Goal: Task Accomplishment & Management: Manage account settings

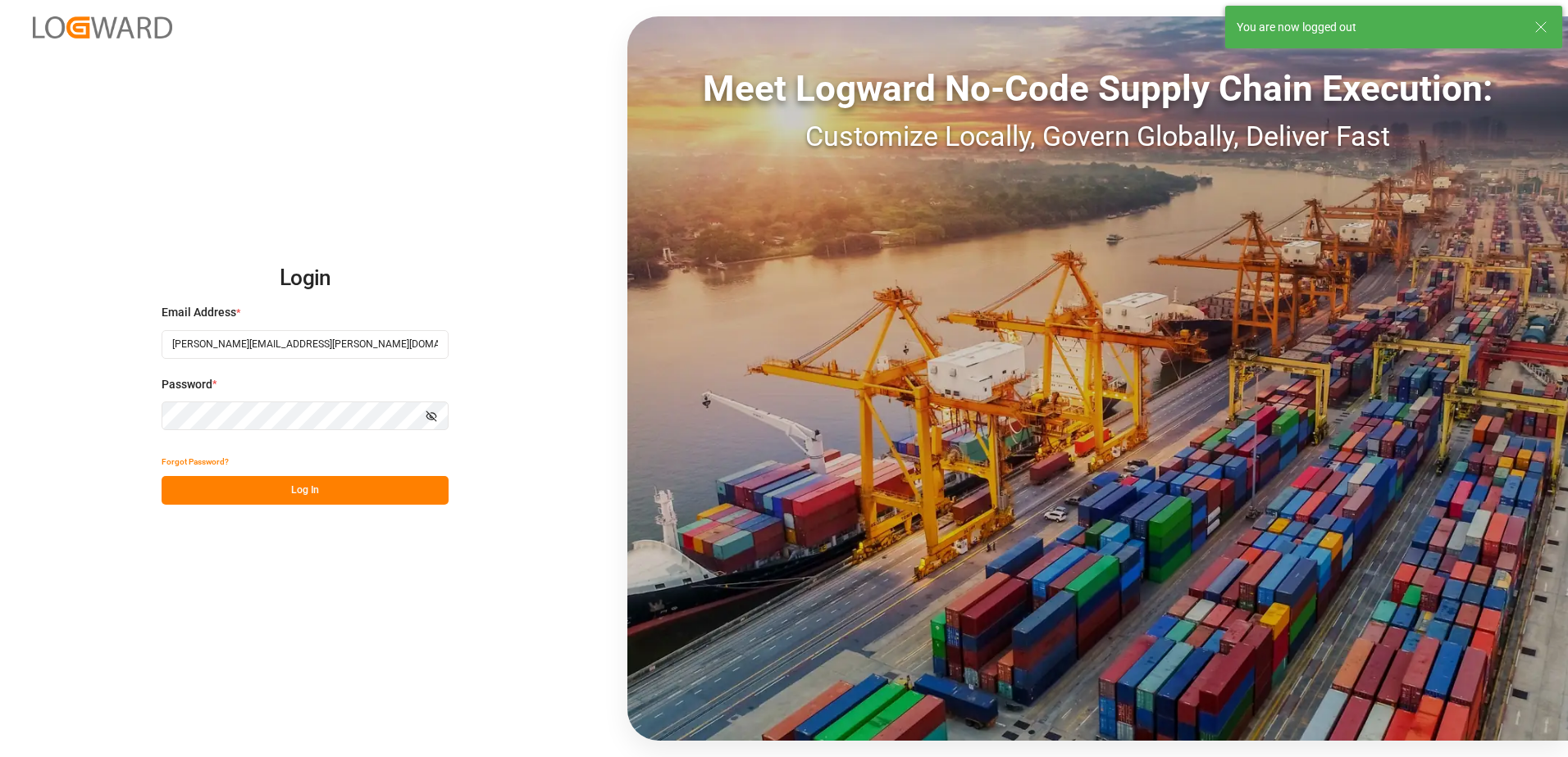
click at [260, 479] on button "Log In" at bounding box center [305, 490] width 287 height 29
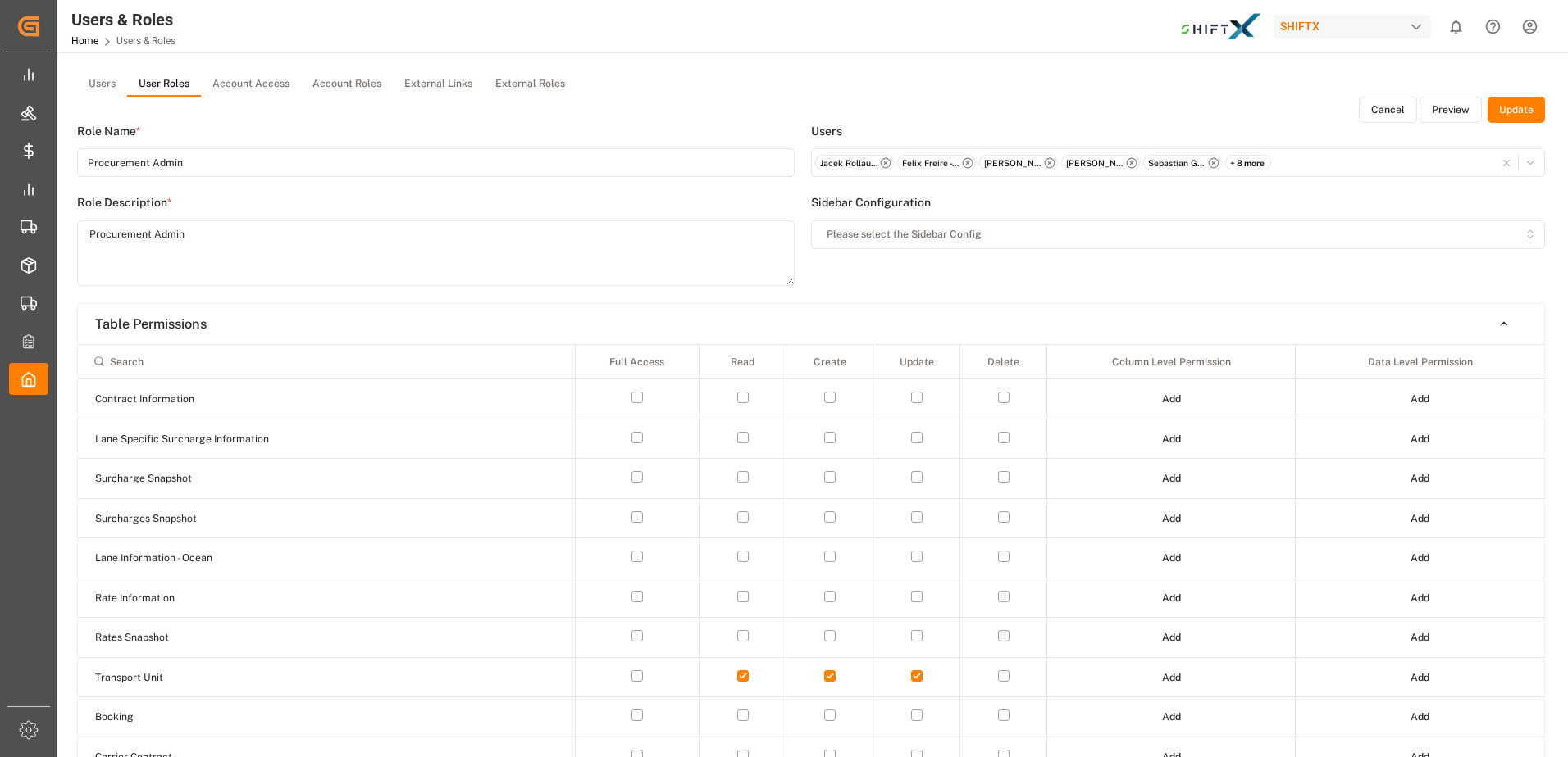
click at [1251, 162] on div "+ 8 more" at bounding box center [1247, 163] width 46 height 17
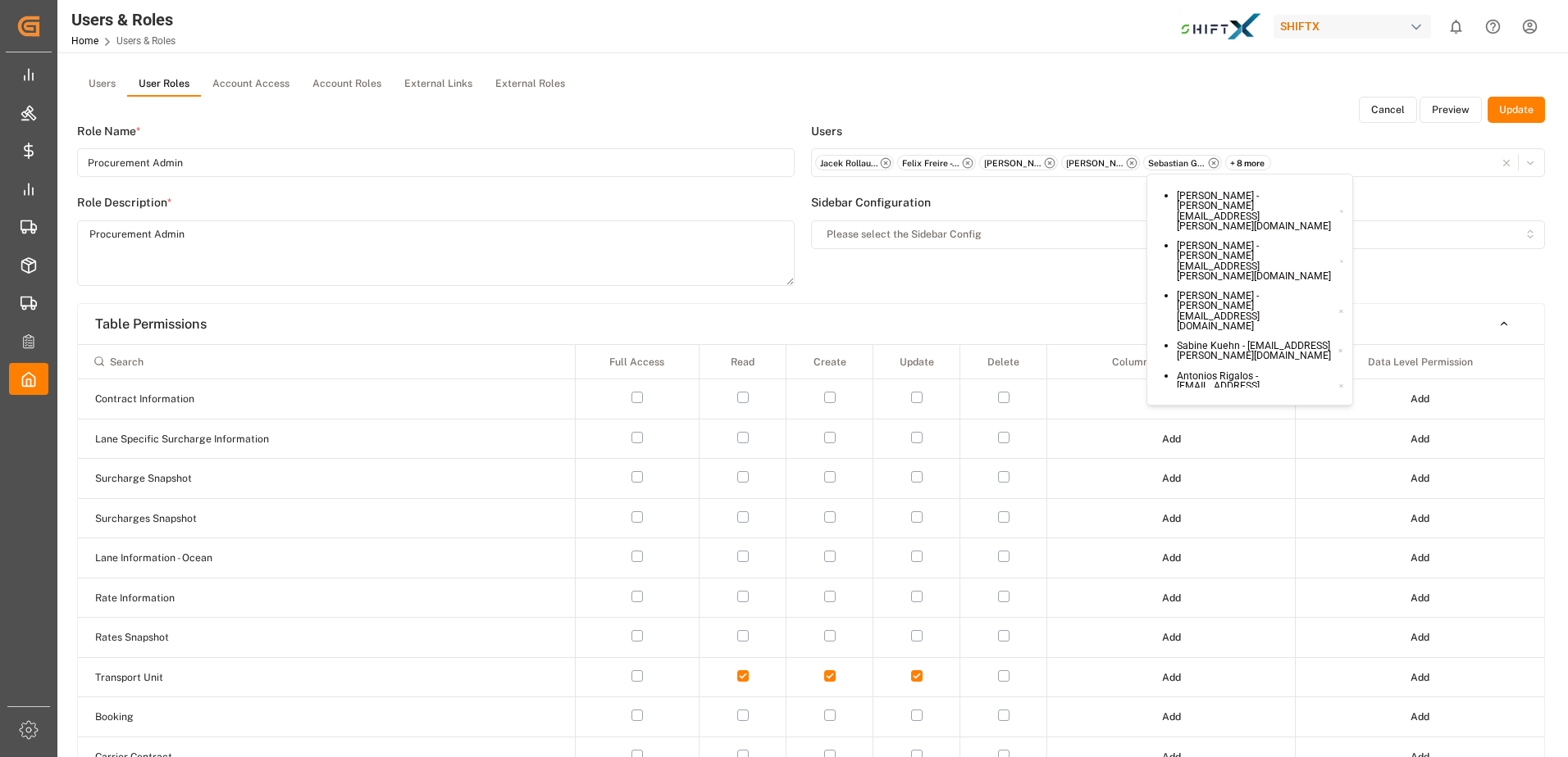
scroll to position [33, 0]
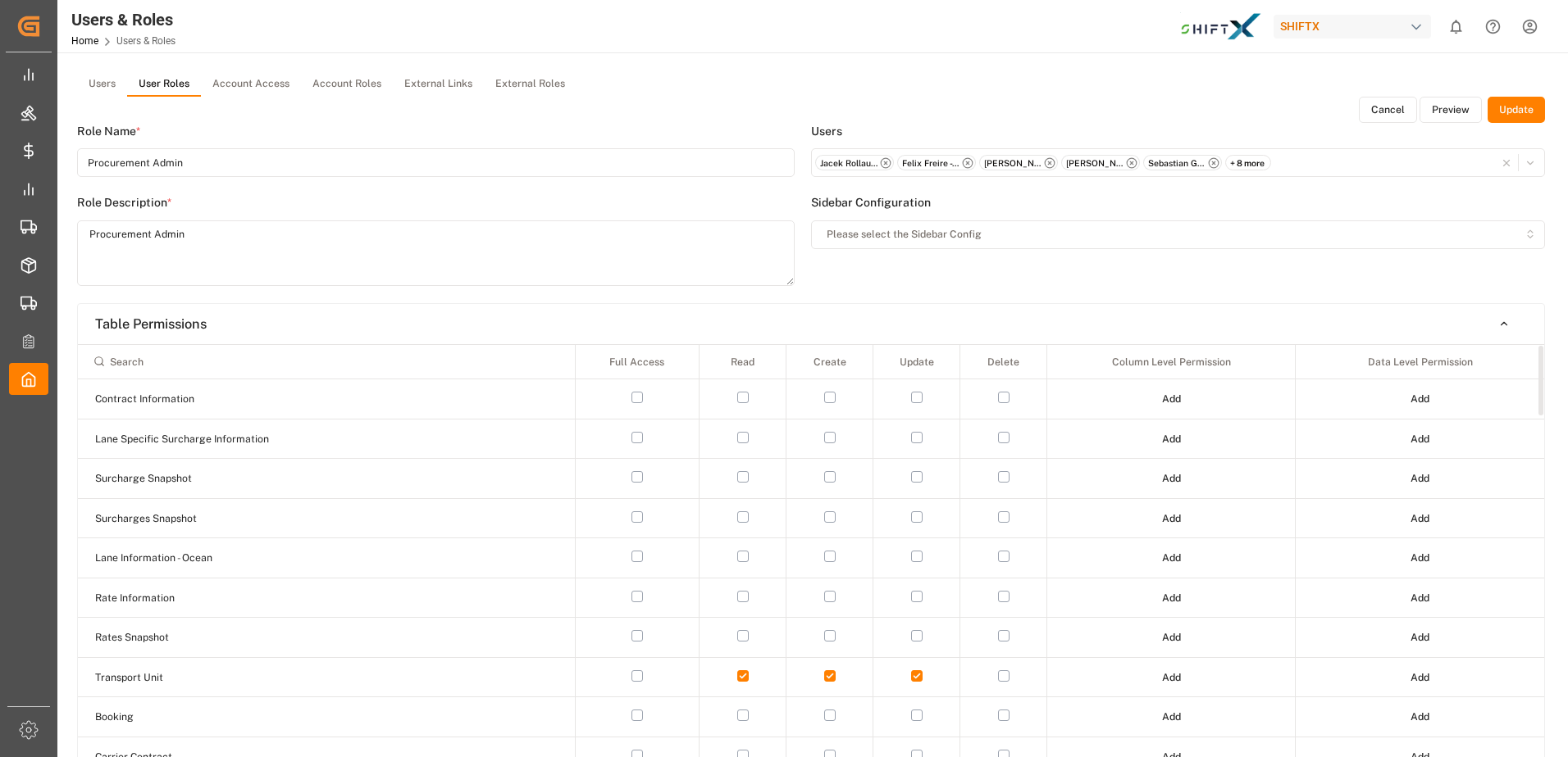
click at [644, 375] on th "Full Access" at bounding box center [636, 362] width 125 height 34
click at [638, 388] on td at bounding box center [636, 399] width 125 height 40
click at [637, 392] on button "button" at bounding box center [637, 397] width 12 height 12
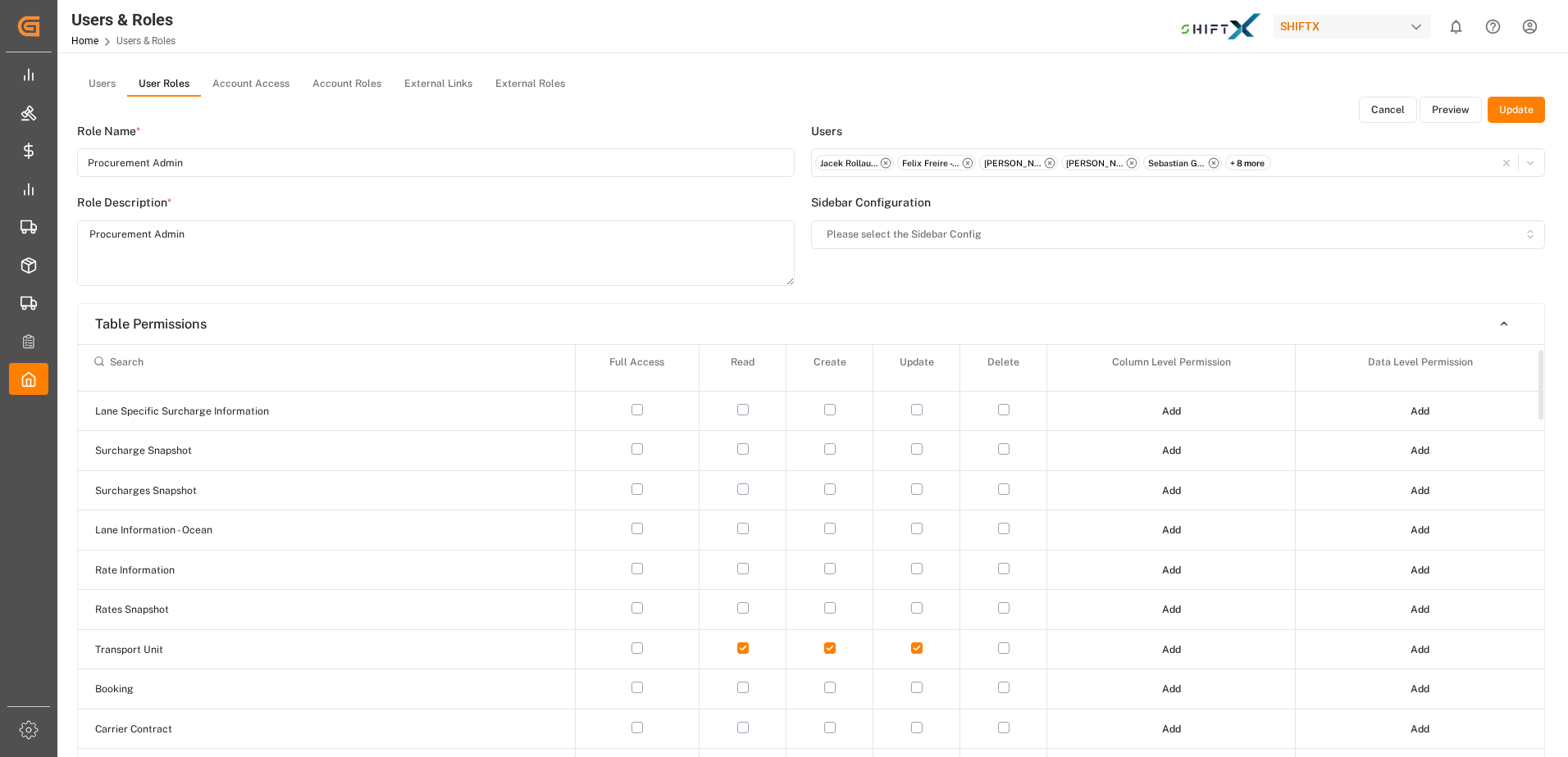
scroll to position [0, 0]
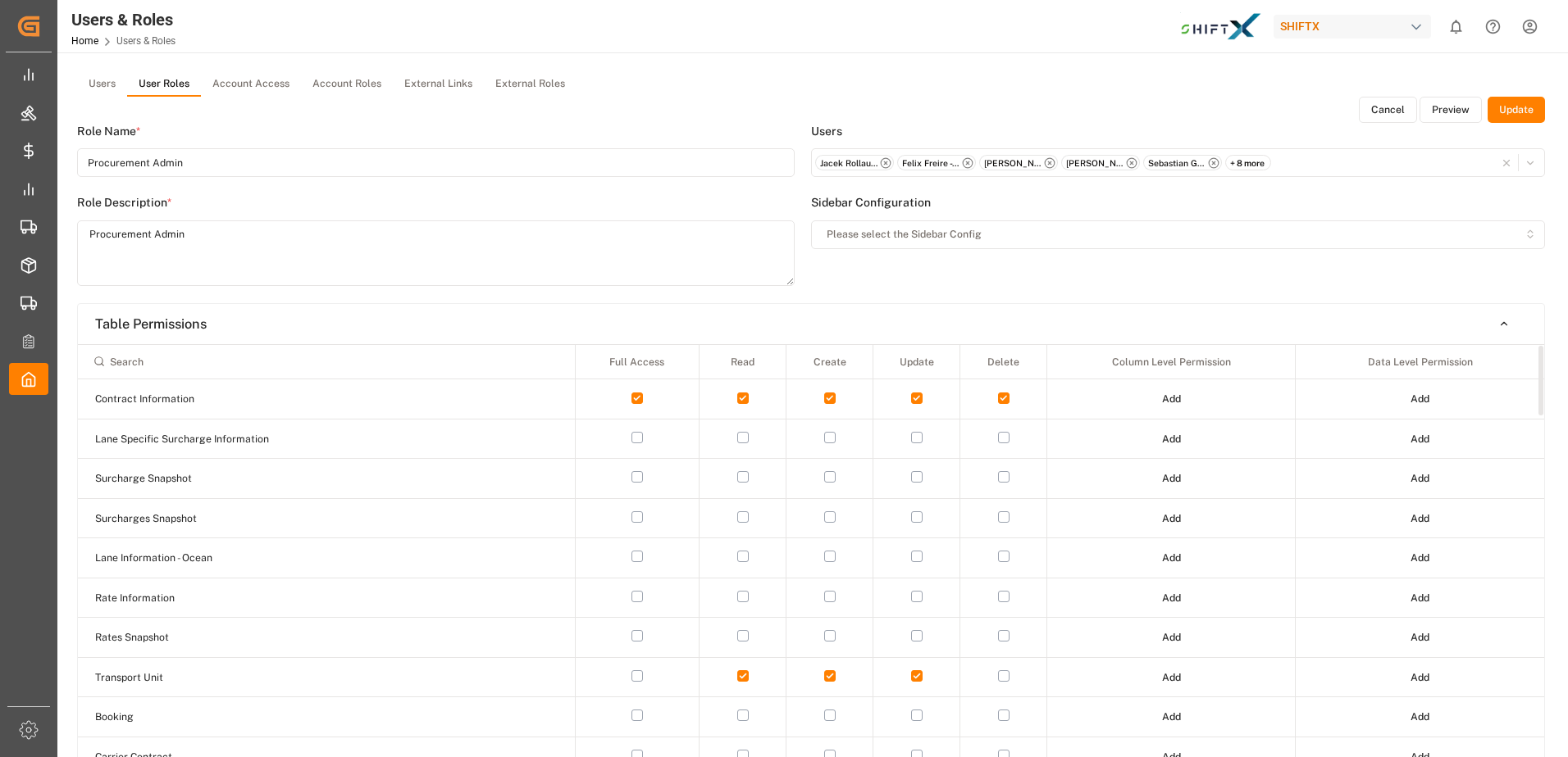
click at [635, 436] on button "button" at bounding box center [637, 437] width 12 height 12
click at [633, 477] on button "button" at bounding box center [637, 477] width 12 height 12
click at [638, 543] on td at bounding box center [636, 558] width 125 height 40
click at [637, 517] on button "button" at bounding box center [637, 517] width 12 height 12
drag, startPoint x: 637, startPoint y: 552, endPoint x: 636, endPoint y: 606, distance: 54.0
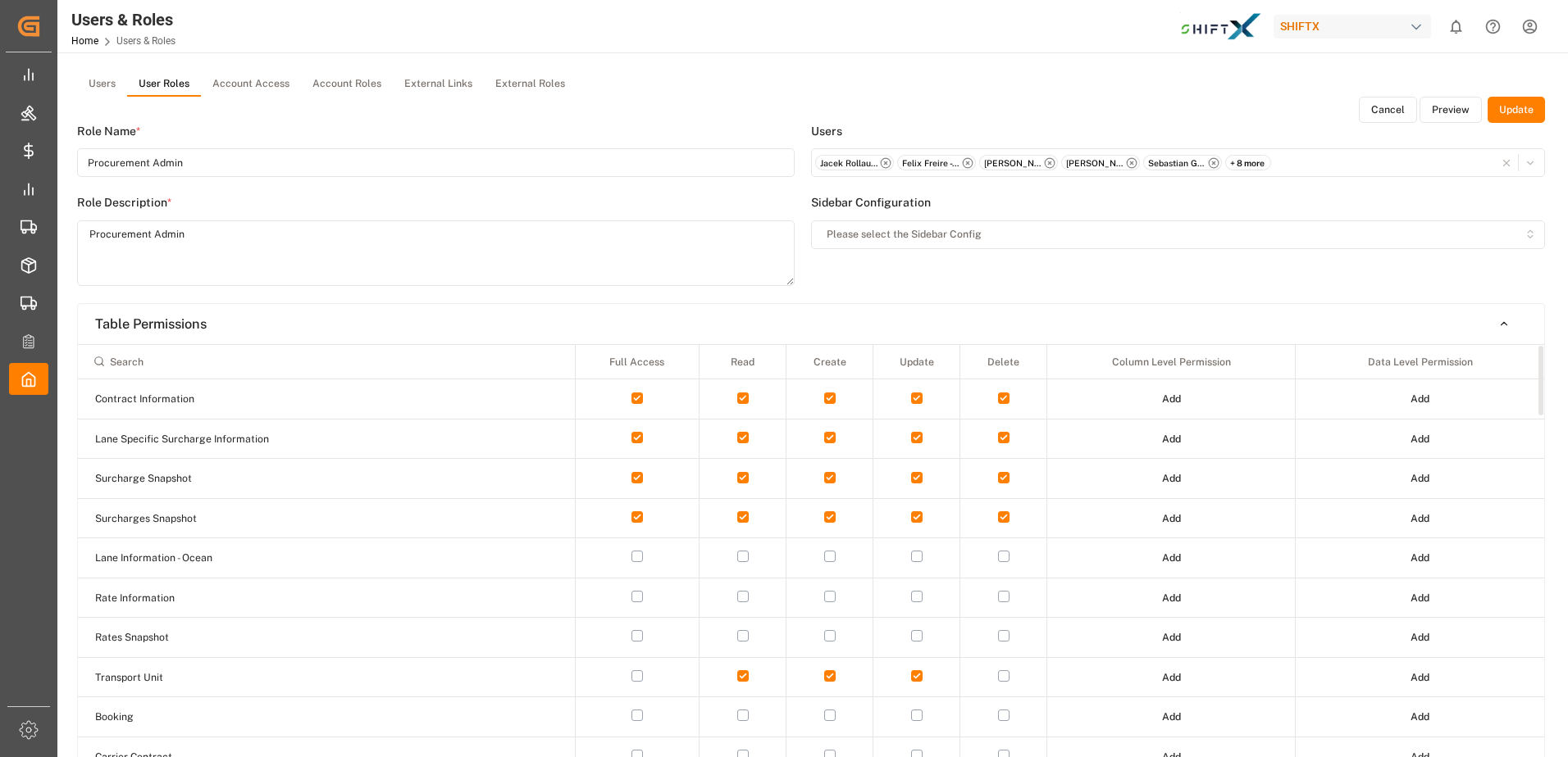
click at [636, 554] on button "button" at bounding box center [637, 556] width 12 height 12
click at [637, 599] on button "button" at bounding box center [637, 597] width 12 height 12
click at [636, 638] on button "button" at bounding box center [637, 636] width 12 height 12
click at [1236, 159] on div "+ 8 more" at bounding box center [1247, 163] width 46 height 17
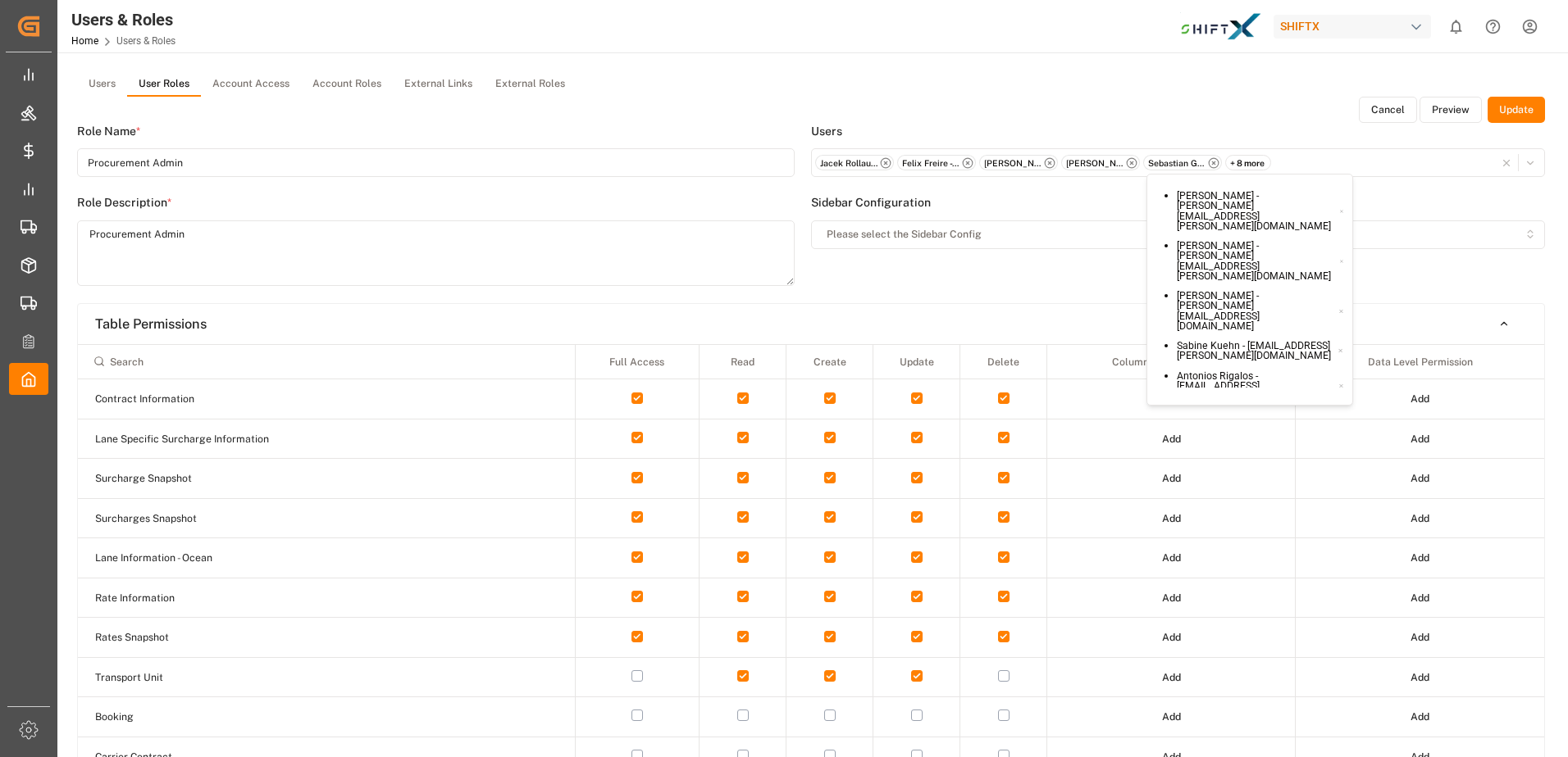
click at [113, 88] on button "Users" at bounding box center [101, 84] width 50 height 25
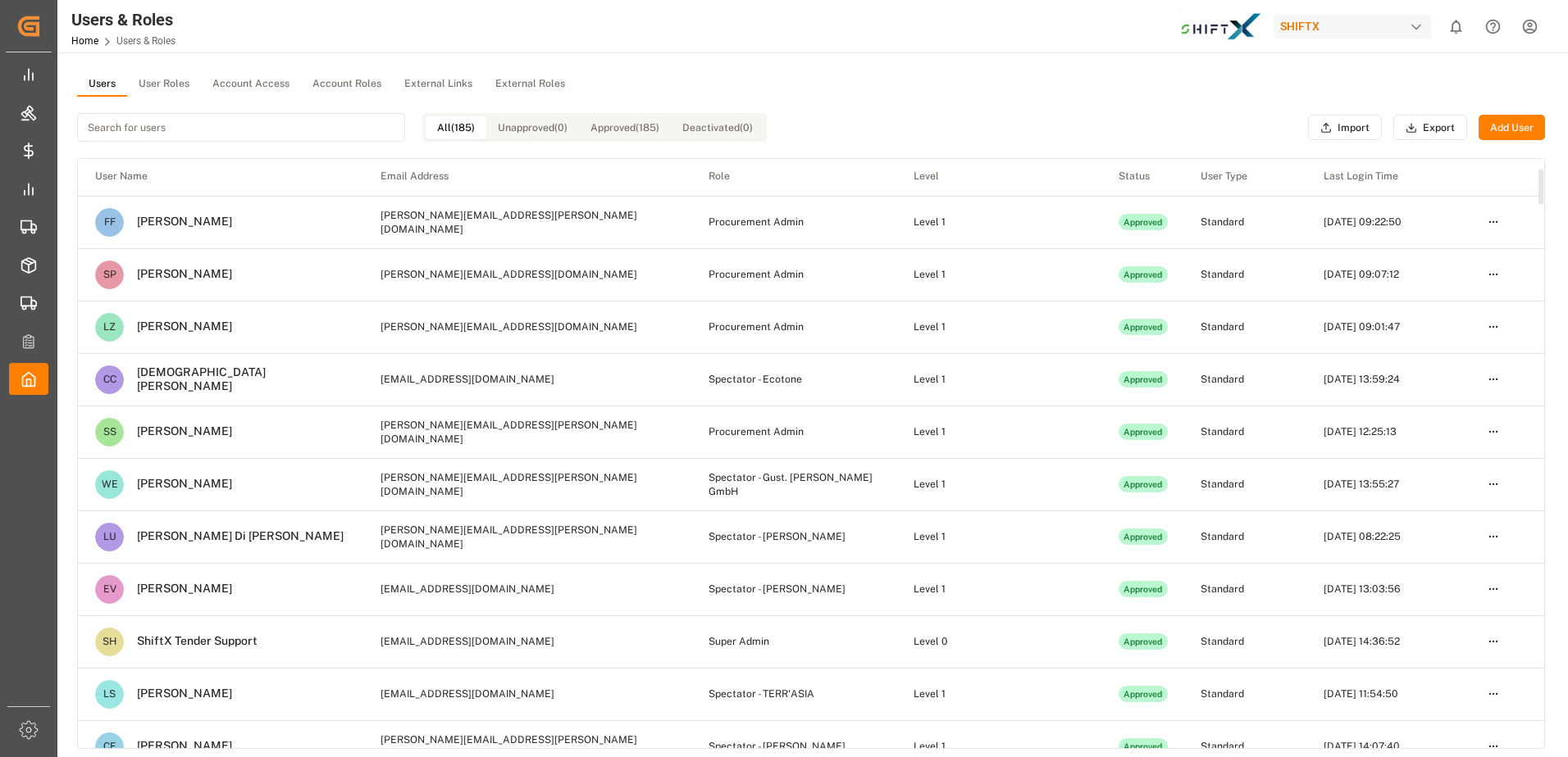
scroll to position [157, 0]
click at [594, 318] on td "[PERSON_NAME][EMAIL_ADDRESS][DOMAIN_NAME]" at bounding box center [526, 323] width 328 height 52
click at [1496, 333] on html "Created by potrace 1.15, written by [PERSON_NAME] [DATE]-[DATE] Created by potr…" at bounding box center [784, 378] width 1568 height 757
click at [1461, 352] on div "Edit" at bounding box center [1460, 354] width 85 height 23
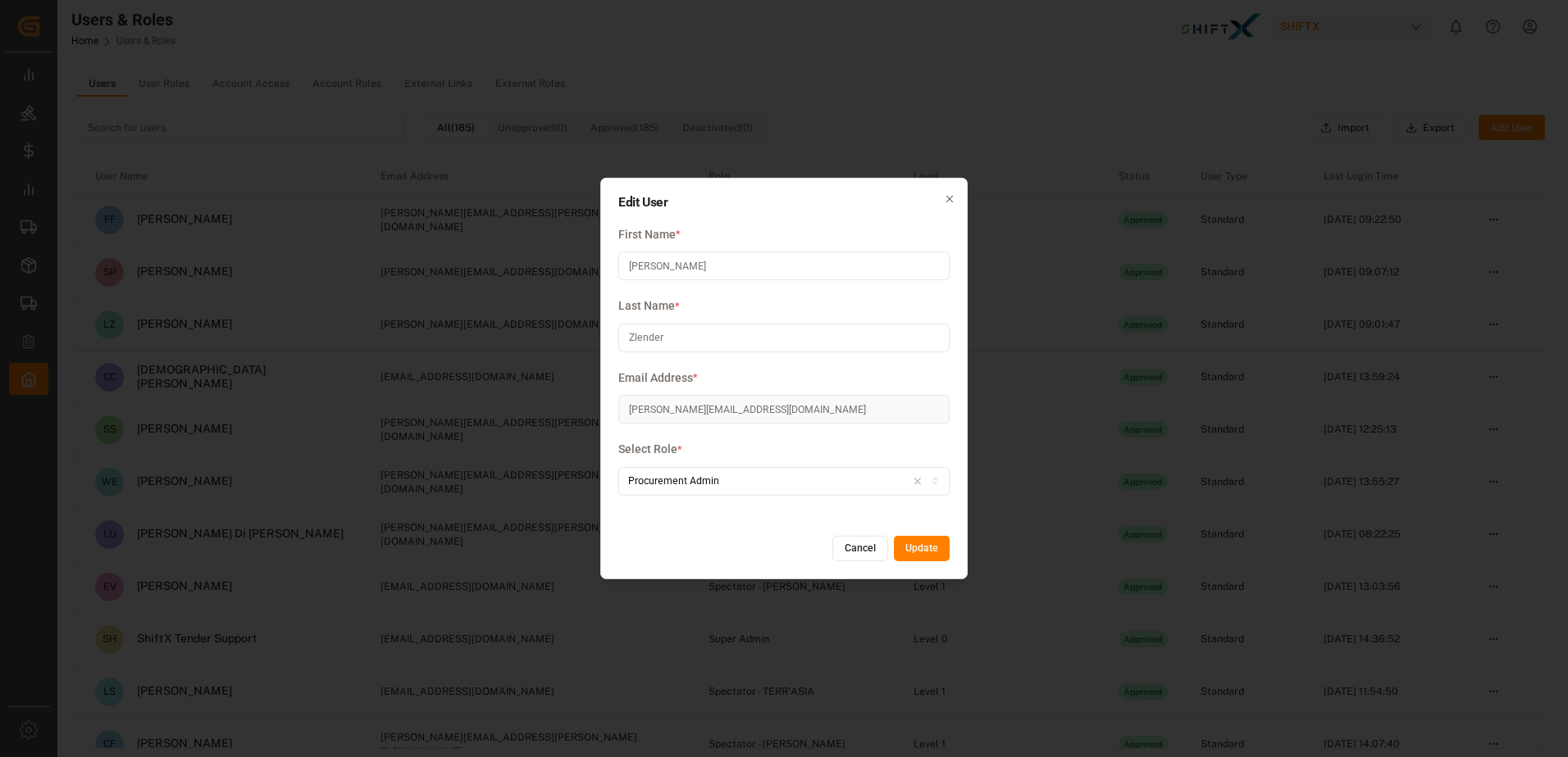
click at [954, 200] on icon "button" at bounding box center [950, 200] width 12 height 12
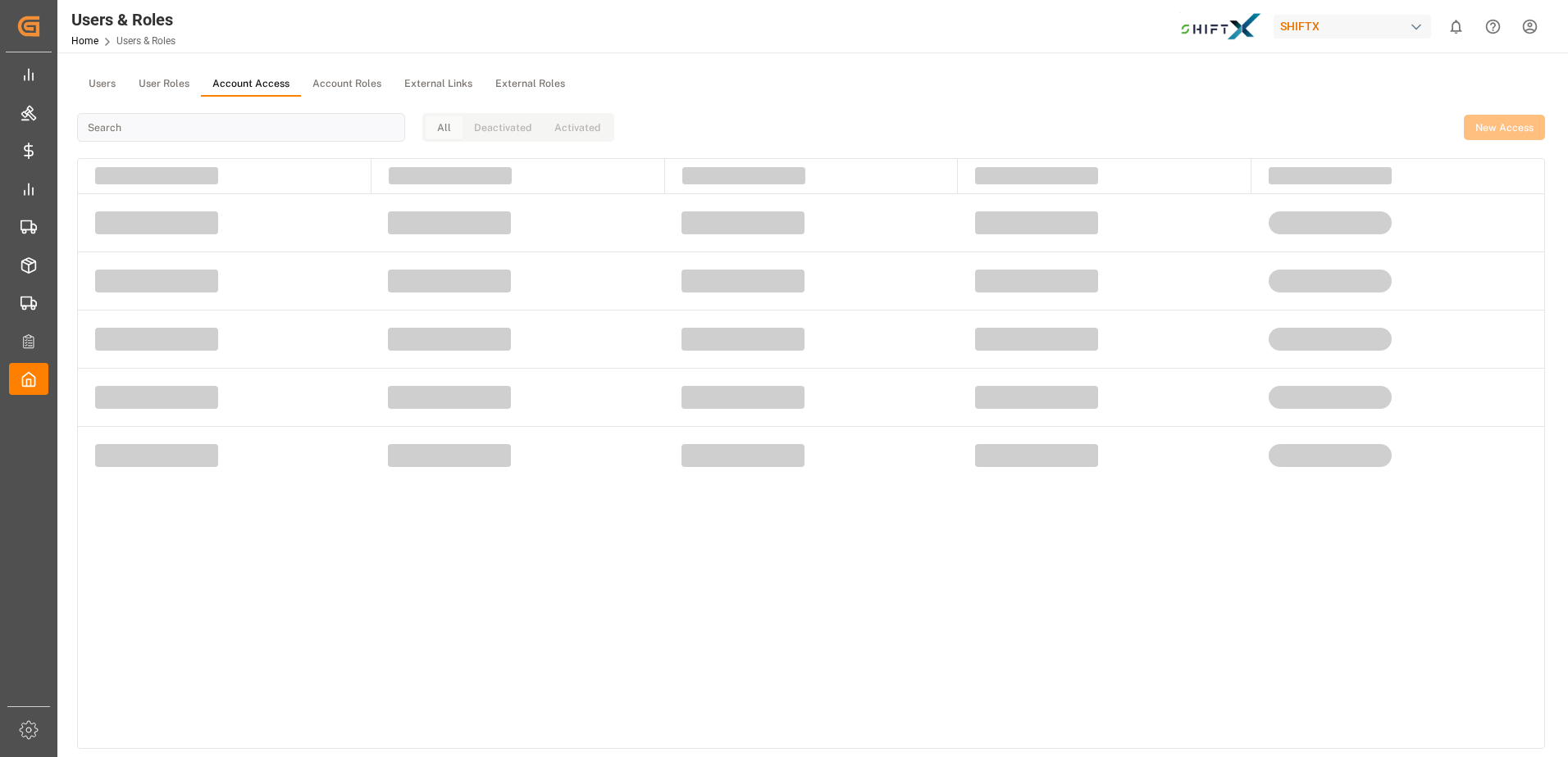
click at [245, 78] on button "Account Access" at bounding box center [251, 84] width 100 height 25
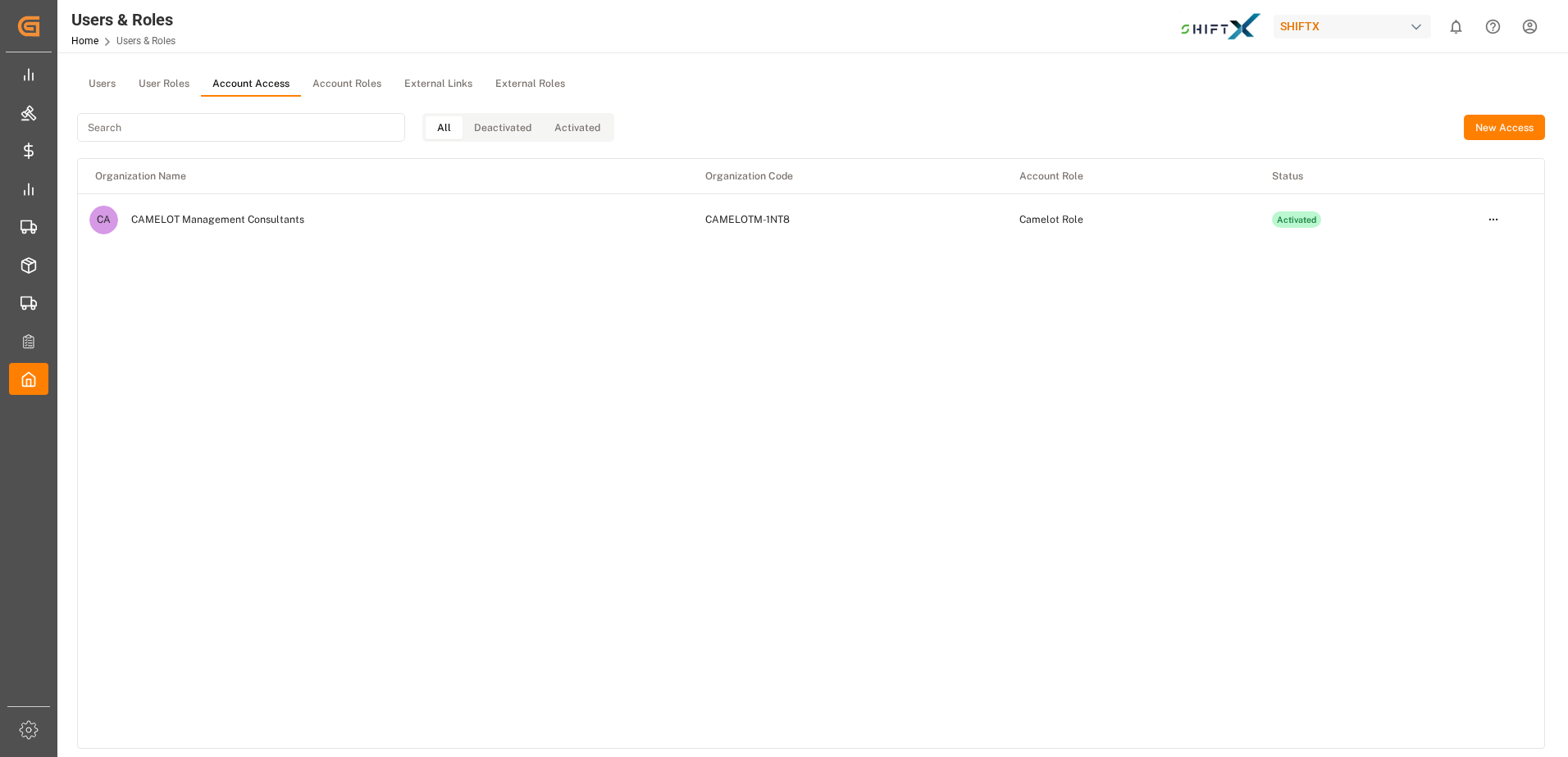
click at [229, 126] on input at bounding box center [240, 127] width 328 height 29
click at [574, 125] on button "Activated" at bounding box center [577, 127] width 69 height 23
click at [523, 121] on button "Deactivated" at bounding box center [503, 127] width 81 height 23
click at [452, 138] on button "All" at bounding box center [445, 127] width 37 height 23
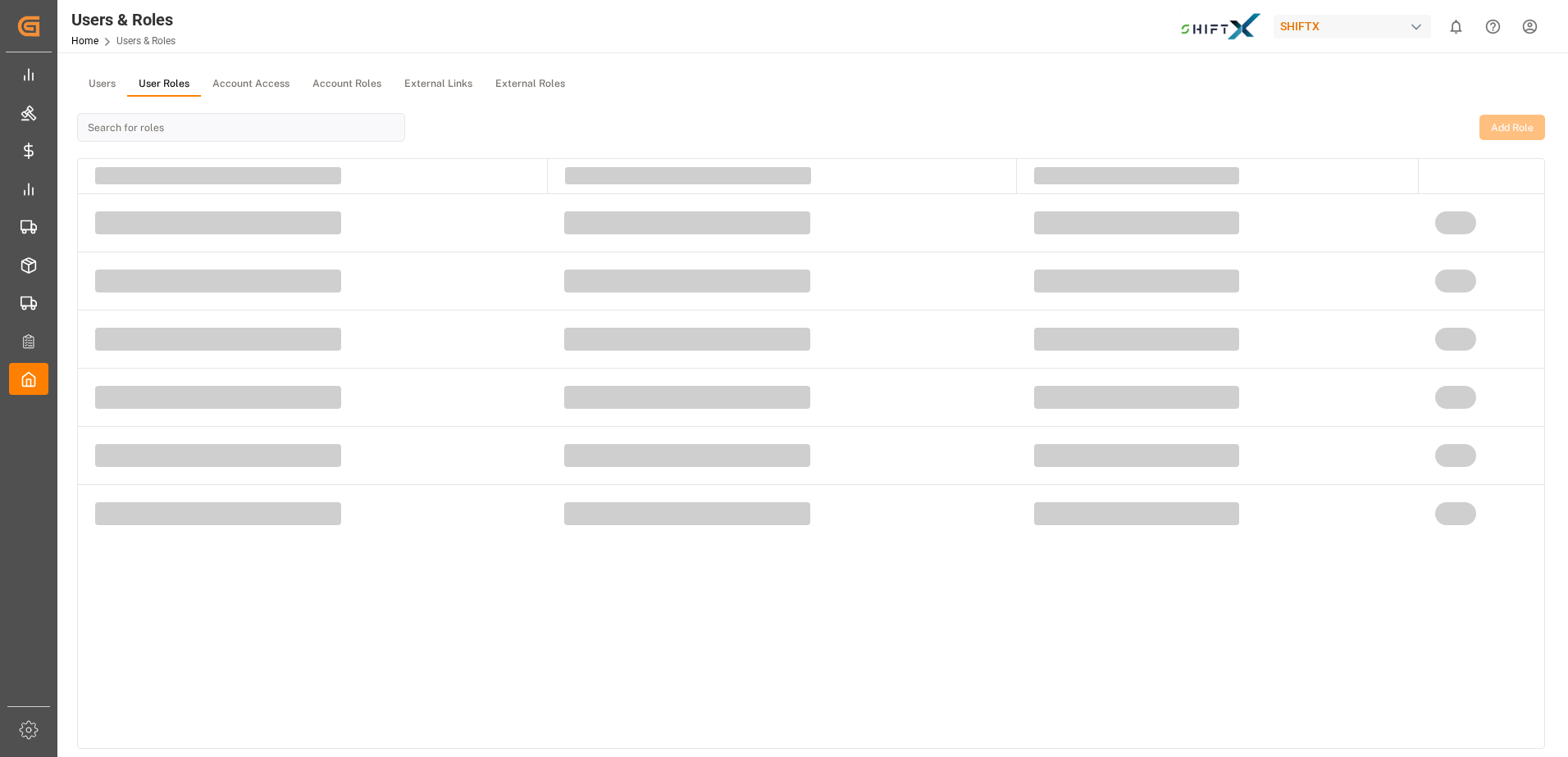
click at [141, 82] on button "User Roles" at bounding box center [163, 84] width 74 height 25
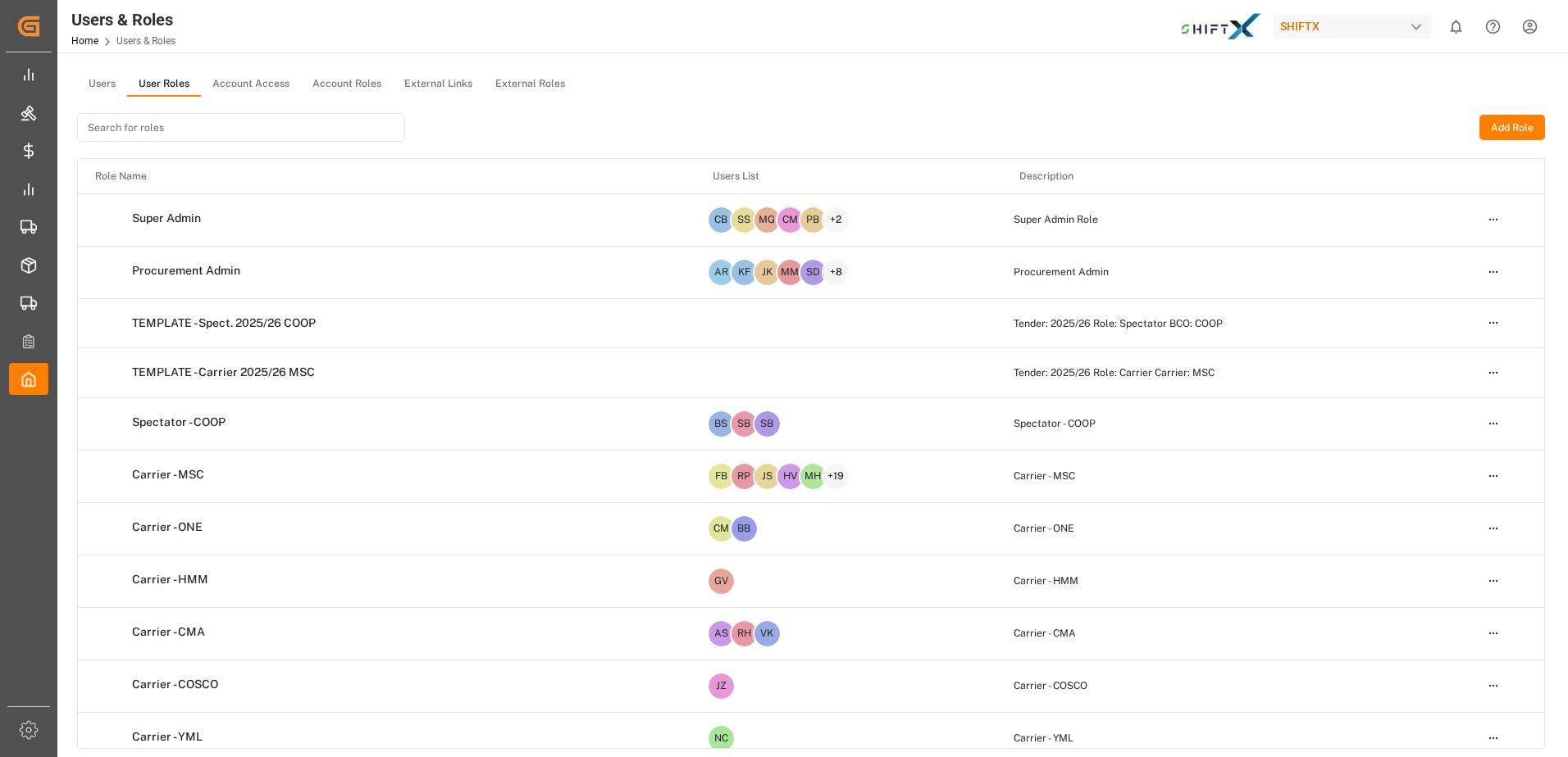
click at [308, 129] on input at bounding box center [240, 127] width 328 height 29
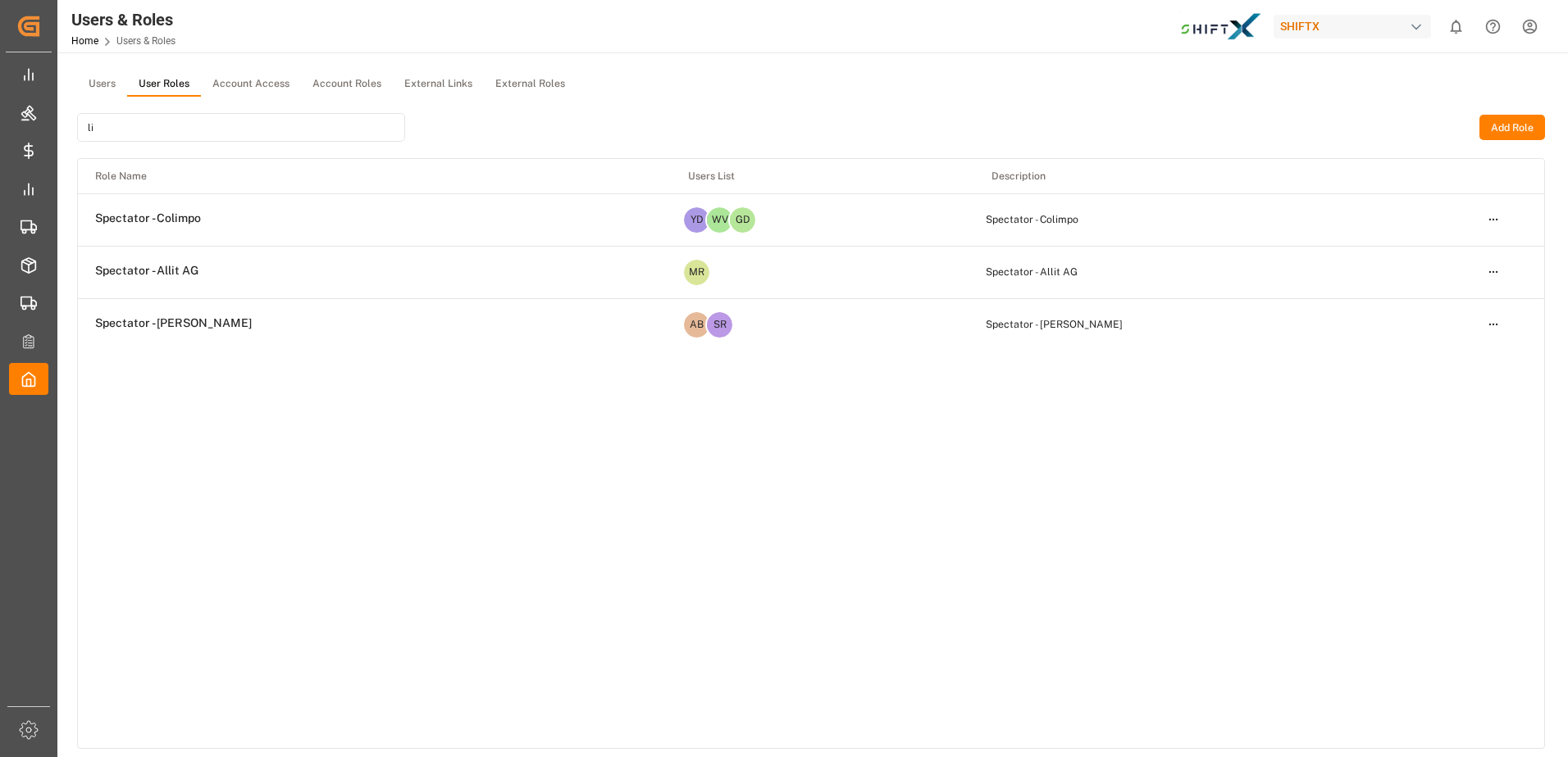
type input "l"
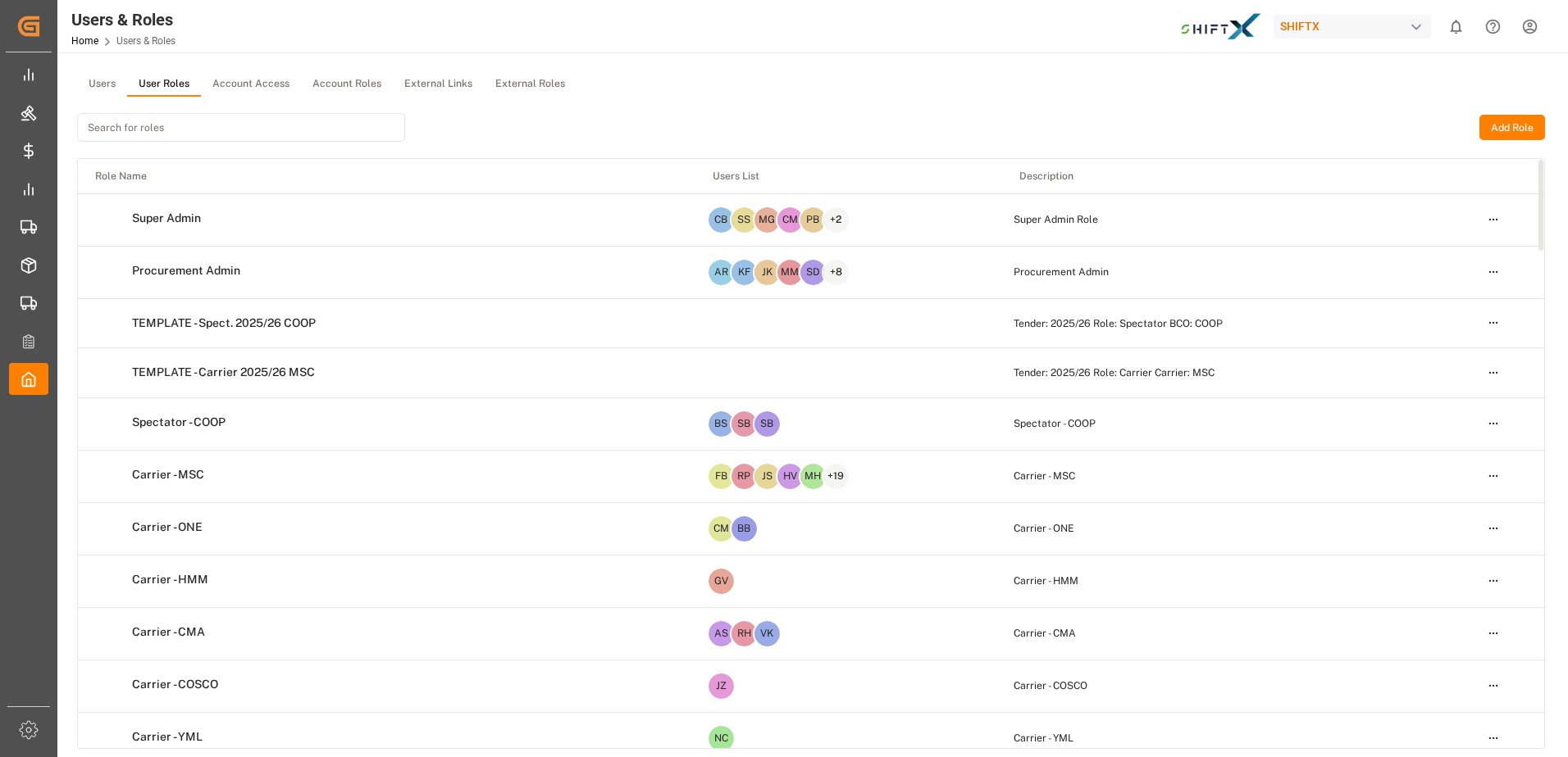
click at [563, 255] on td "Procurement Admin" at bounding box center [387, 271] width 618 height 49
click at [1058, 212] on td "Super Admin Role" at bounding box center [1236, 219] width 468 height 52
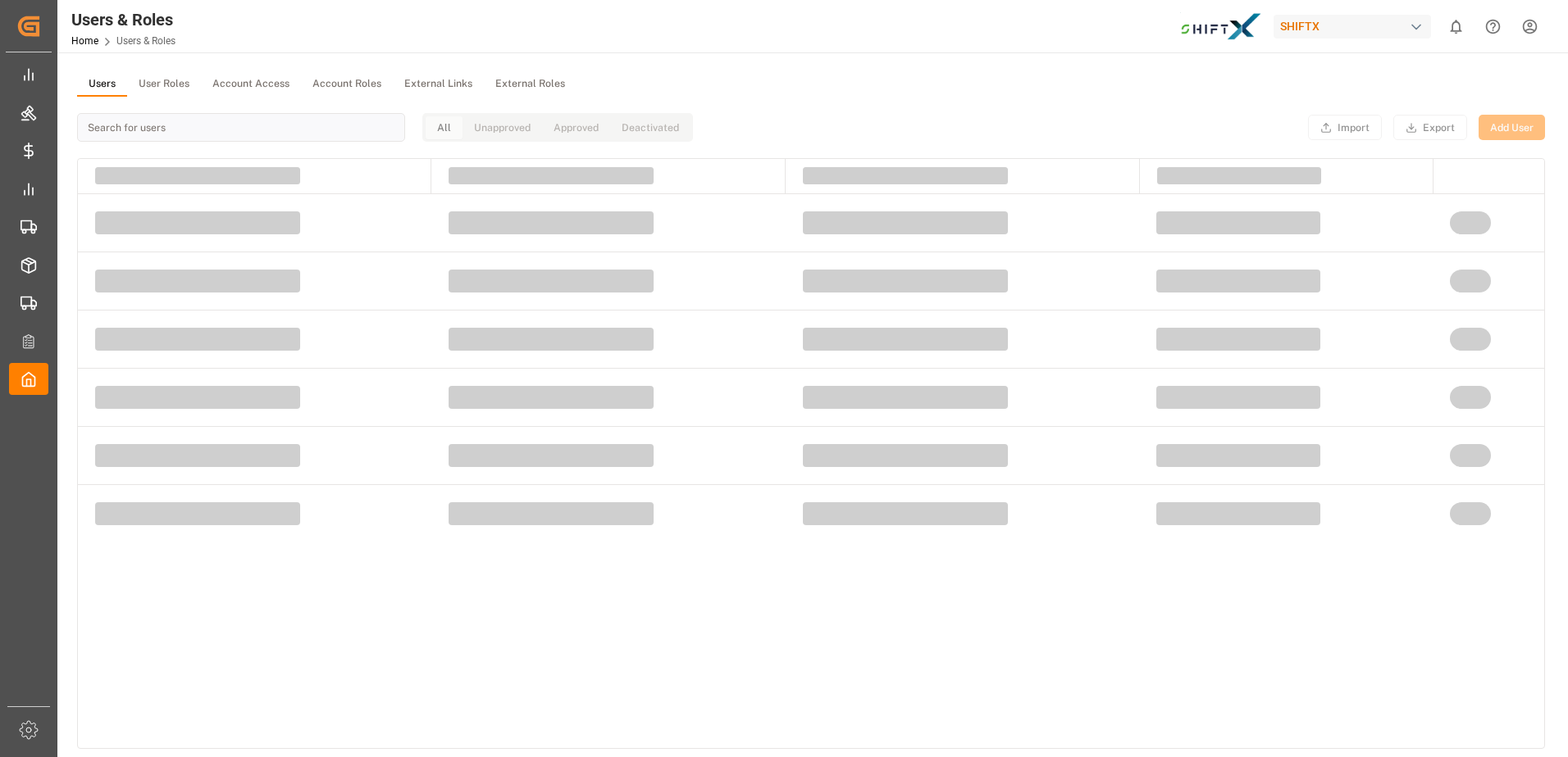
click at [78, 81] on button "Users" at bounding box center [101, 84] width 50 height 25
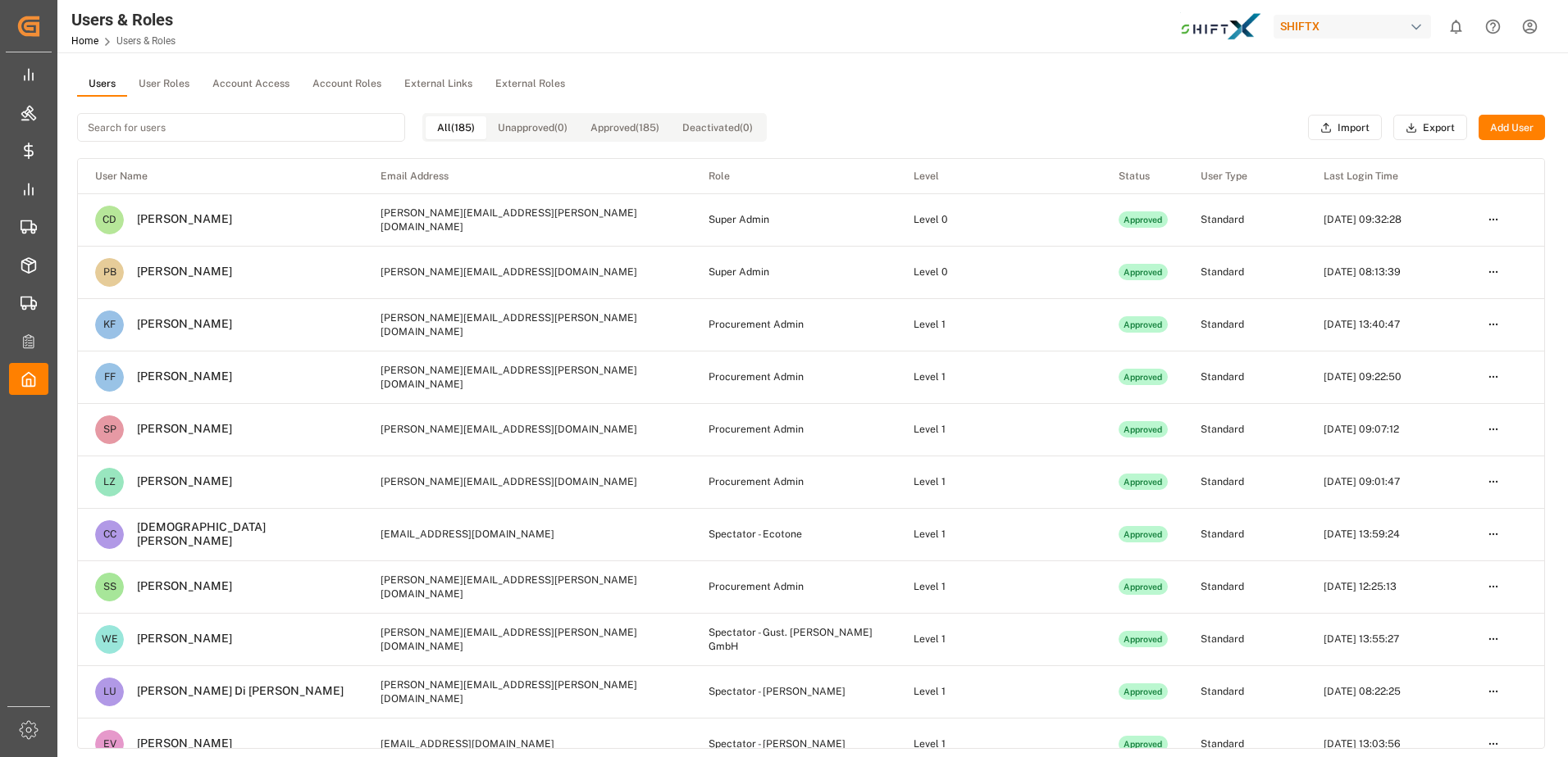
click at [271, 87] on button "Account Access" at bounding box center [251, 84] width 100 height 25
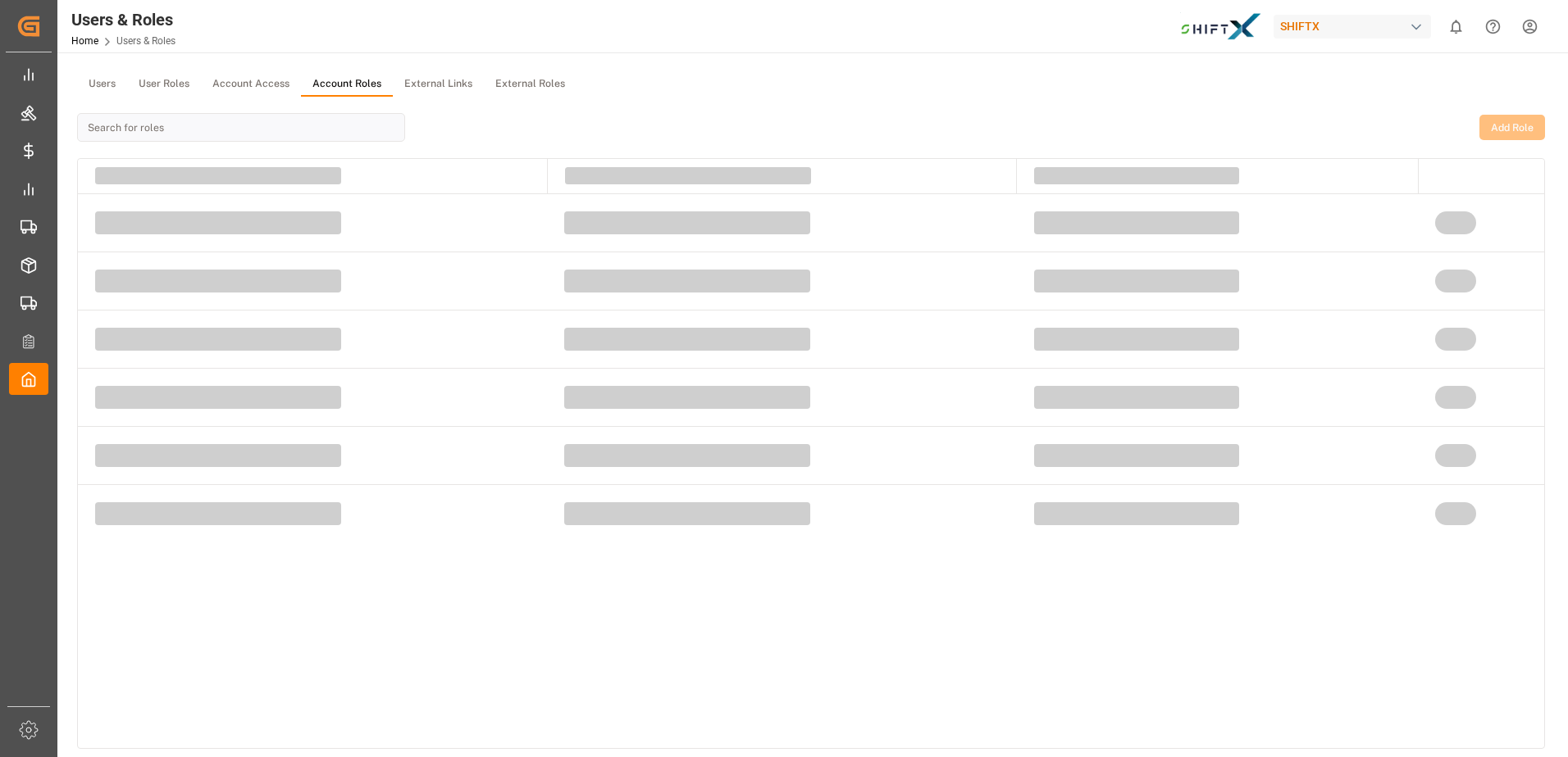
click at [343, 89] on button "Account Roles" at bounding box center [346, 84] width 91 height 25
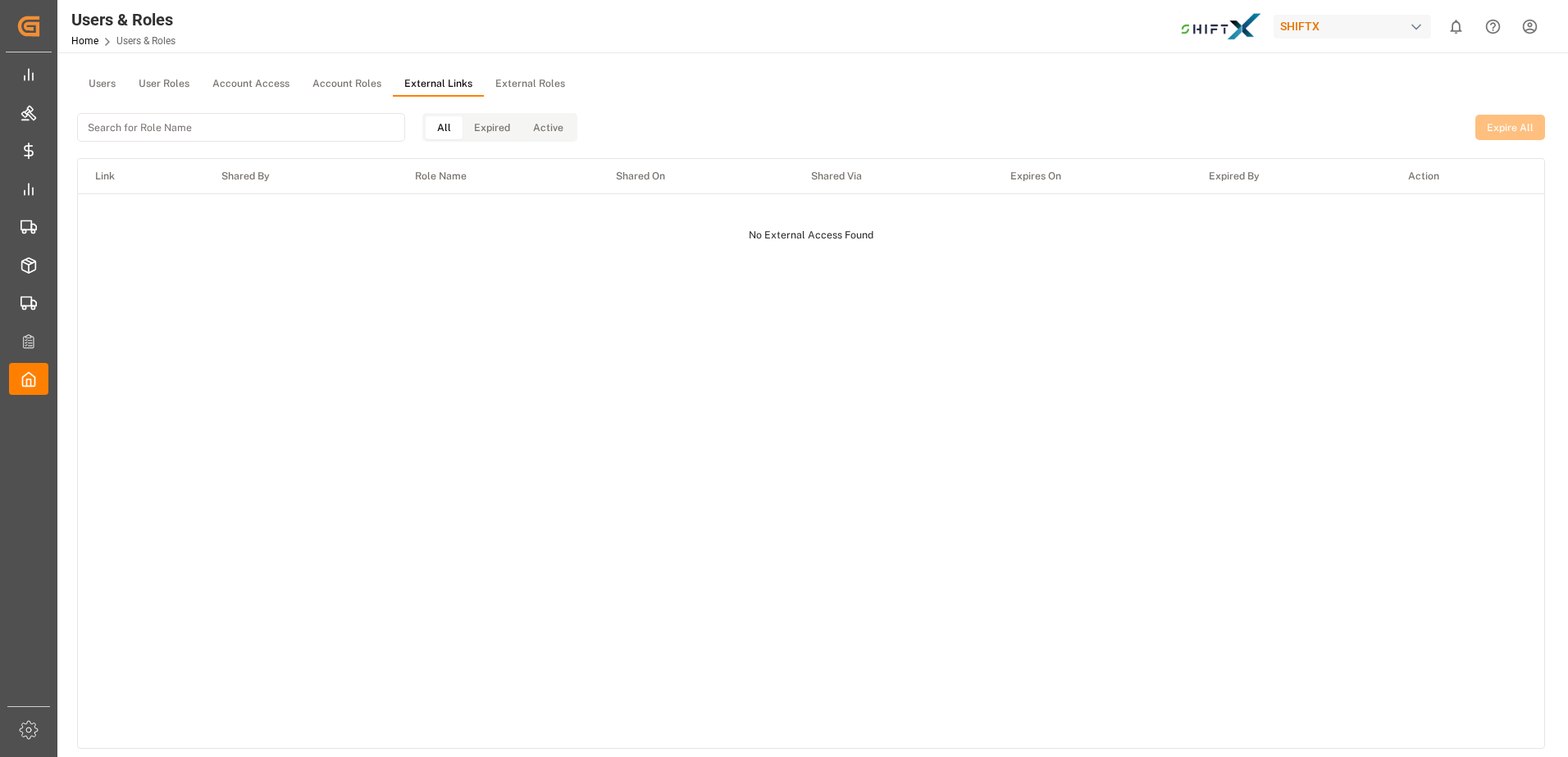
click at [401, 75] on button "External Links" at bounding box center [438, 84] width 91 height 25
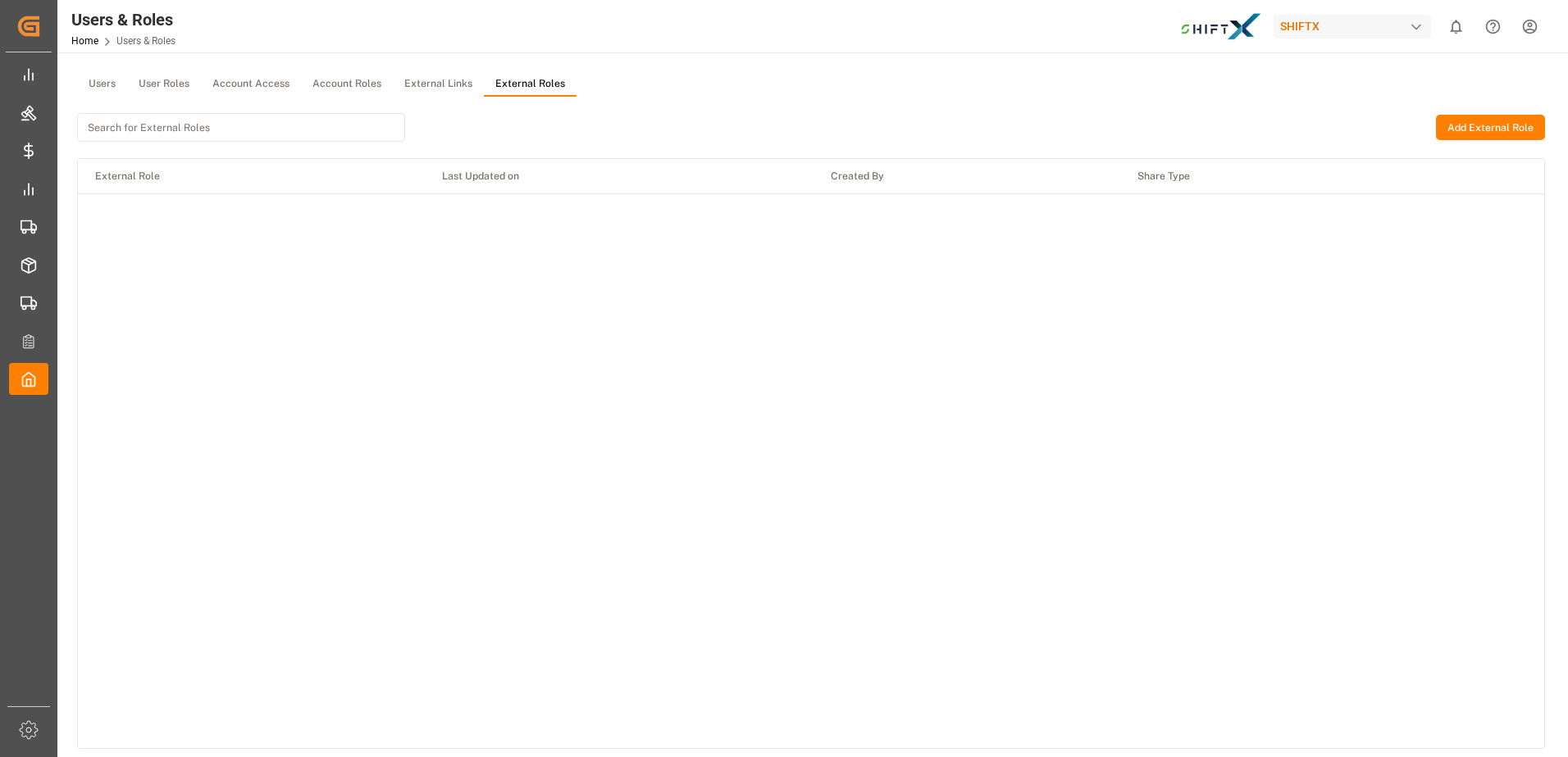
click at [511, 86] on button "External Roles" at bounding box center [530, 84] width 92 height 25
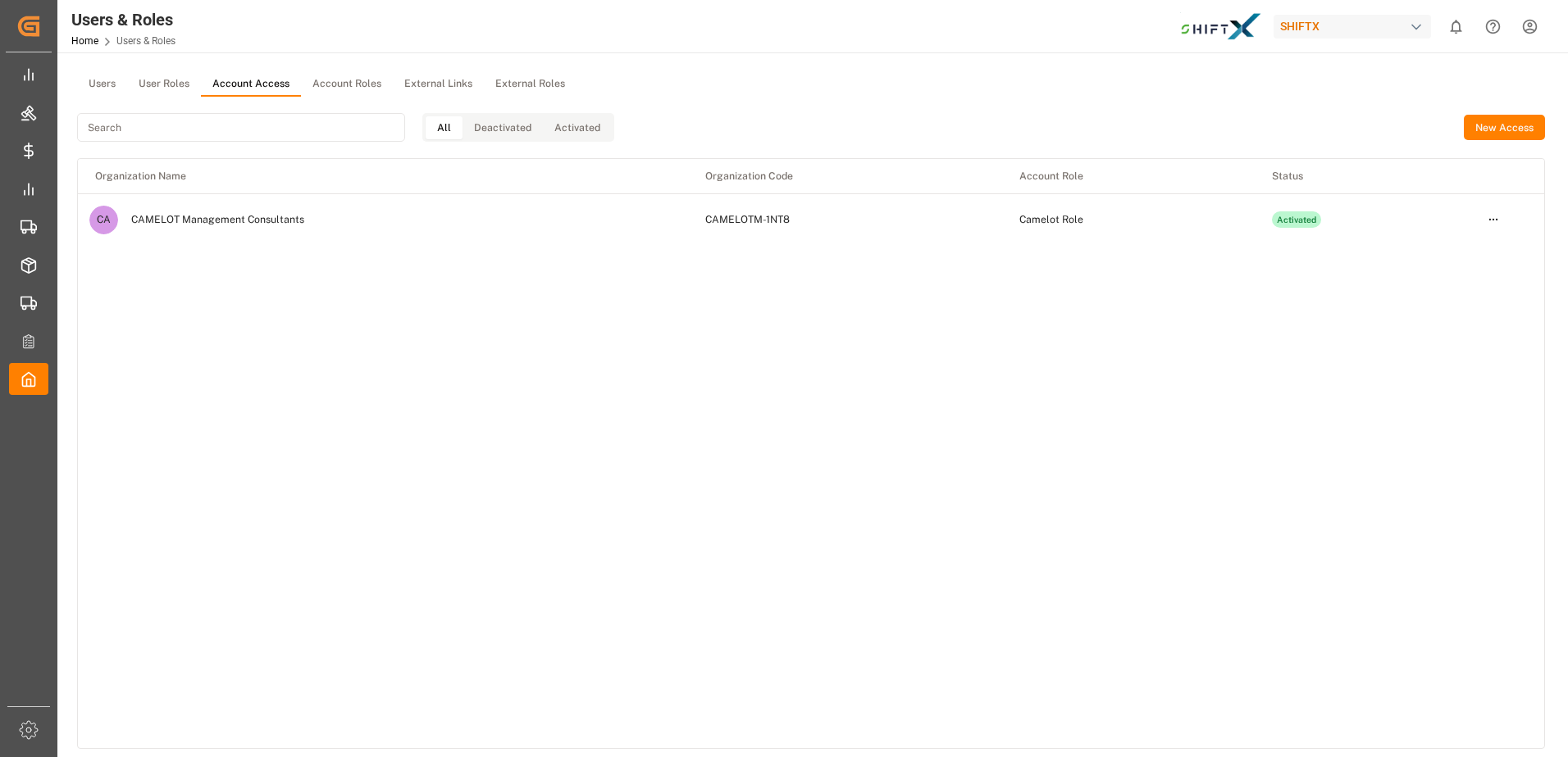
click at [224, 91] on button "Account Access" at bounding box center [251, 84] width 100 height 25
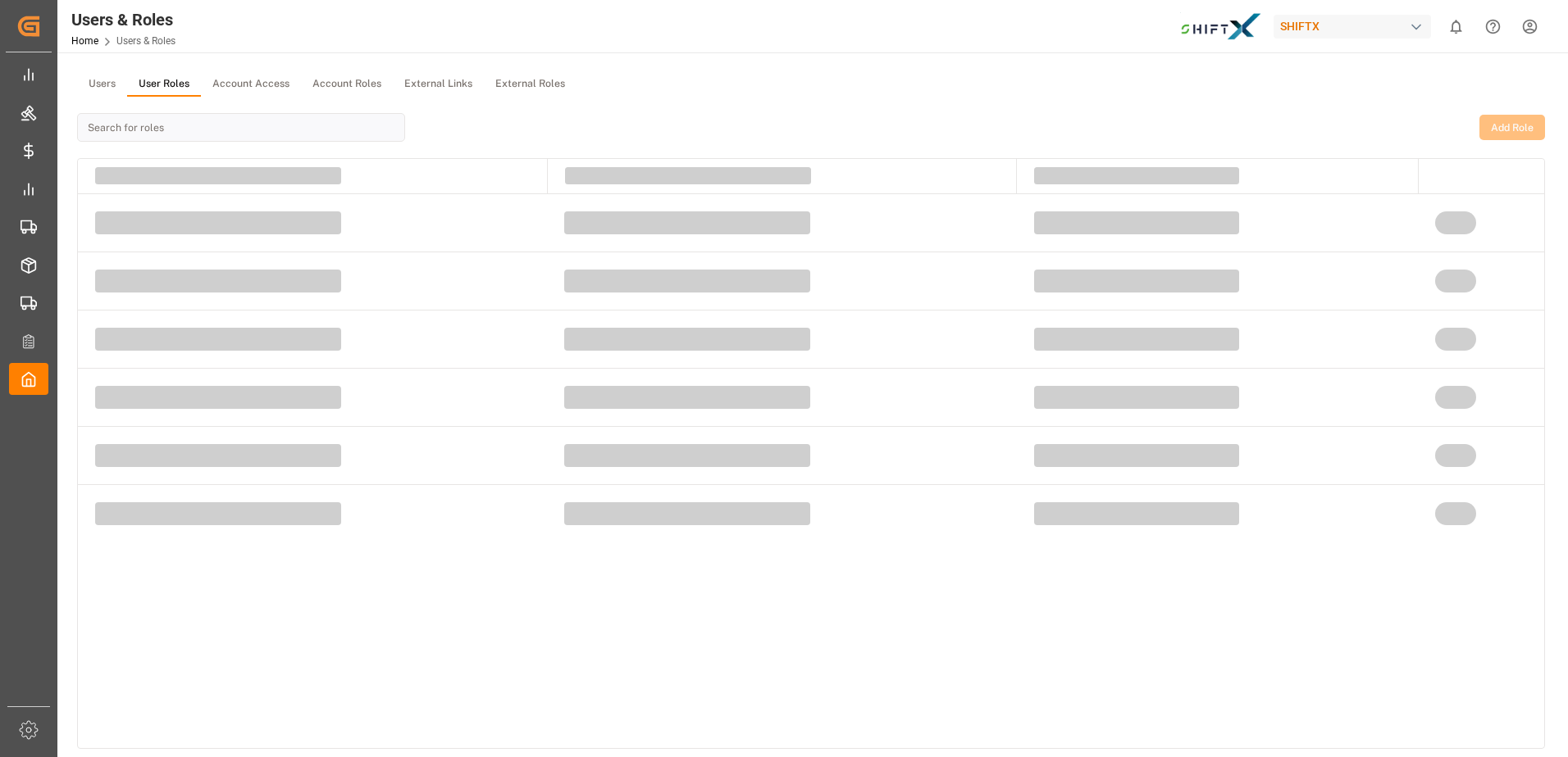
click at [160, 86] on button "User Roles" at bounding box center [163, 84] width 74 height 25
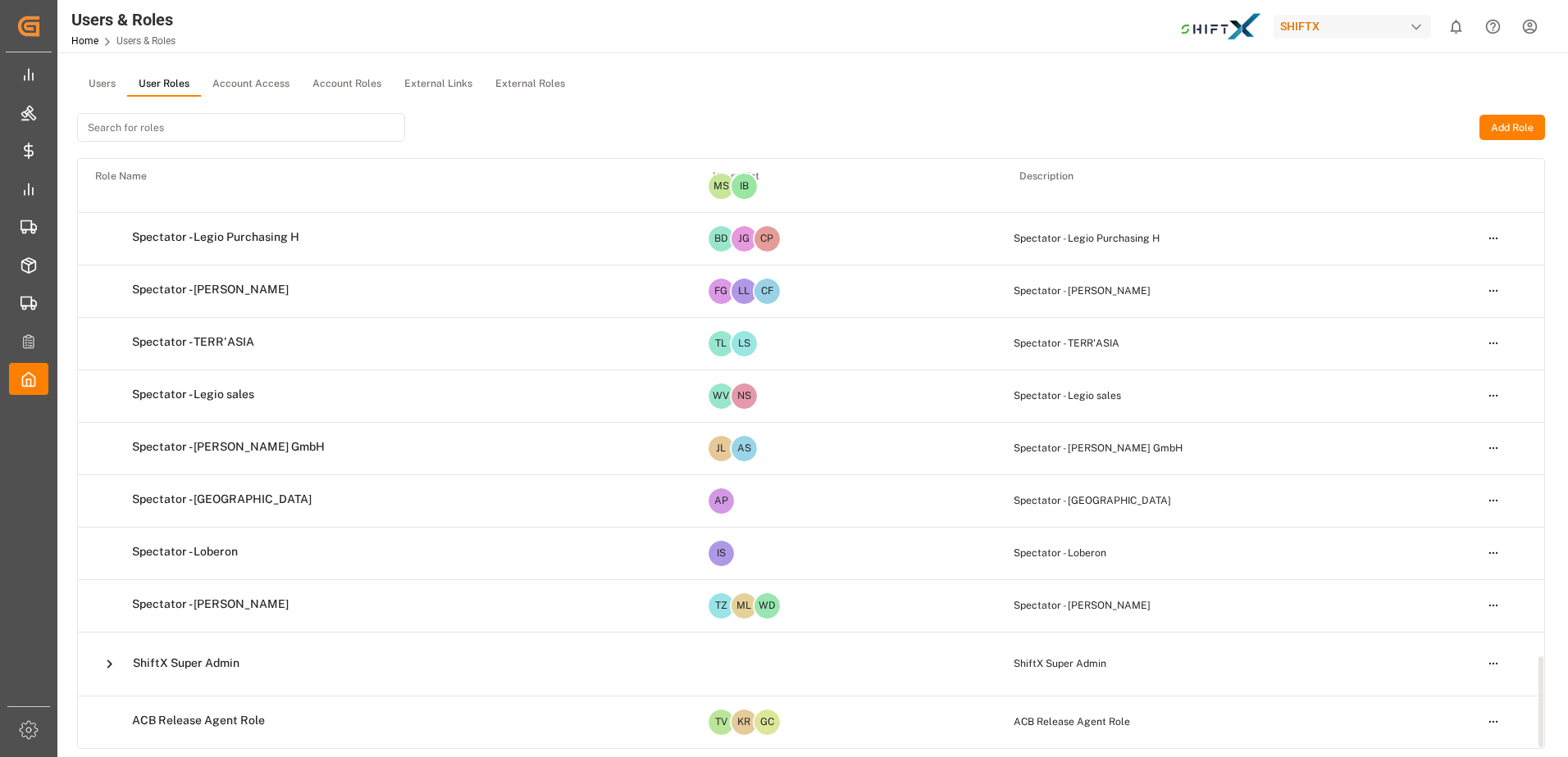
scroll to position [198, 0]
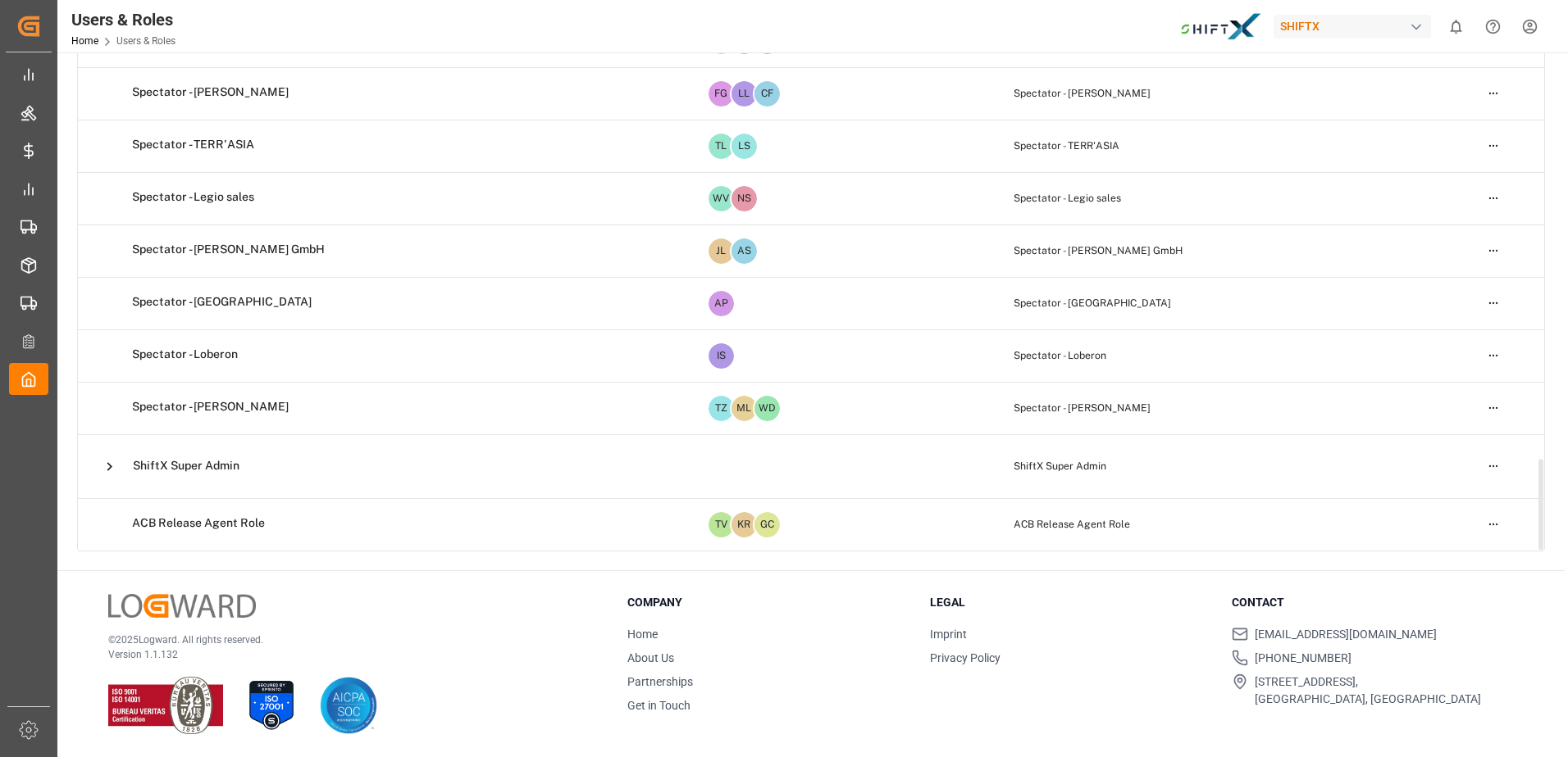
click at [106, 471] on icon at bounding box center [110, 467] width 18 height 18
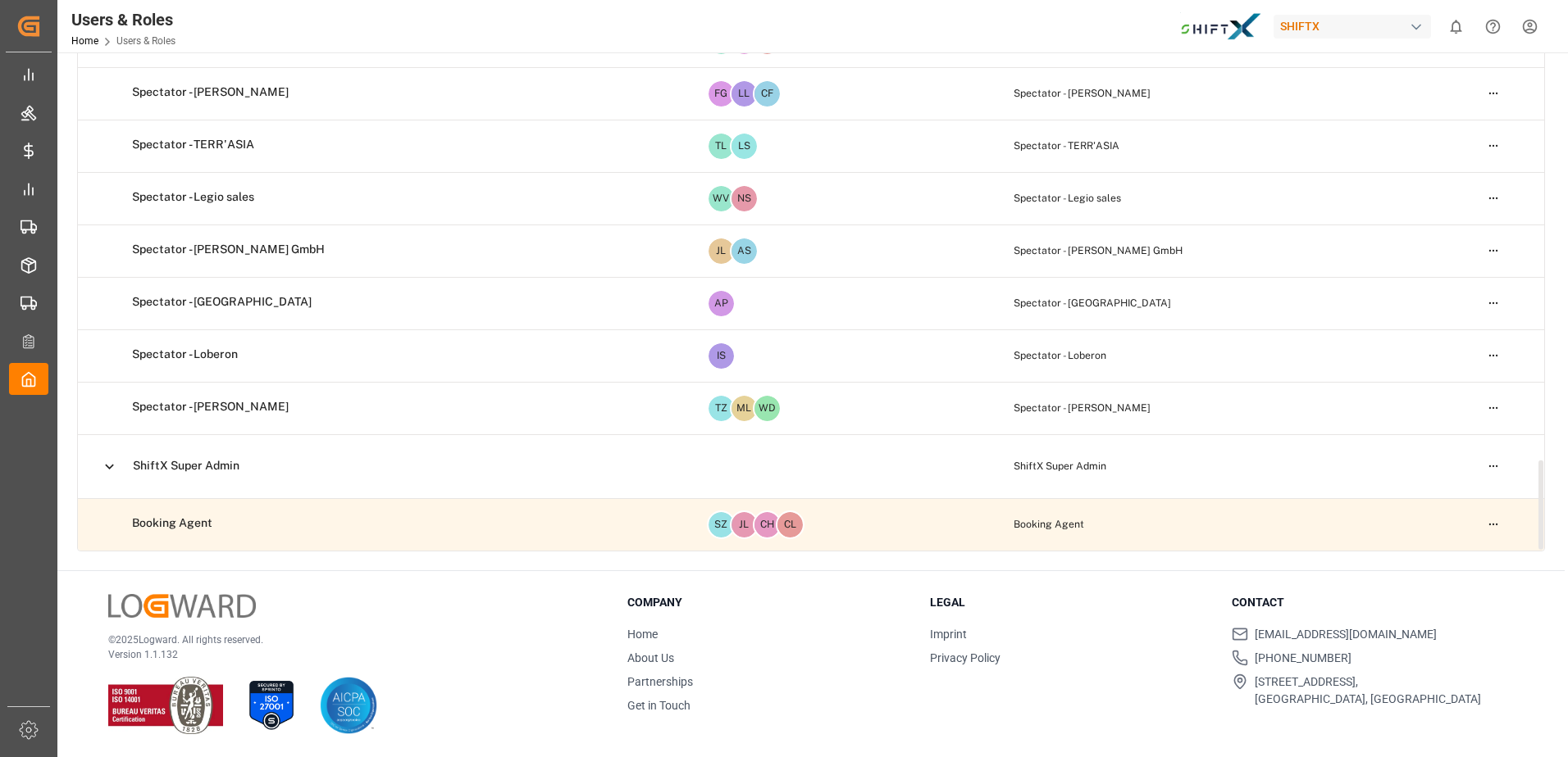
scroll to position [3280, 0]
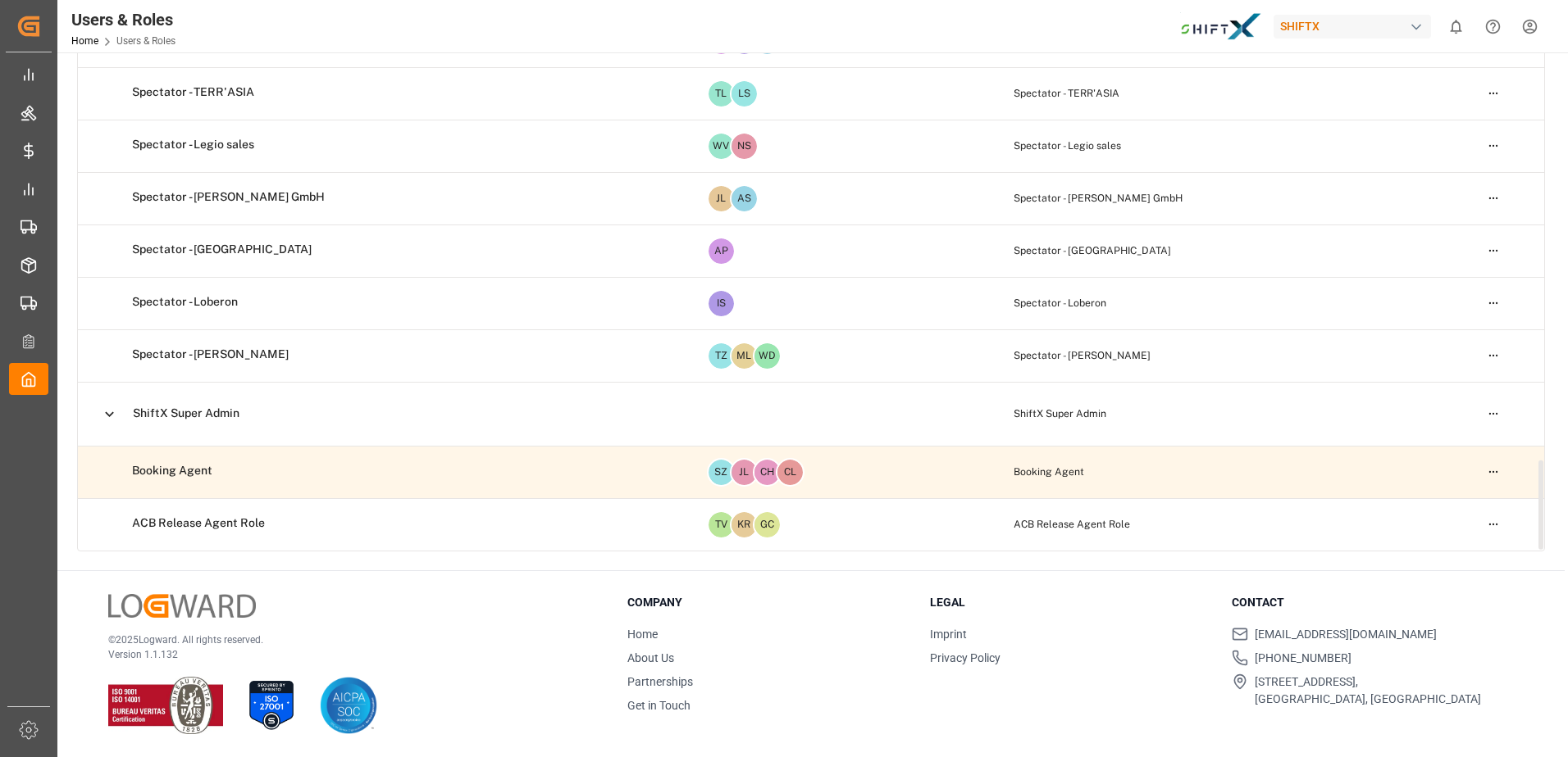
click at [791, 477] on div "SZ JL CH CL" at bounding box center [849, 472] width 284 height 29
click at [777, 472] on span "CL" at bounding box center [790, 473] width 26 height 26
click at [754, 477] on span "CH" at bounding box center [767, 473] width 26 height 26
click at [732, 479] on span "JL" at bounding box center [745, 473] width 26 height 26
click at [708, 476] on span "SZ" at bounding box center [721, 473] width 26 height 26
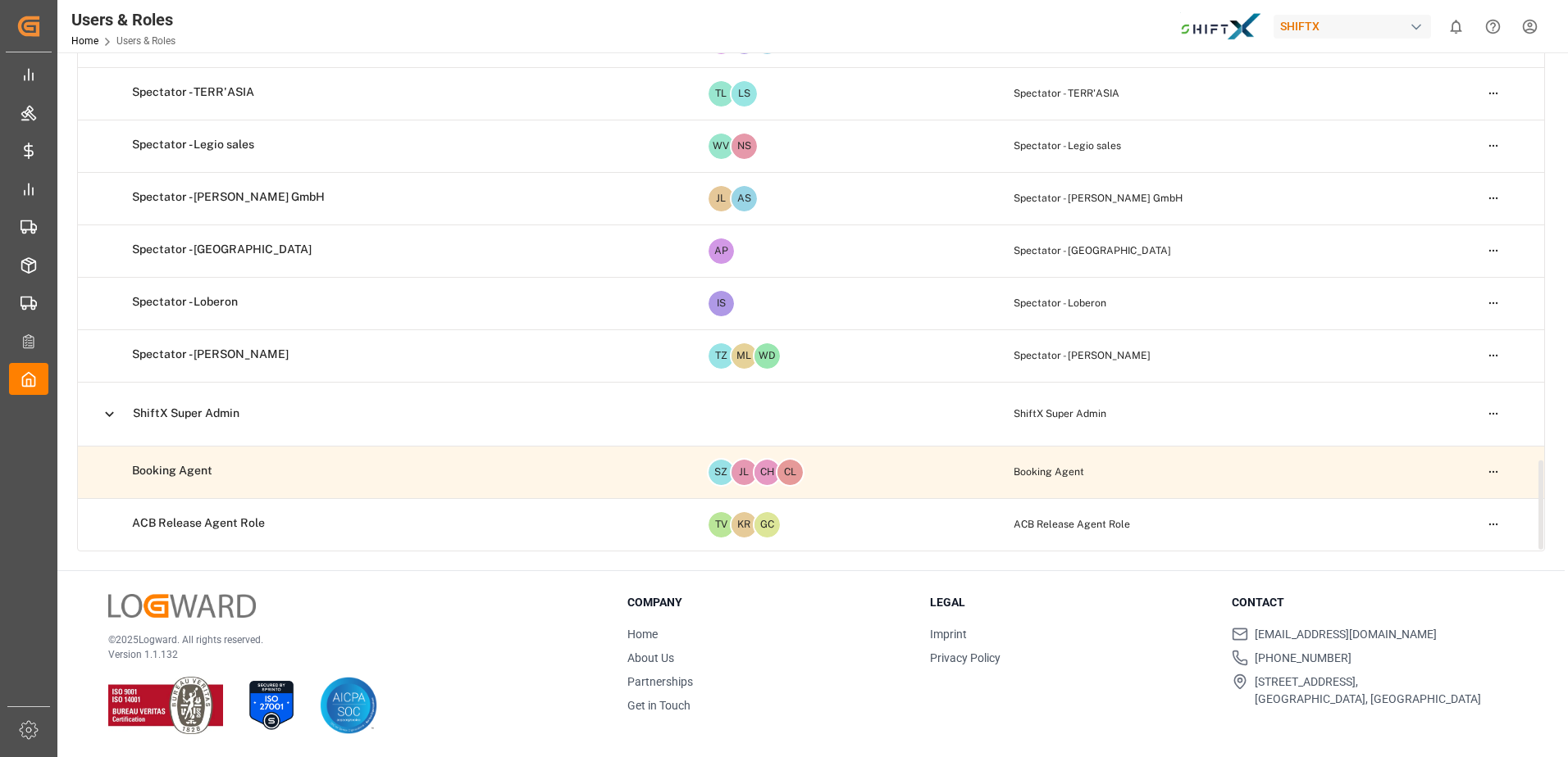
click at [344, 459] on td "Booking Agent" at bounding box center [387, 471] width 618 height 49
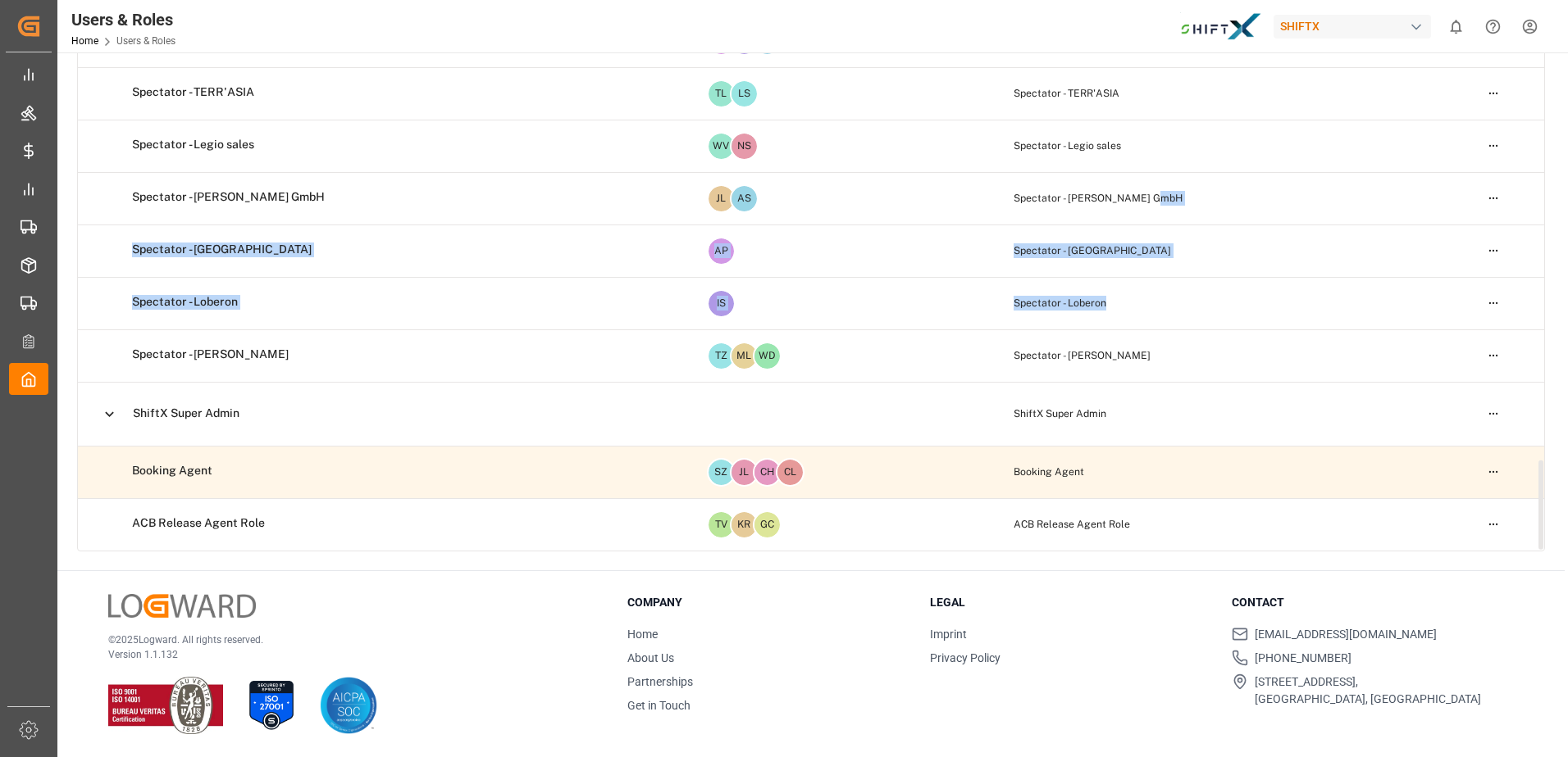
drag, startPoint x: 1241, startPoint y: 318, endPoint x: 1123, endPoint y: 215, distance: 156.6
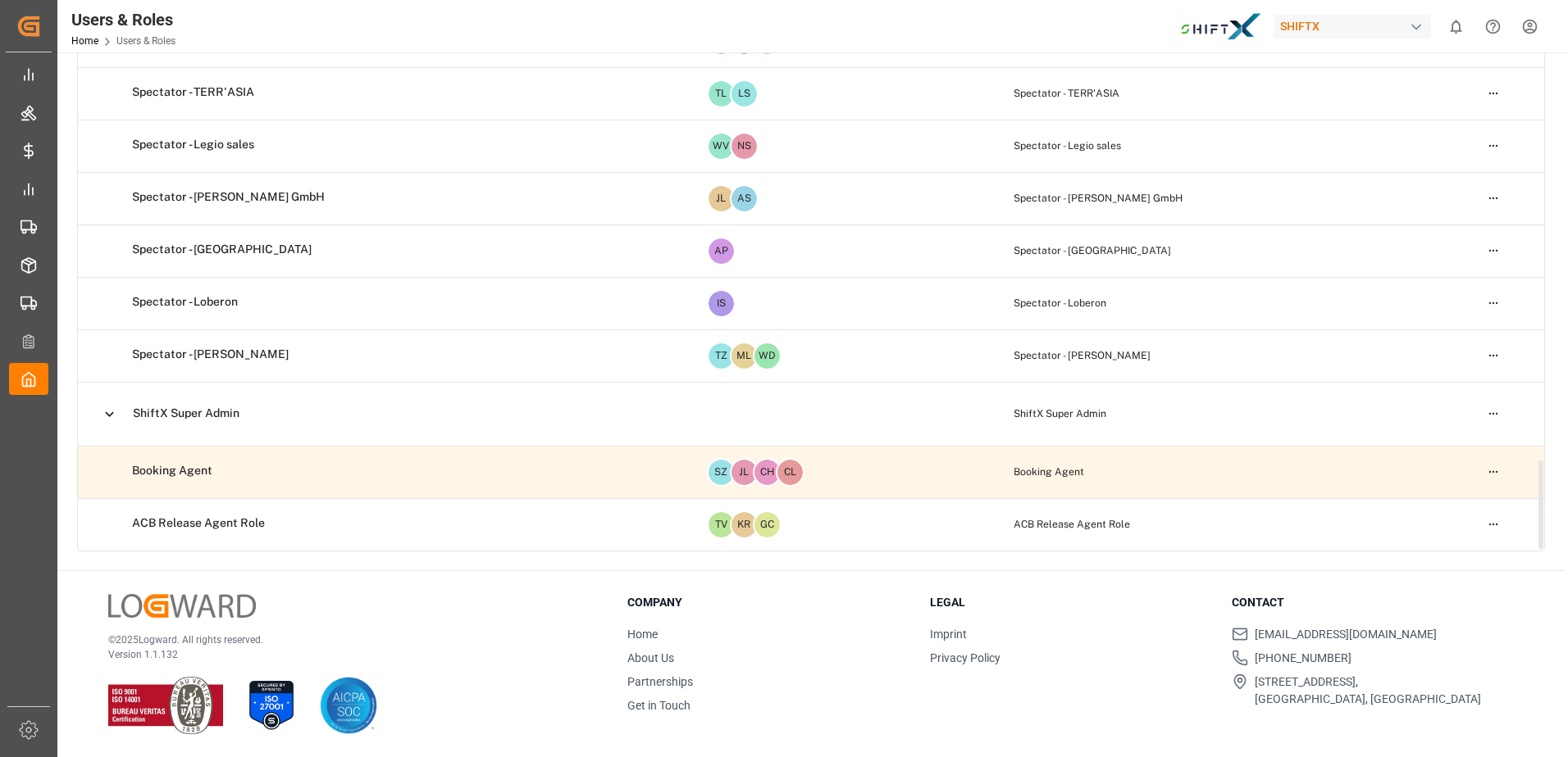
click at [1496, 623] on div "Contact [EMAIL_ADDRESS][DOMAIN_NAME] +49 40 239 692 540 [STREET_ADDRESS]" at bounding box center [1372, 654] width 282 height 121
click at [1119, 398] on td "ShiftX Super Admin" at bounding box center [1236, 413] width 468 height 64
click at [106, 410] on icon at bounding box center [110, 415] width 18 height 18
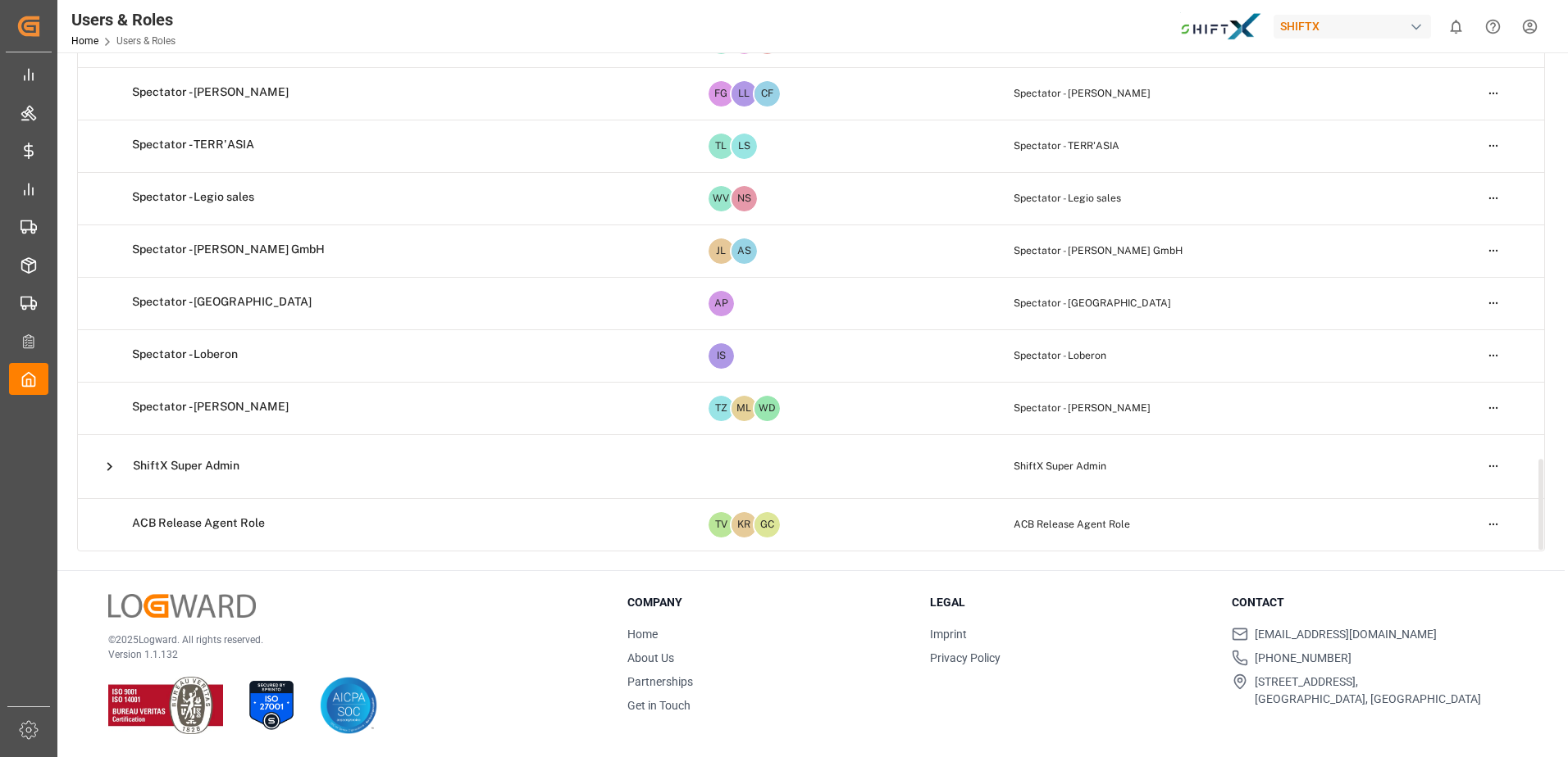
click at [115, 461] on icon at bounding box center [110, 467] width 18 height 18
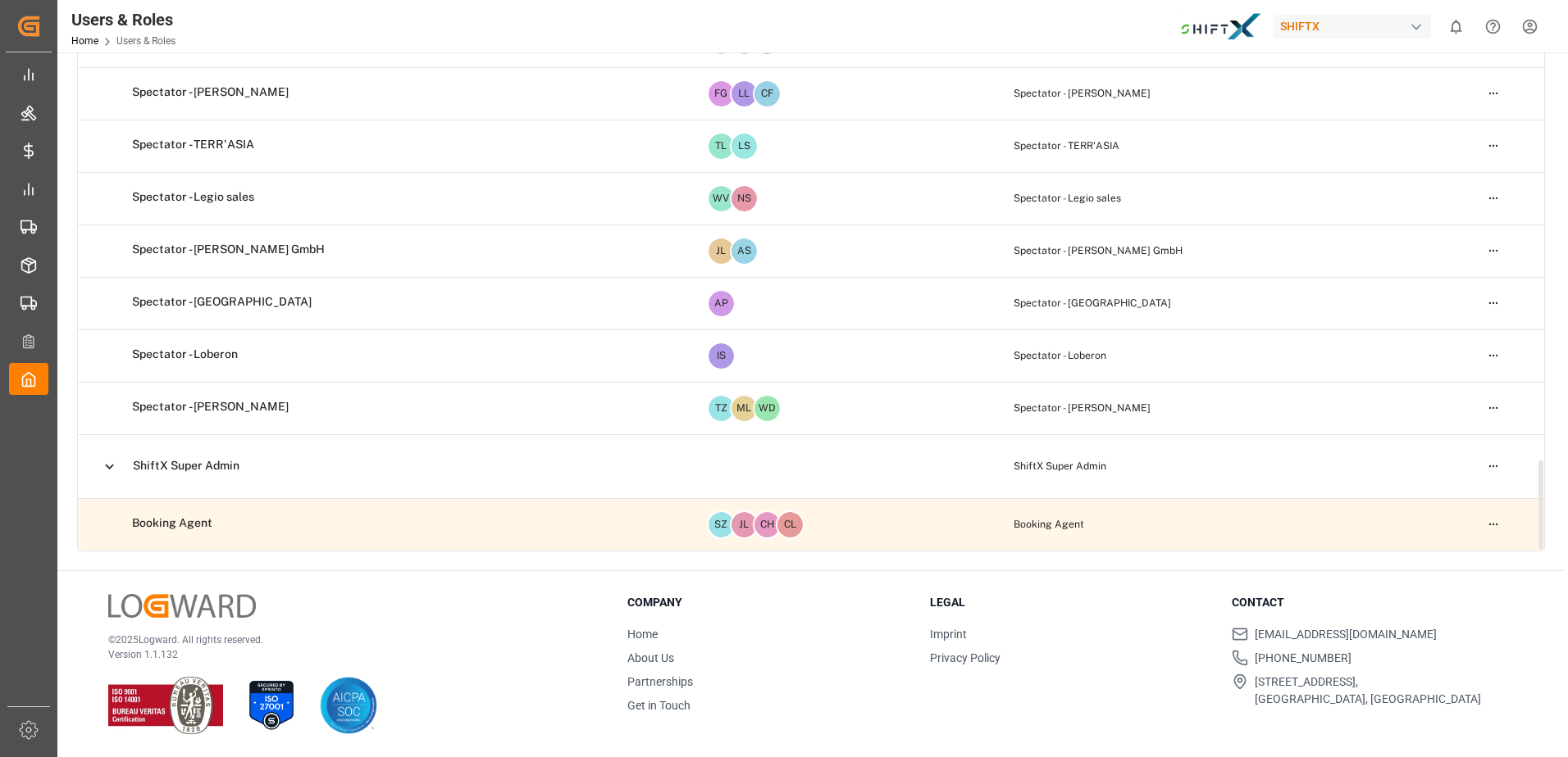
scroll to position [3280, 0]
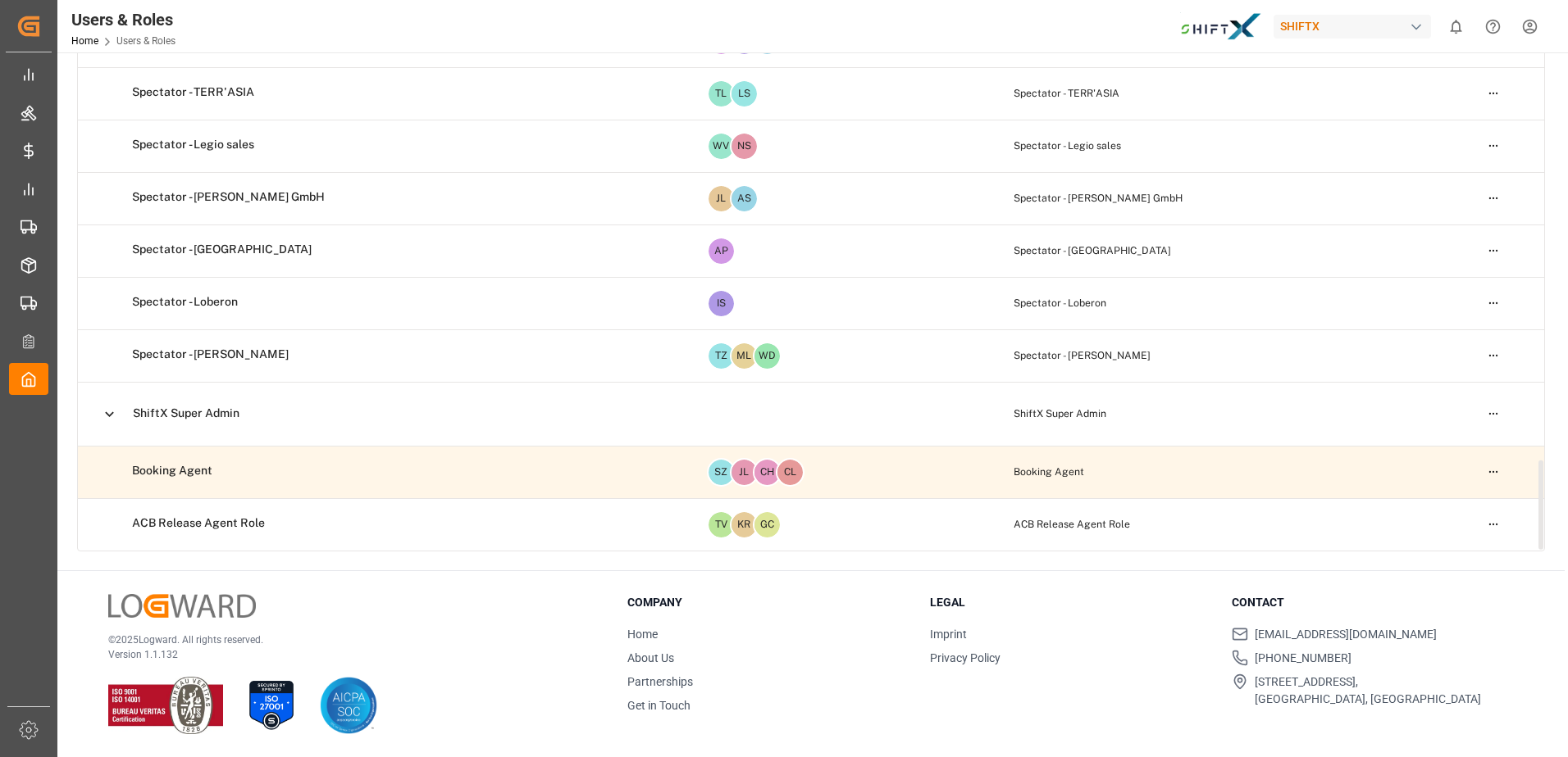
click at [1481, 471] on html "Created by potrace 1.15, written by [PERSON_NAME] [DATE]-[DATE] Created by potr…" at bounding box center [784, 378] width 1568 height 757
click at [1287, 490] on html "Created by potrace 1.15, written by [PERSON_NAME] [DATE]-[DATE] Created by potr…" at bounding box center [784, 378] width 1568 height 757
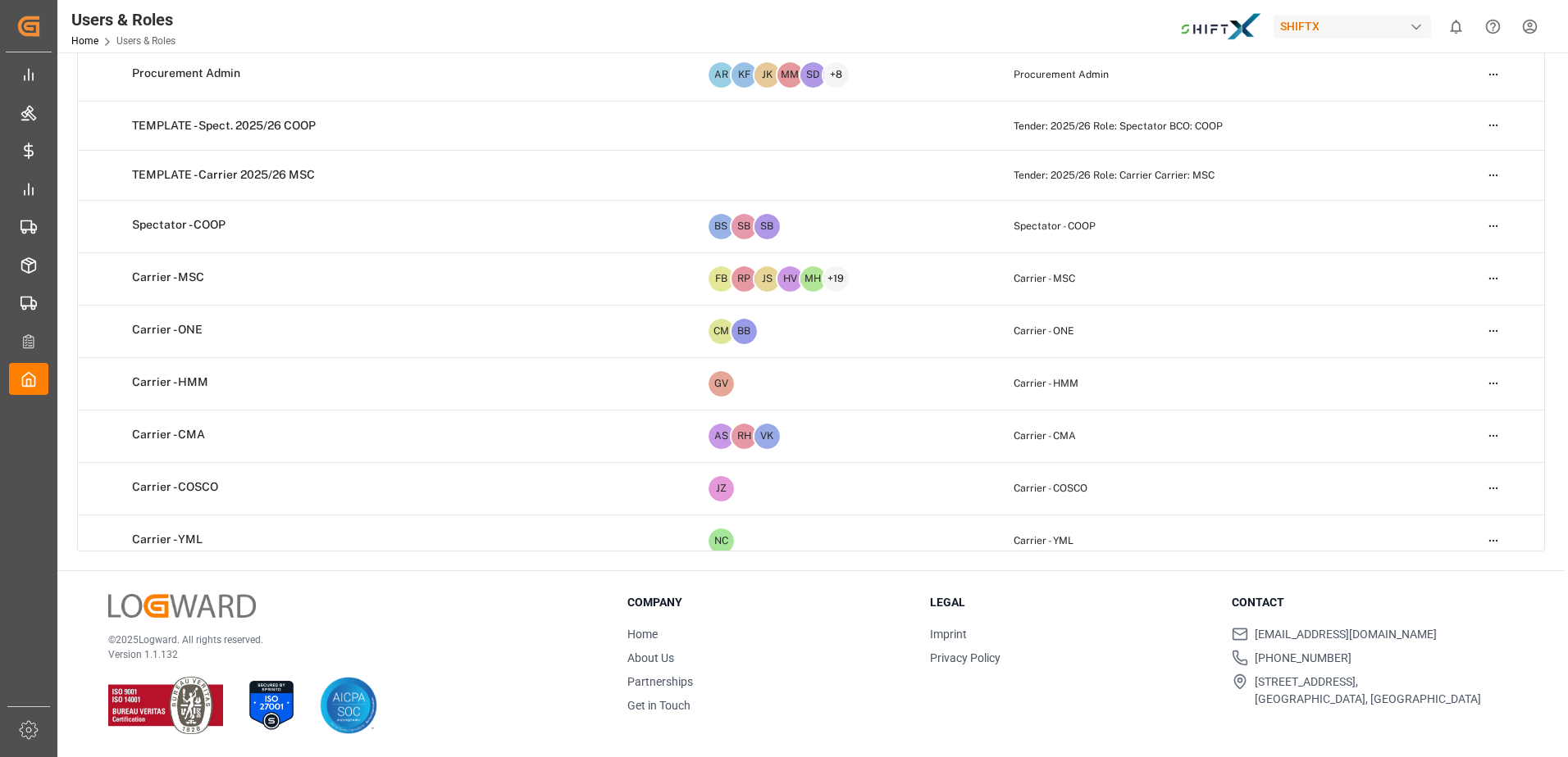
scroll to position [0, 0]
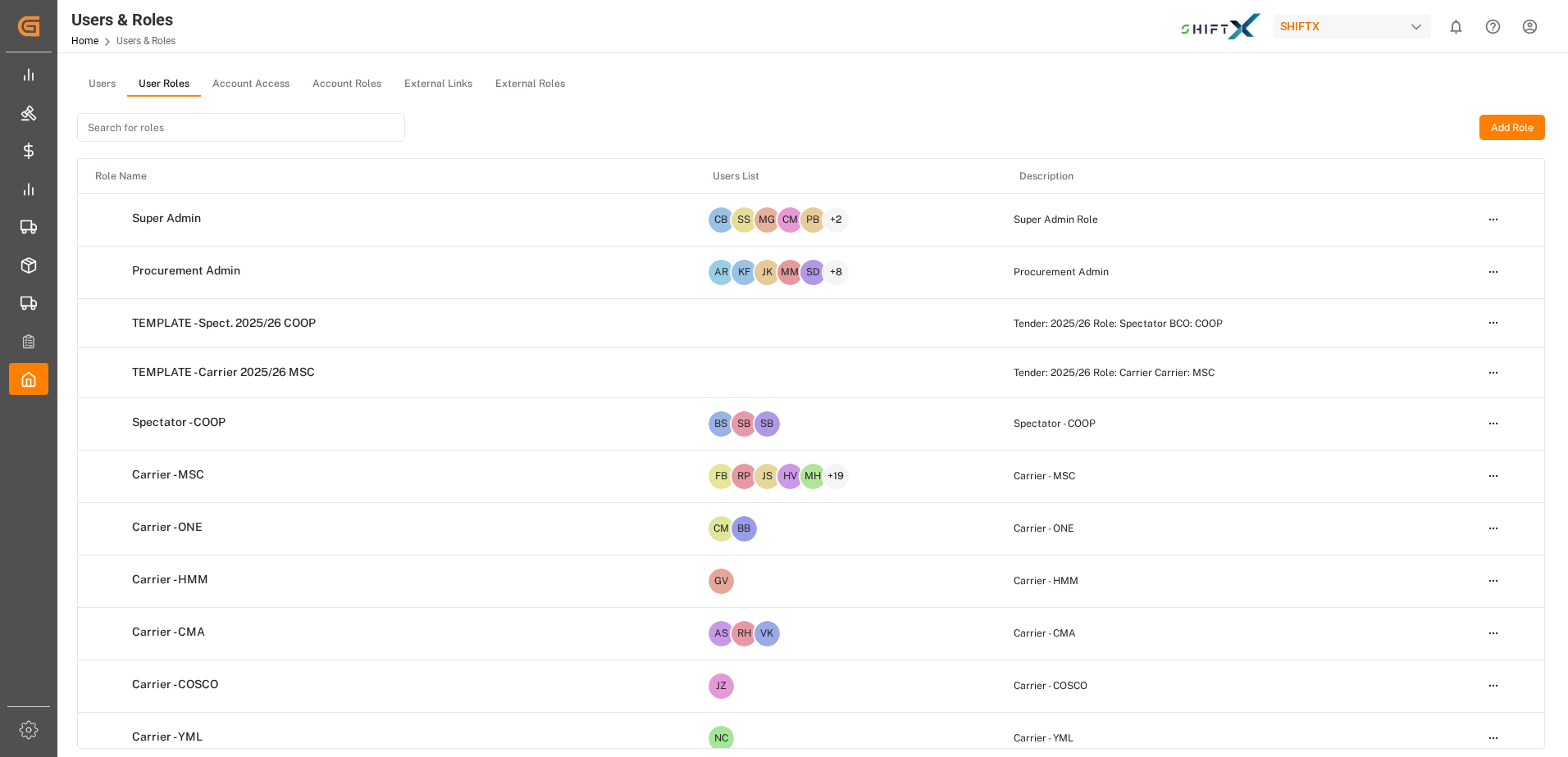
click at [155, 125] on input at bounding box center [240, 127] width 328 height 29
click at [190, 125] on input at bounding box center [240, 127] width 328 height 29
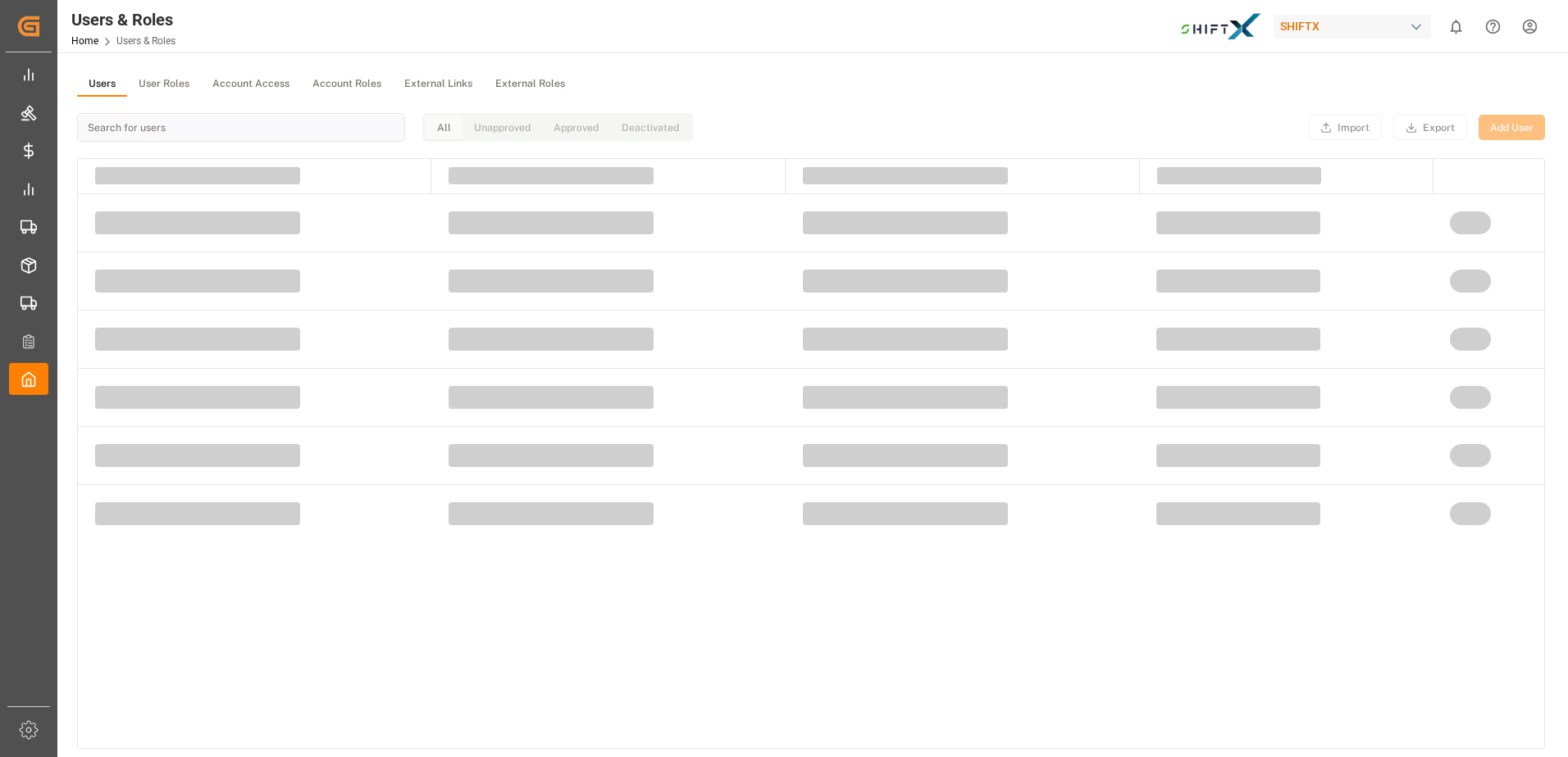
click at [96, 83] on button "Users" at bounding box center [101, 84] width 50 height 25
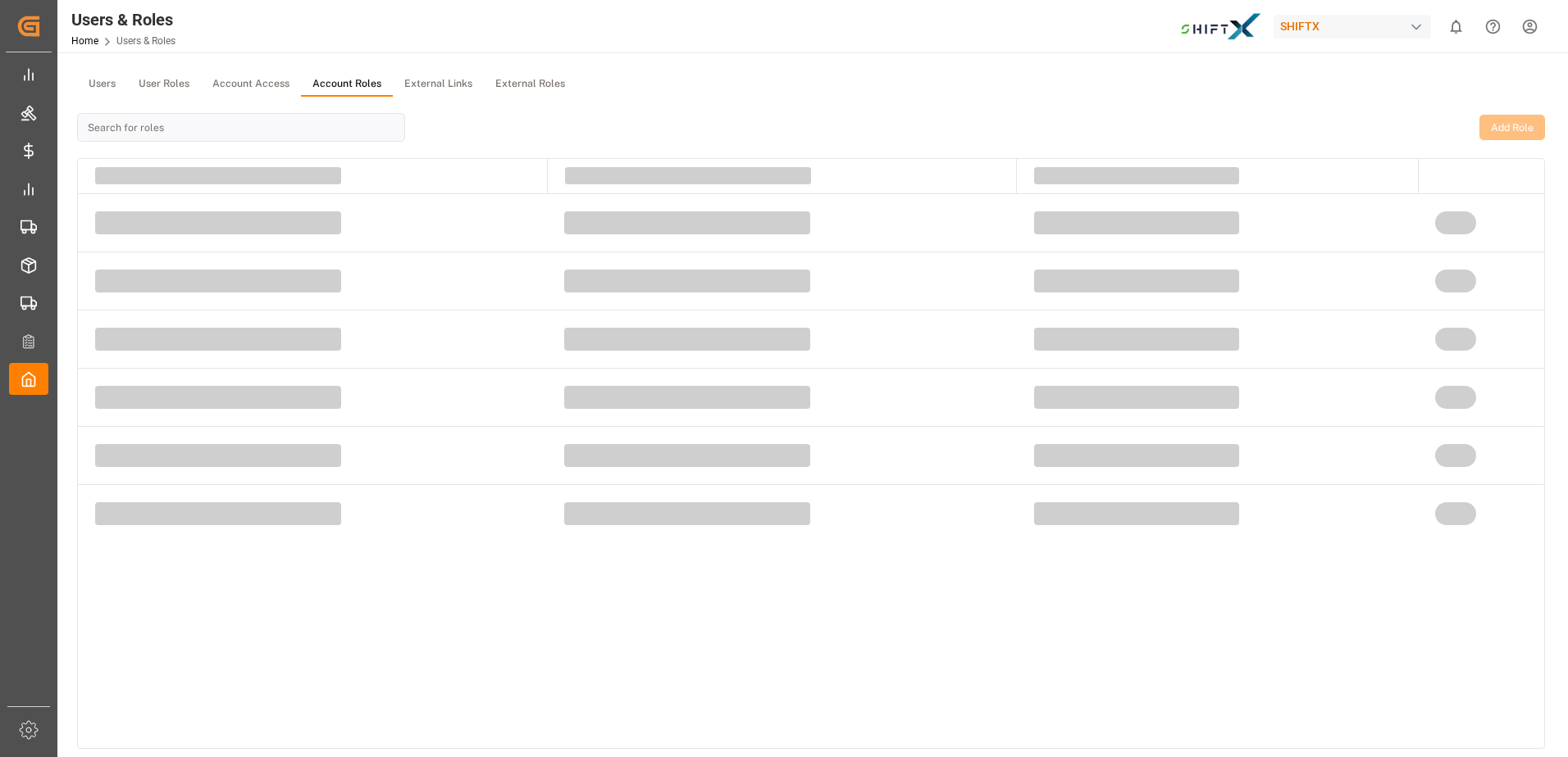
click at [338, 89] on button "Account Roles" at bounding box center [346, 84] width 91 height 25
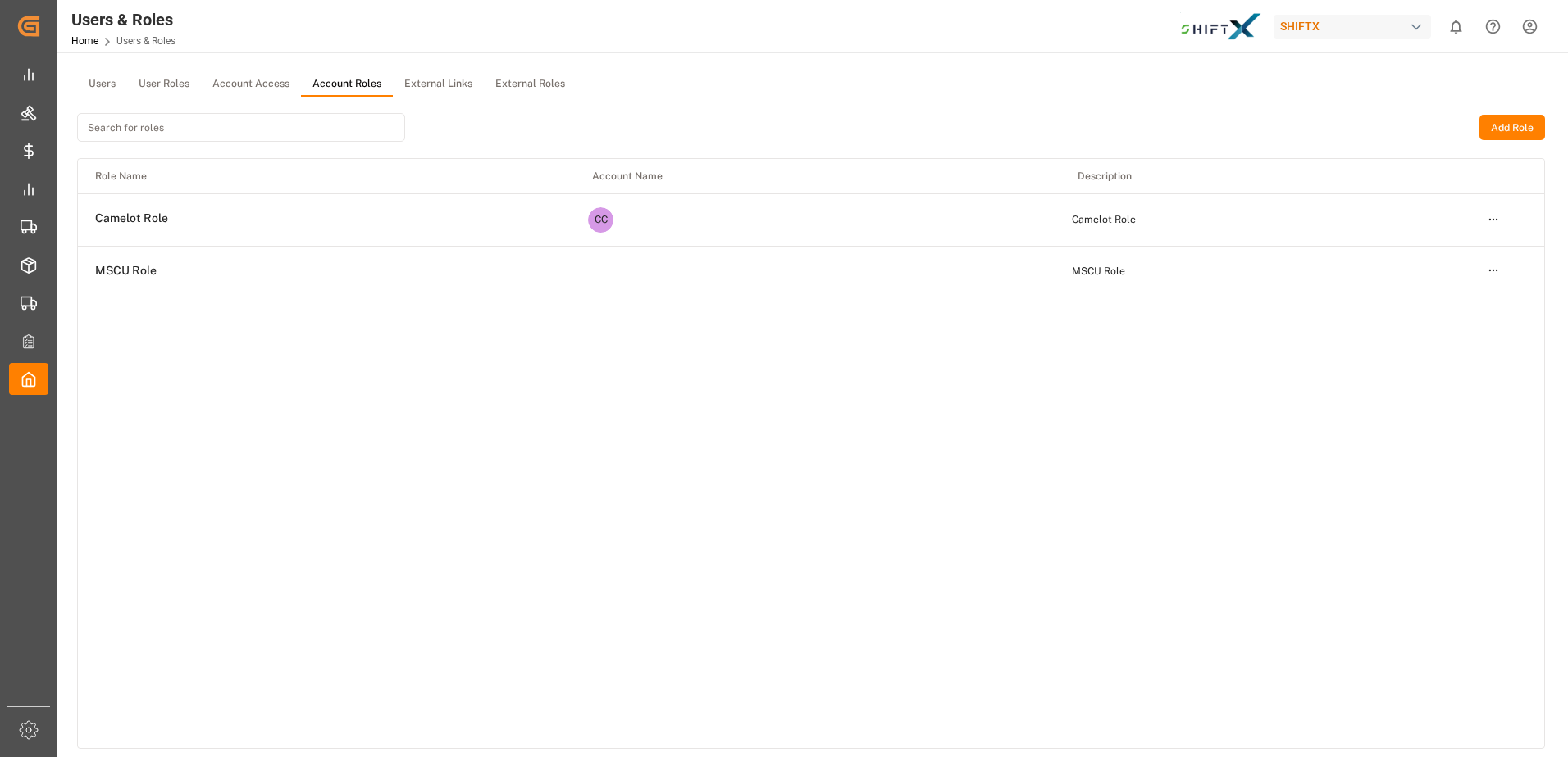
click at [161, 66] on div "Users User Roles Account Access Account Roles External Links External Roles Add…" at bounding box center [811, 503] width 1507 height 903
click at [161, 72] on button "User Roles" at bounding box center [163, 84] width 74 height 25
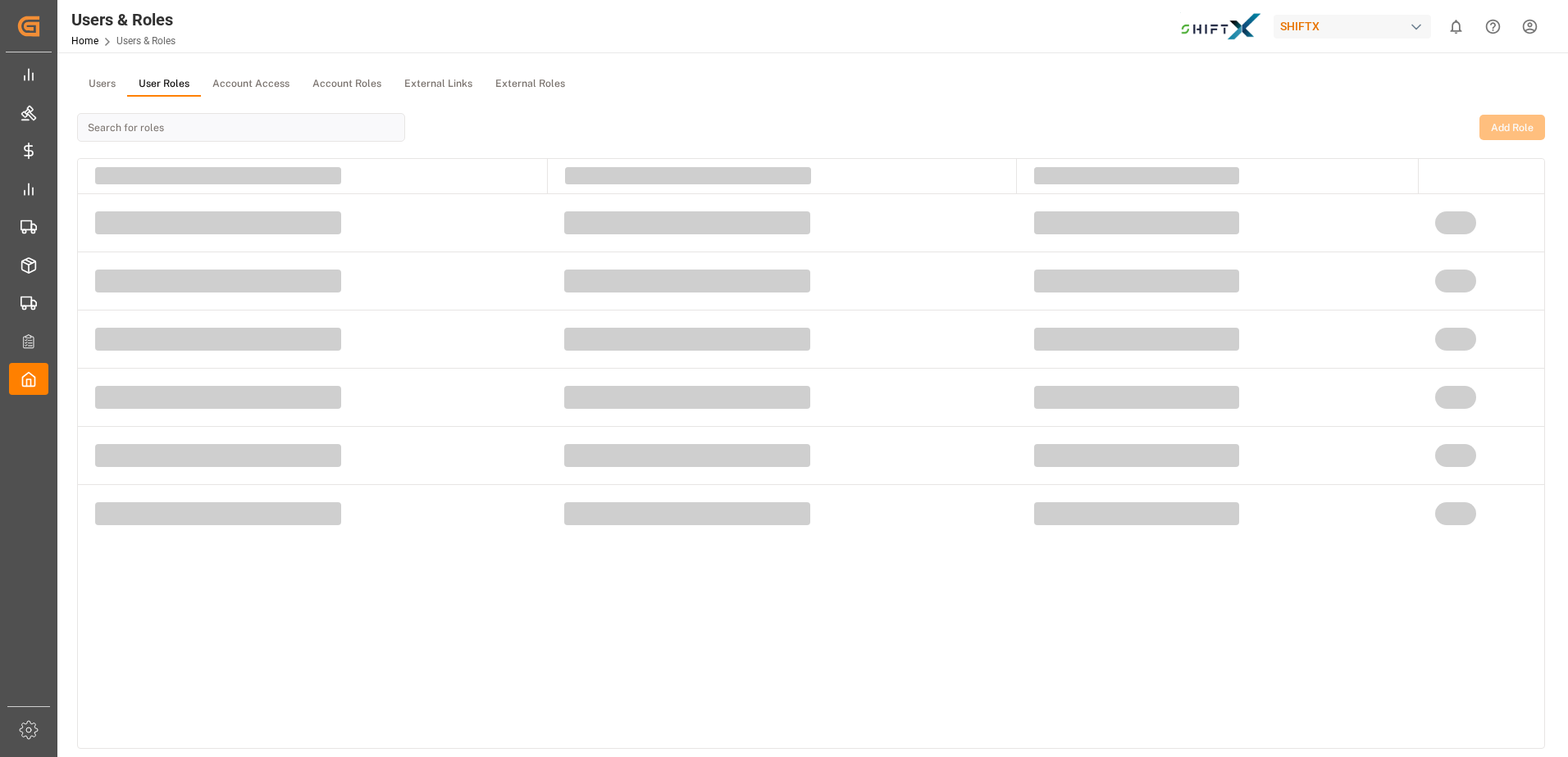
click at [121, 77] on button "Users" at bounding box center [101, 84] width 50 height 25
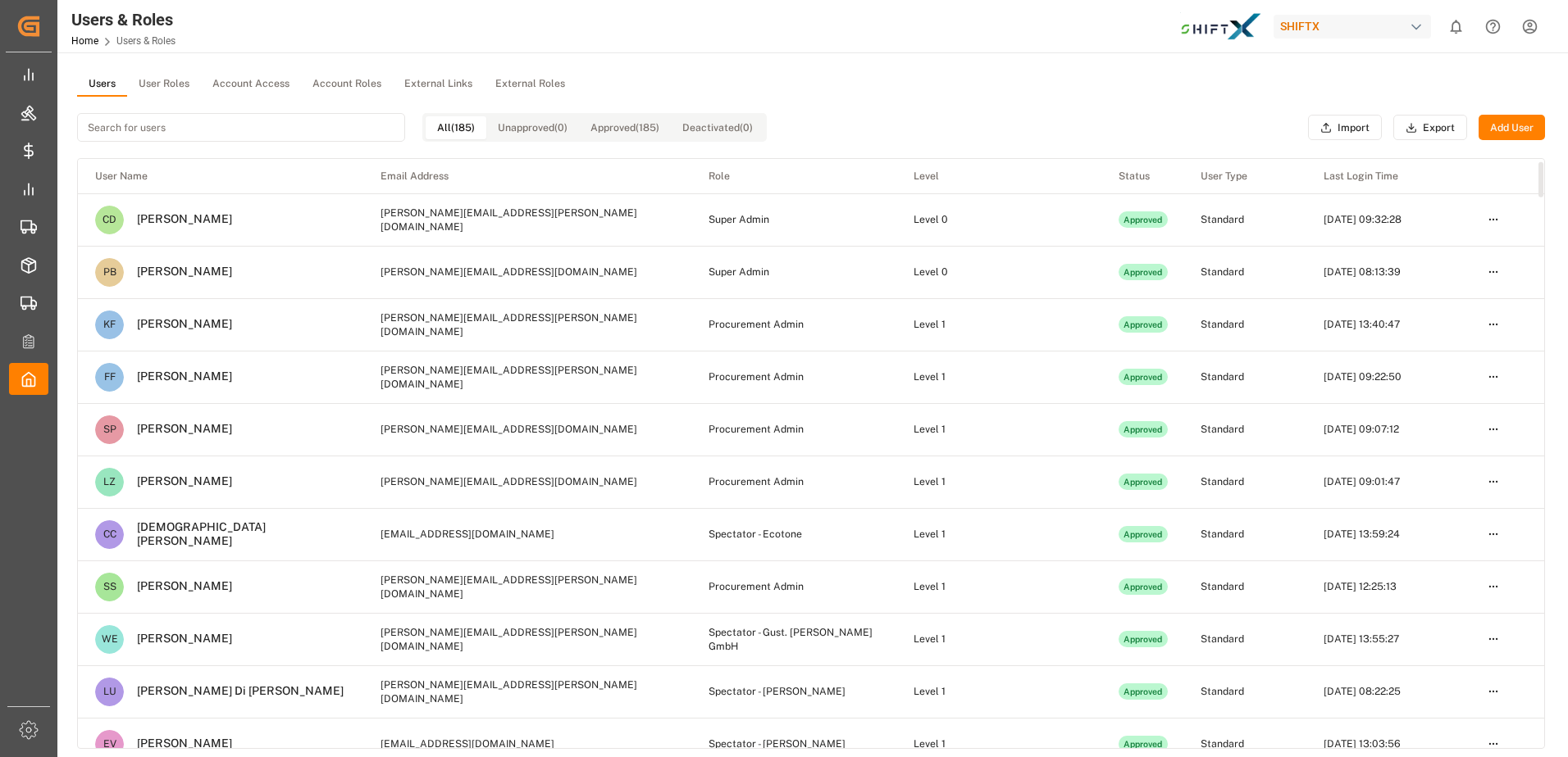
scroll to position [37, 0]
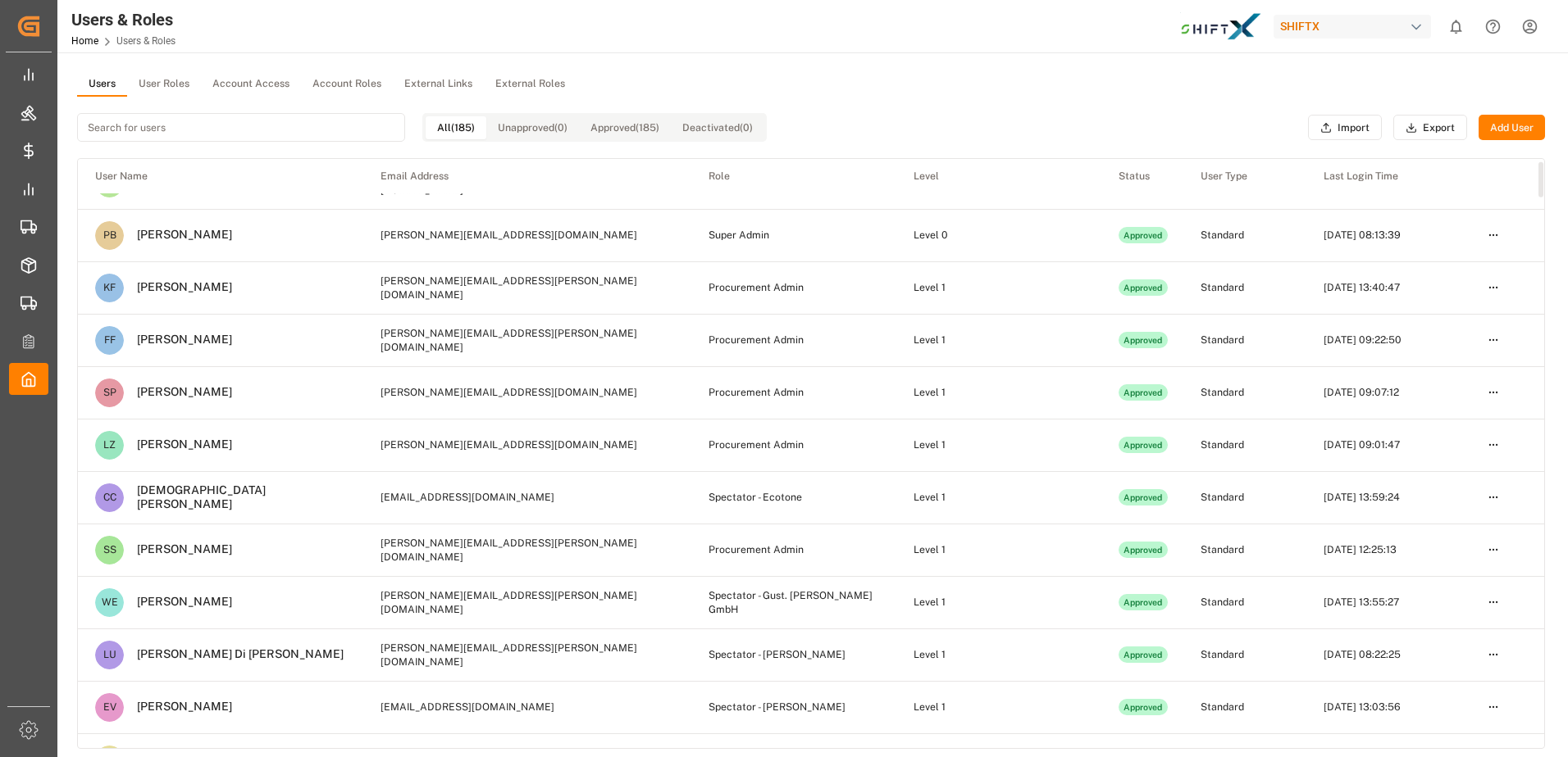
click at [1501, 292] on html "Created by potrace 1.15, written by [PERSON_NAME] [DATE]-[DATE] Created by potr…" at bounding box center [784, 378] width 1568 height 757
click at [1457, 312] on div "Edit" at bounding box center [1460, 318] width 85 height 23
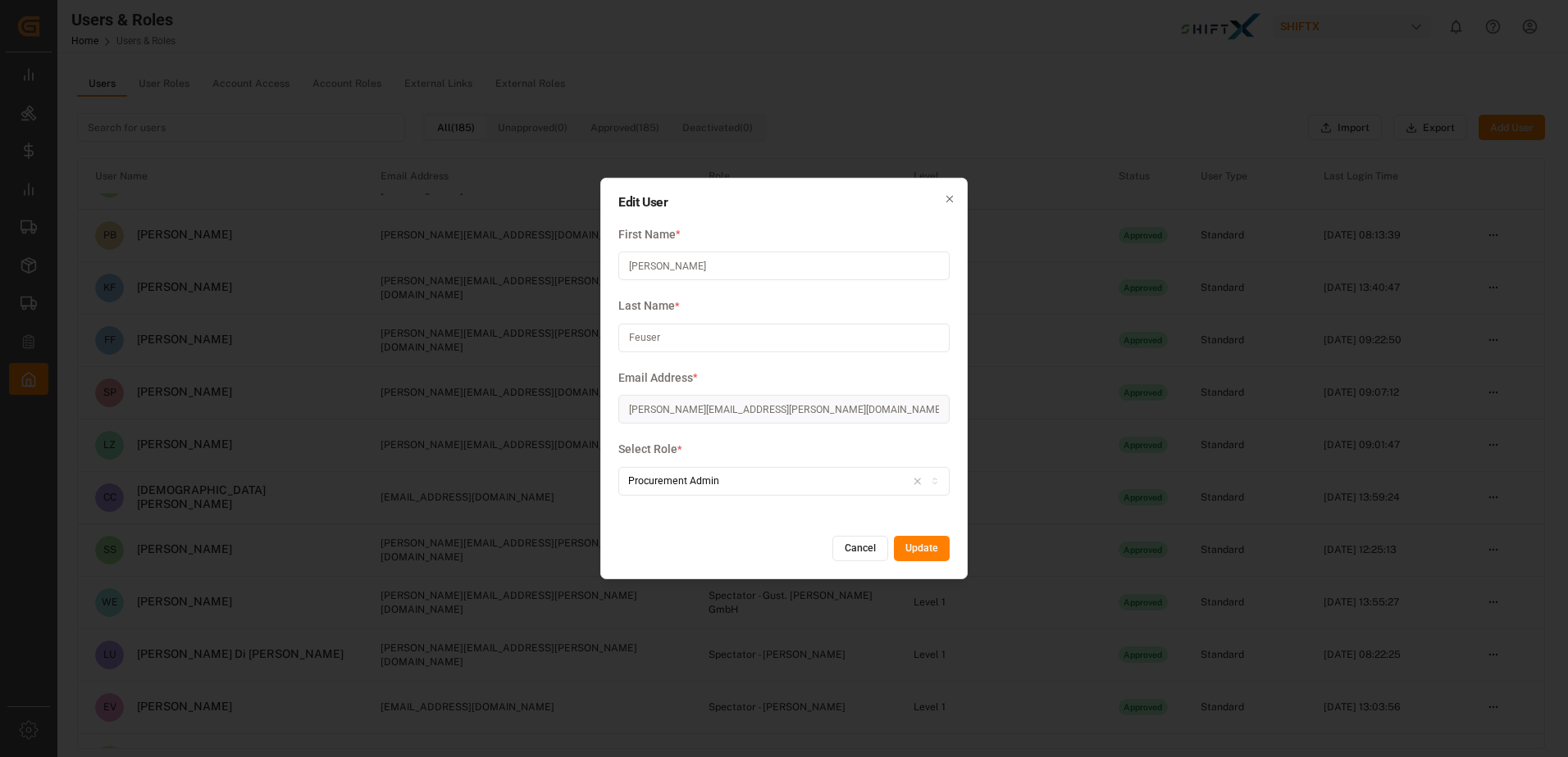
click at [865, 495] on button "Procurement Admin" at bounding box center [784, 481] width 332 height 29
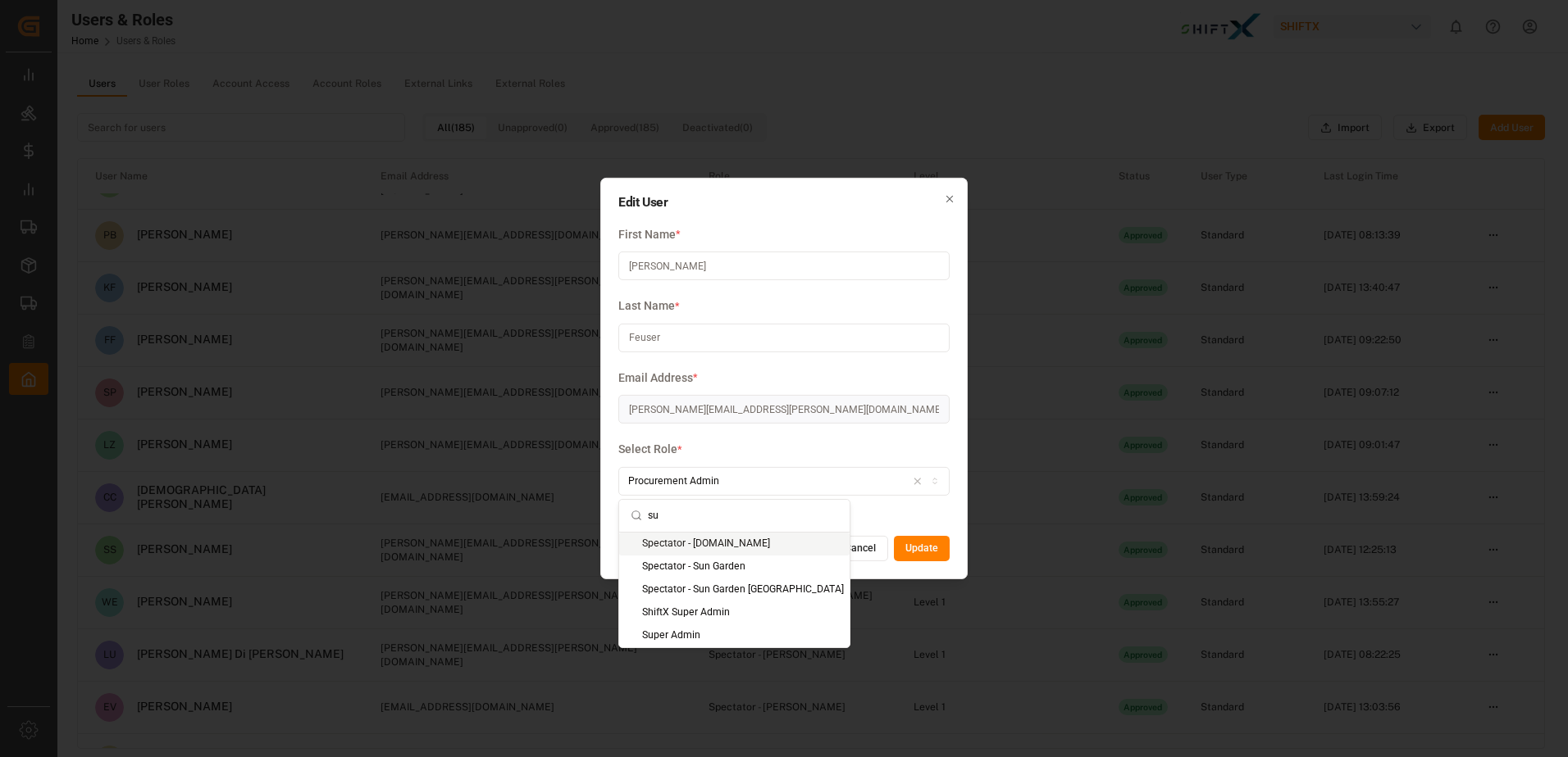
scroll to position [0, 0]
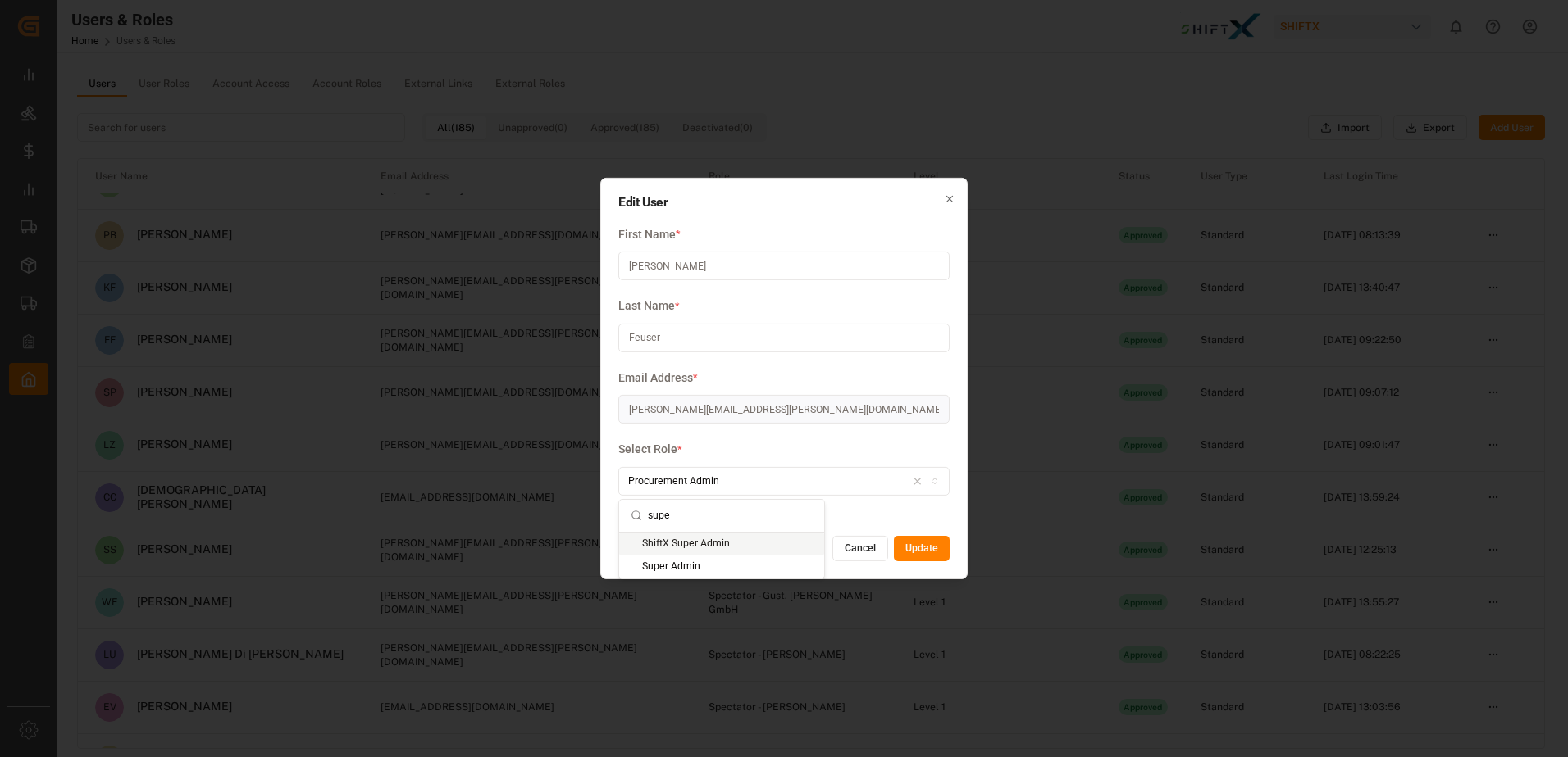
type input "super"
click at [438, 96] on div "Edit User First Name * [PERSON_NAME] Last Name * [PERSON_NAME] Email Address * …" at bounding box center [784, 378] width 1568 height 757
click at [944, 196] on icon "button" at bounding box center [950, 200] width 12 height 12
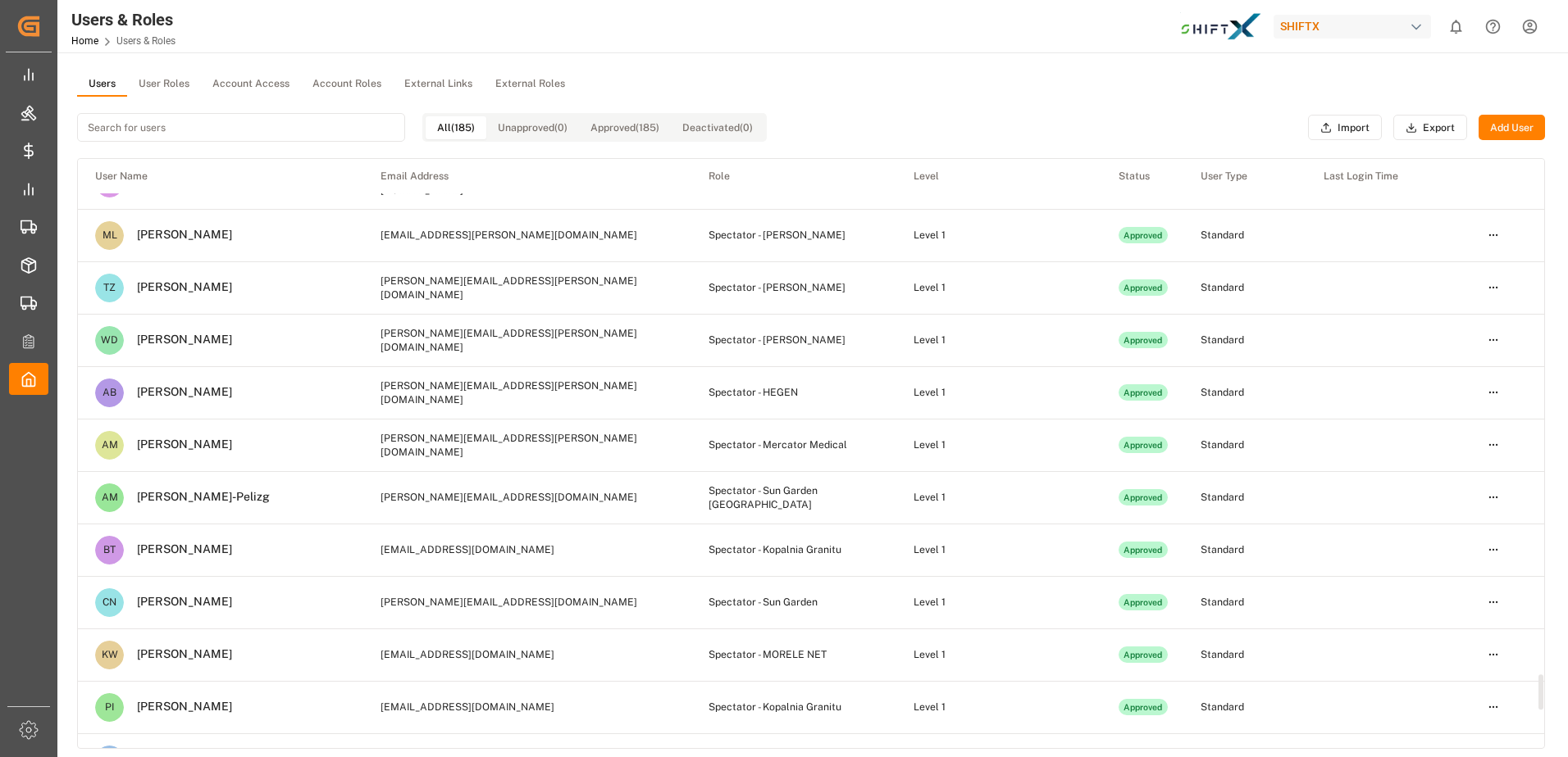
scroll to position [8746, 0]
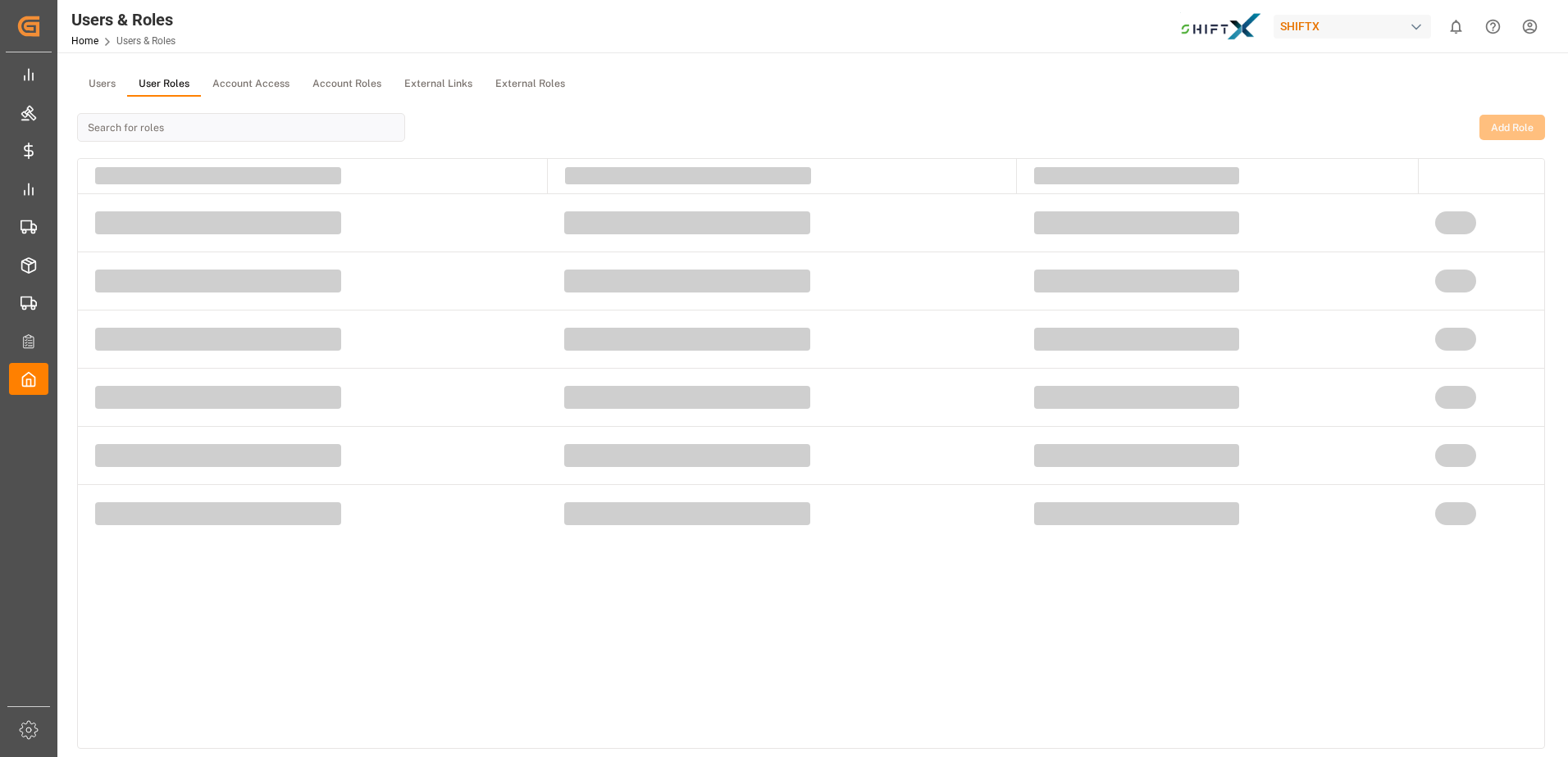
click at [185, 84] on button "User Roles" at bounding box center [163, 84] width 74 height 25
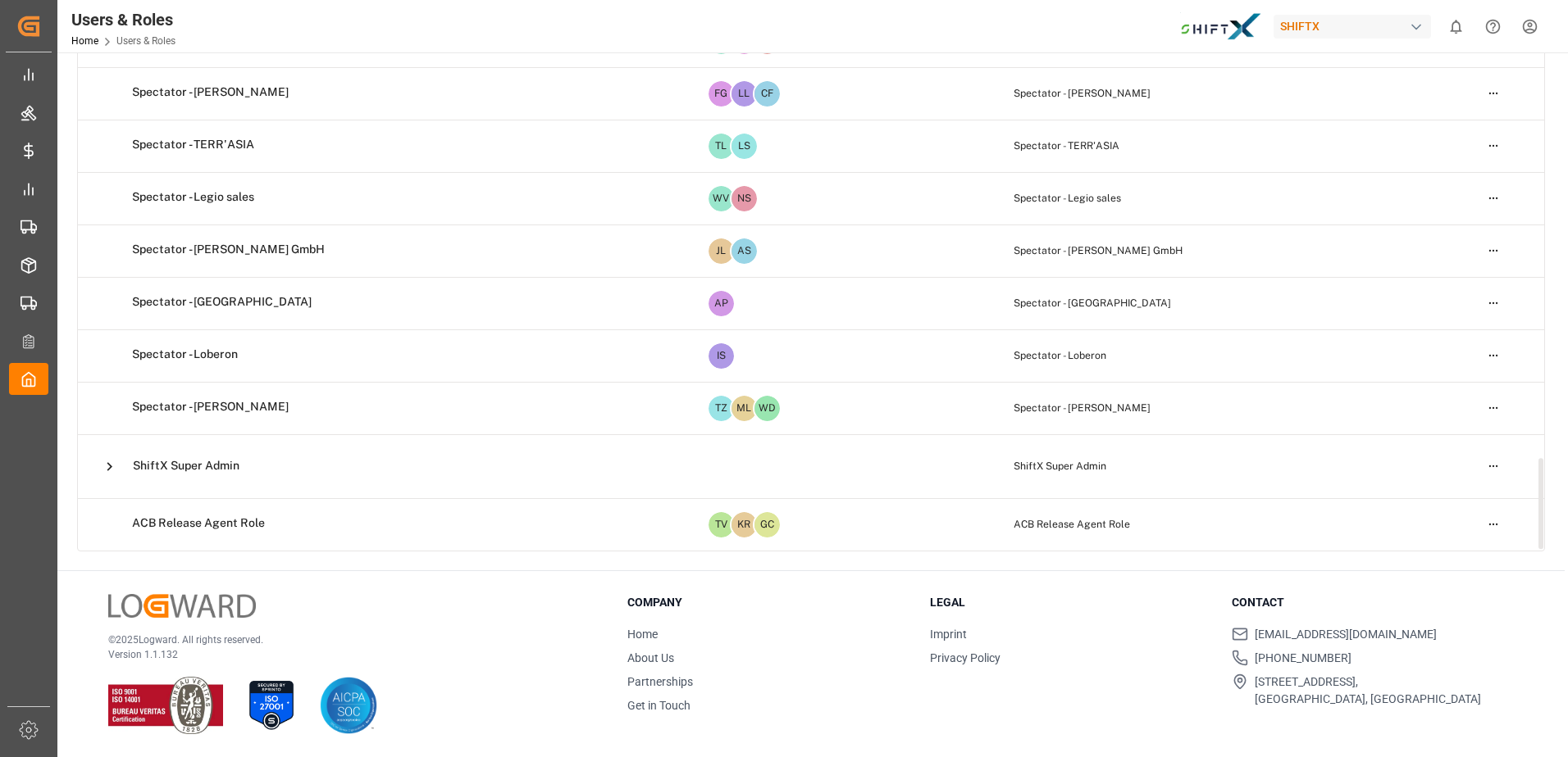
scroll to position [3220, 0]
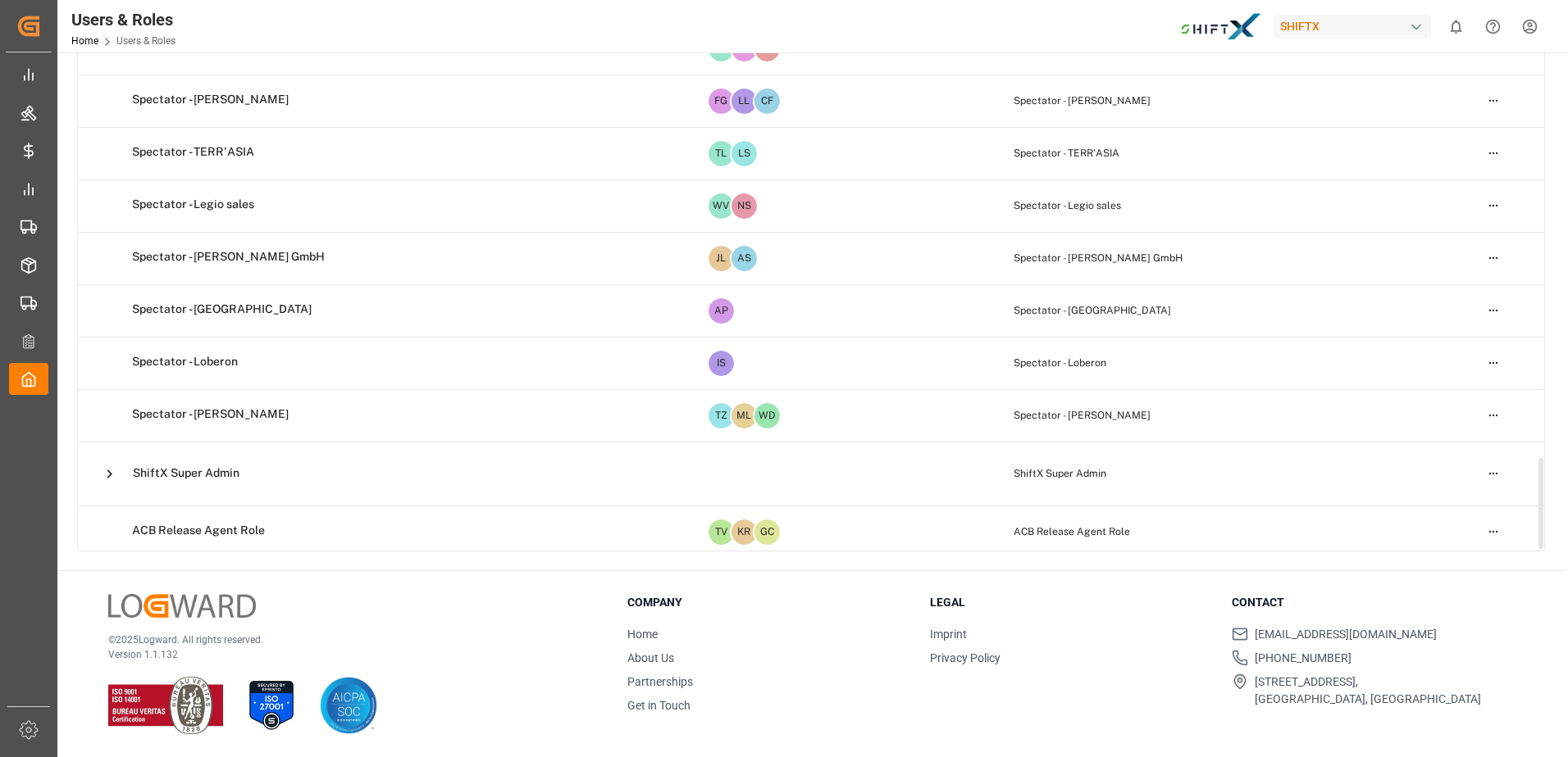
click at [105, 473] on icon at bounding box center [110, 475] width 18 height 18
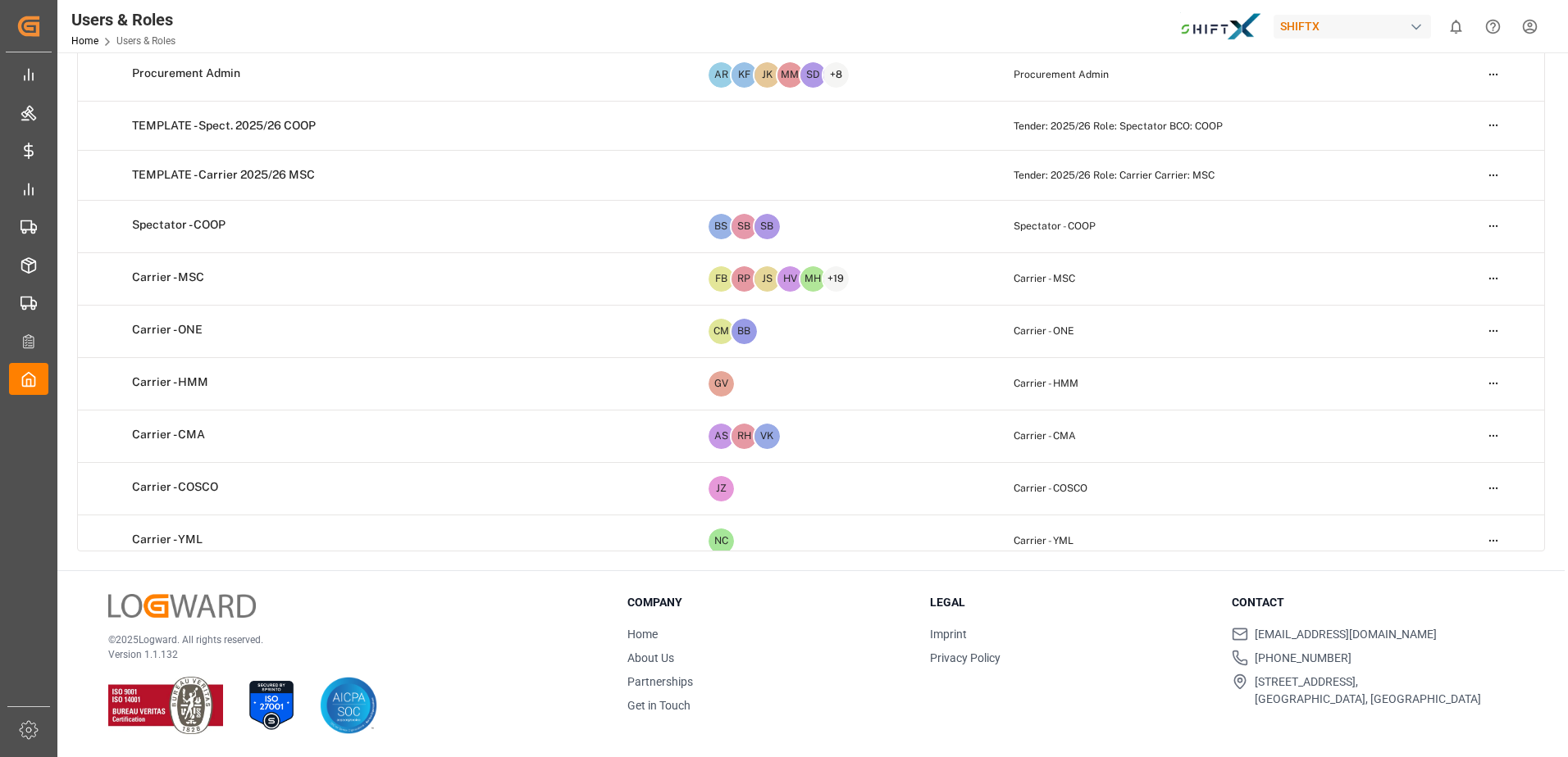
scroll to position [0, 0]
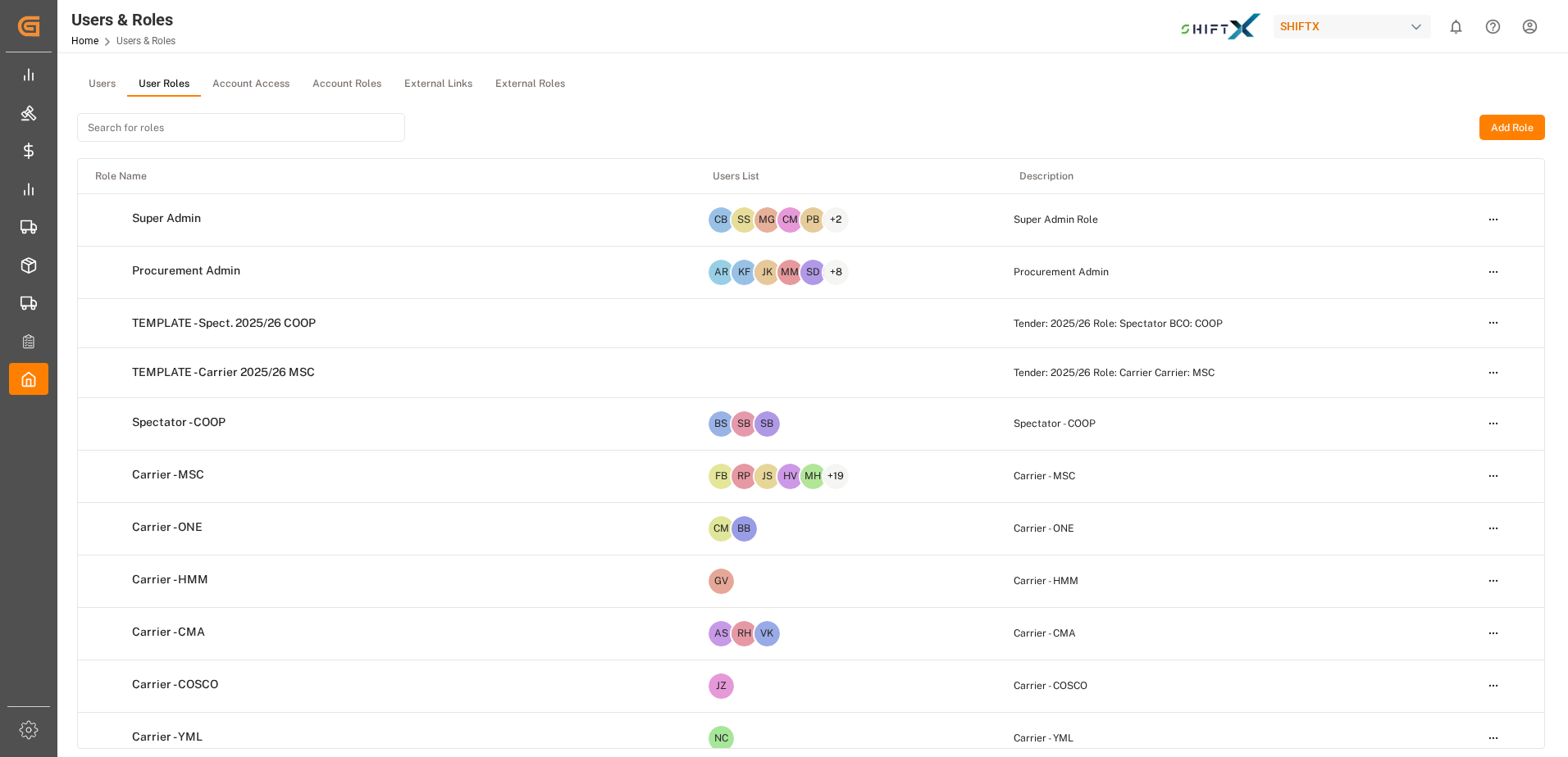
click at [107, 81] on button "Users" at bounding box center [101, 84] width 50 height 25
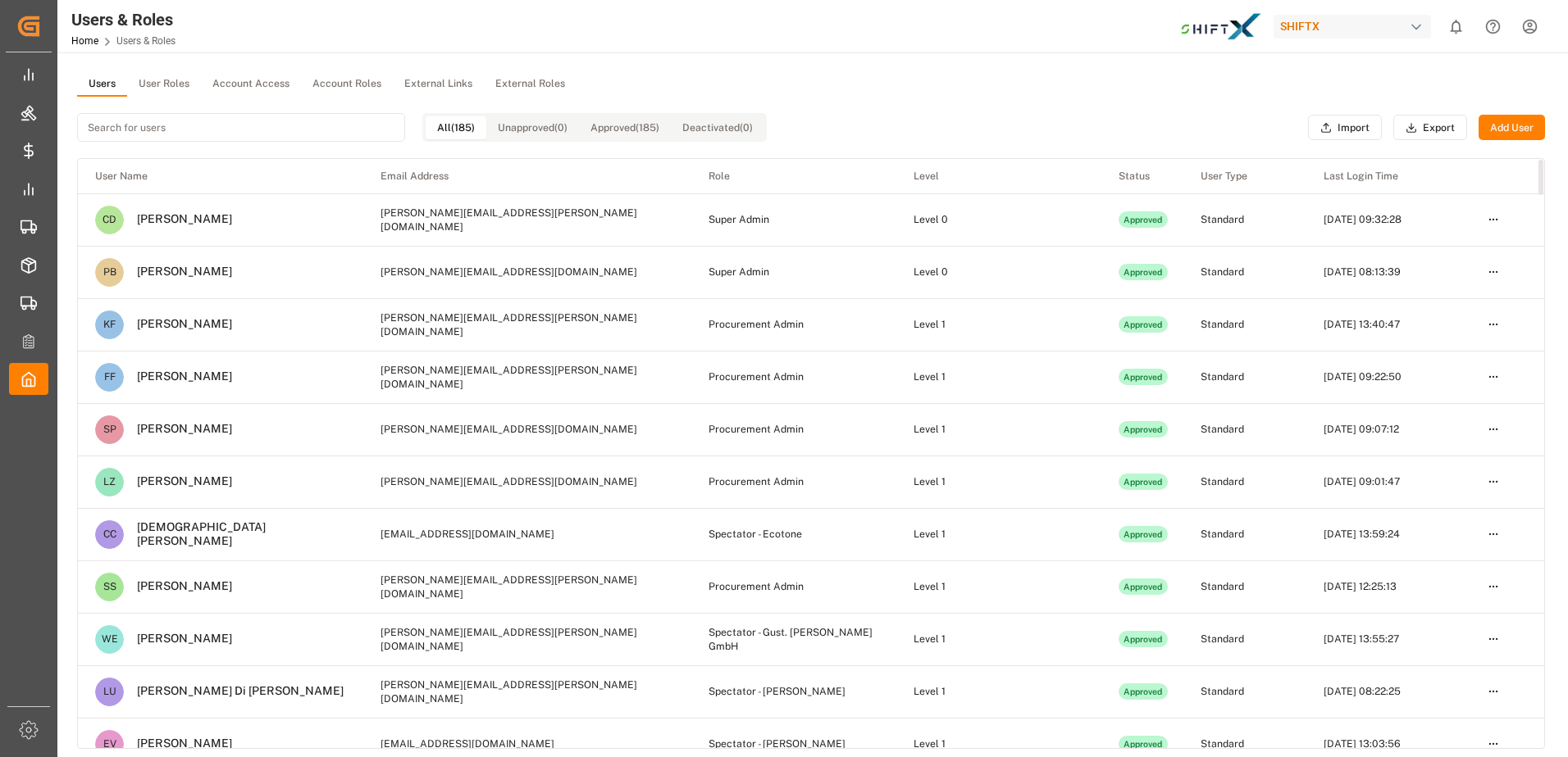
click at [1496, 320] on html "Created by potrace 1.15, written by [PERSON_NAME] [DATE]-[DATE] Created by potr…" at bounding box center [784, 378] width 1568 height 757
click at [1446, 352] on div "Edit" at bounding box center [1460, 354] width 85 height 23
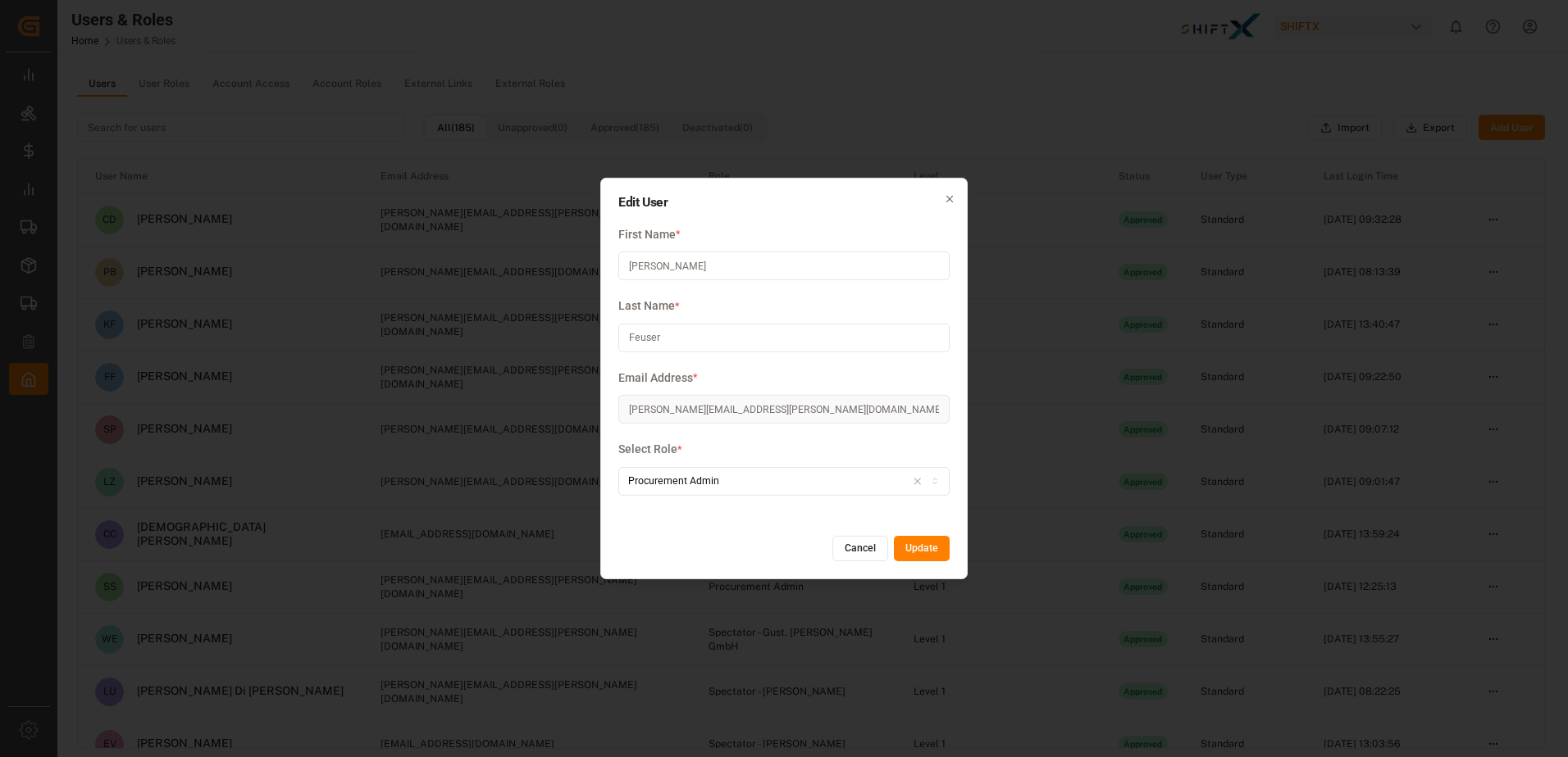
click at [749, 488] on div "Procurement Admin" at bounding box center [784, 481] width 324 height 15
type input "super"
click at [716, 553] on div "ShiftX Super Admin" at bounding box center [721, 544] width 205 height 23
click at [822, 475] on div "ShiftX Super Admin" at bounding box center [784, 481] width 324 height 15
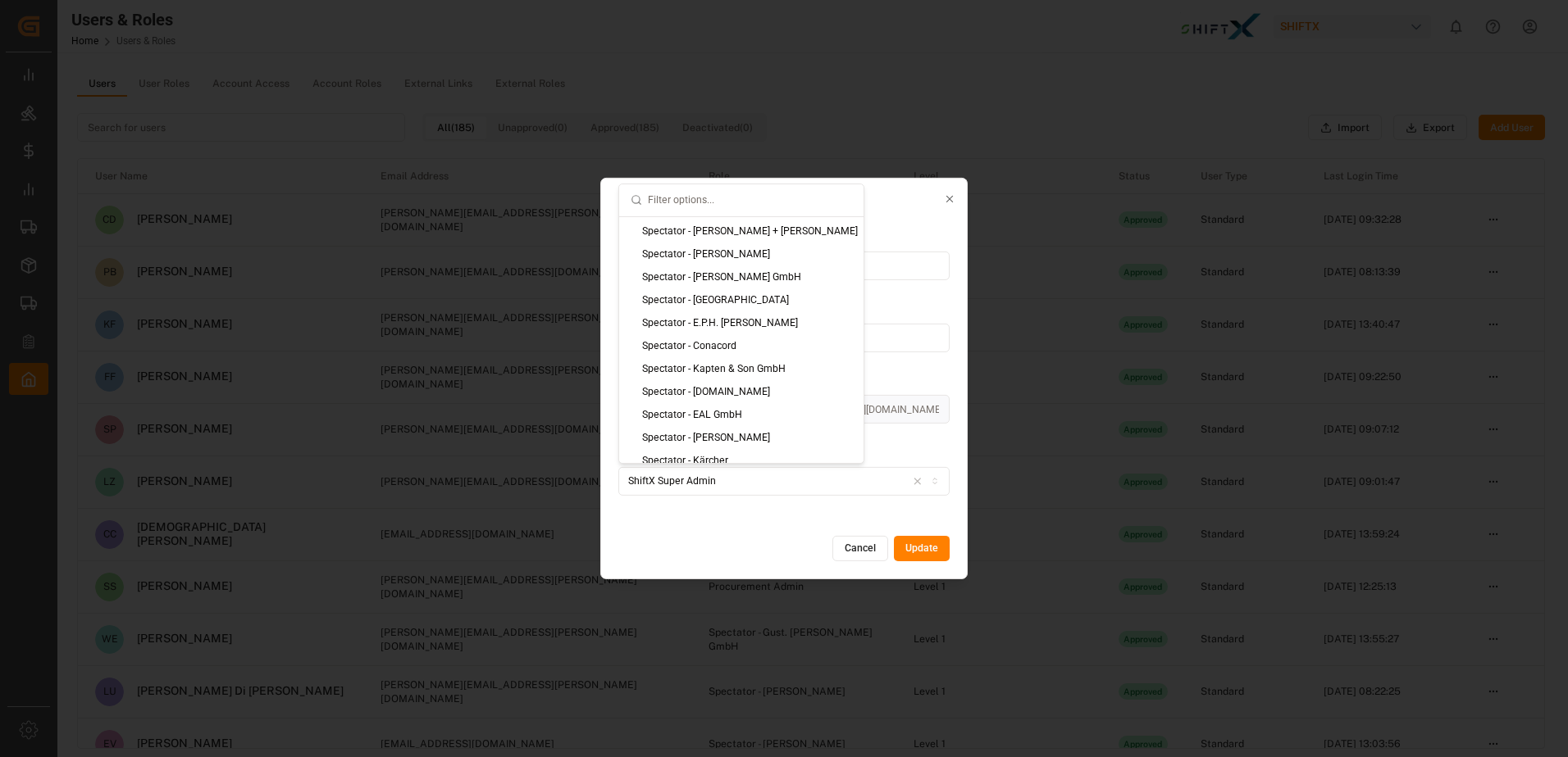
scroll to position [1429, 0]
click at [711, 448] on div "Super Admin" at bounding box center [741, 451] width 244 height 23
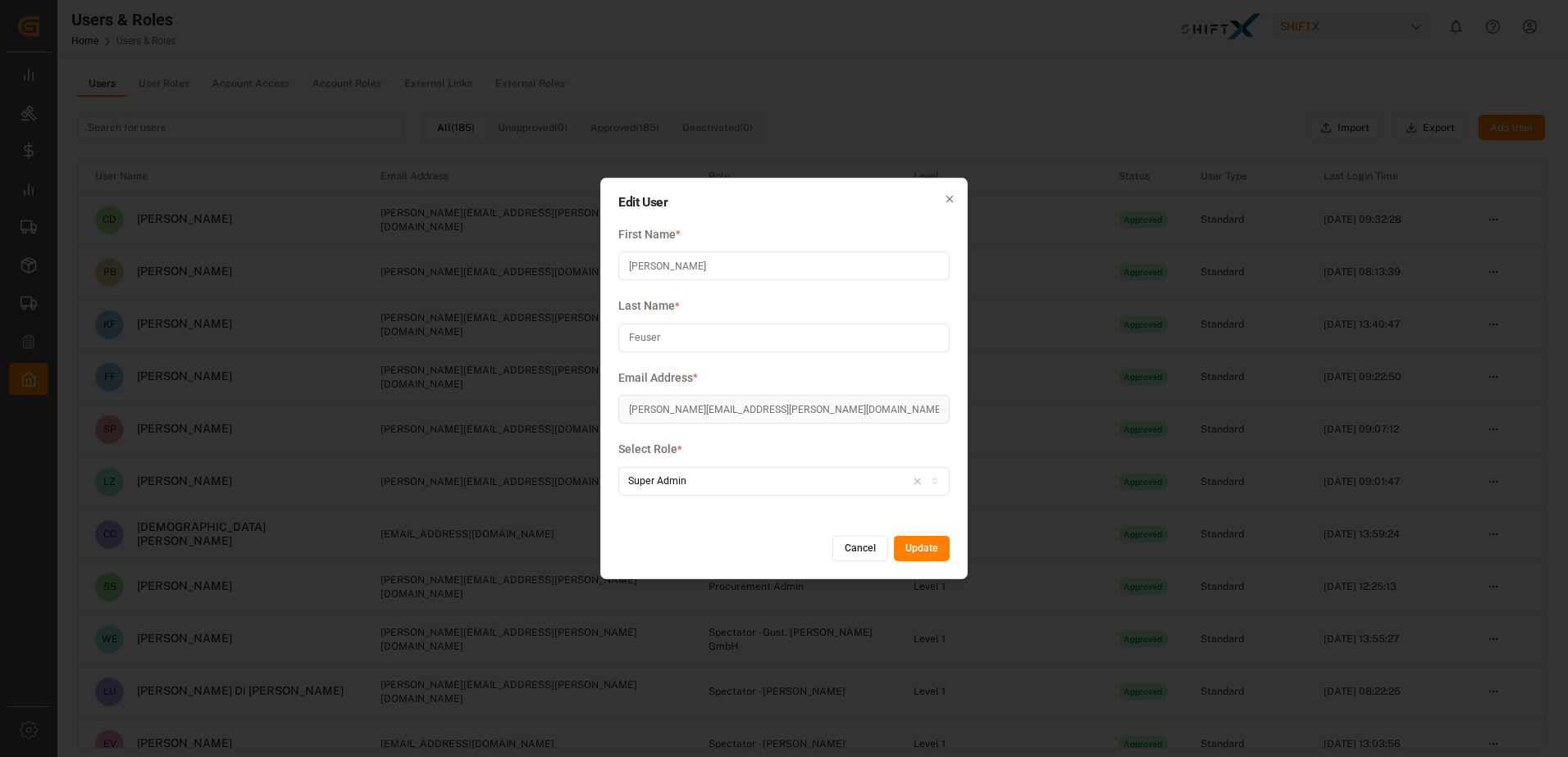
click at [862, 558] on button "Cancel" at bounding box center [860, 549] width 56 height 27
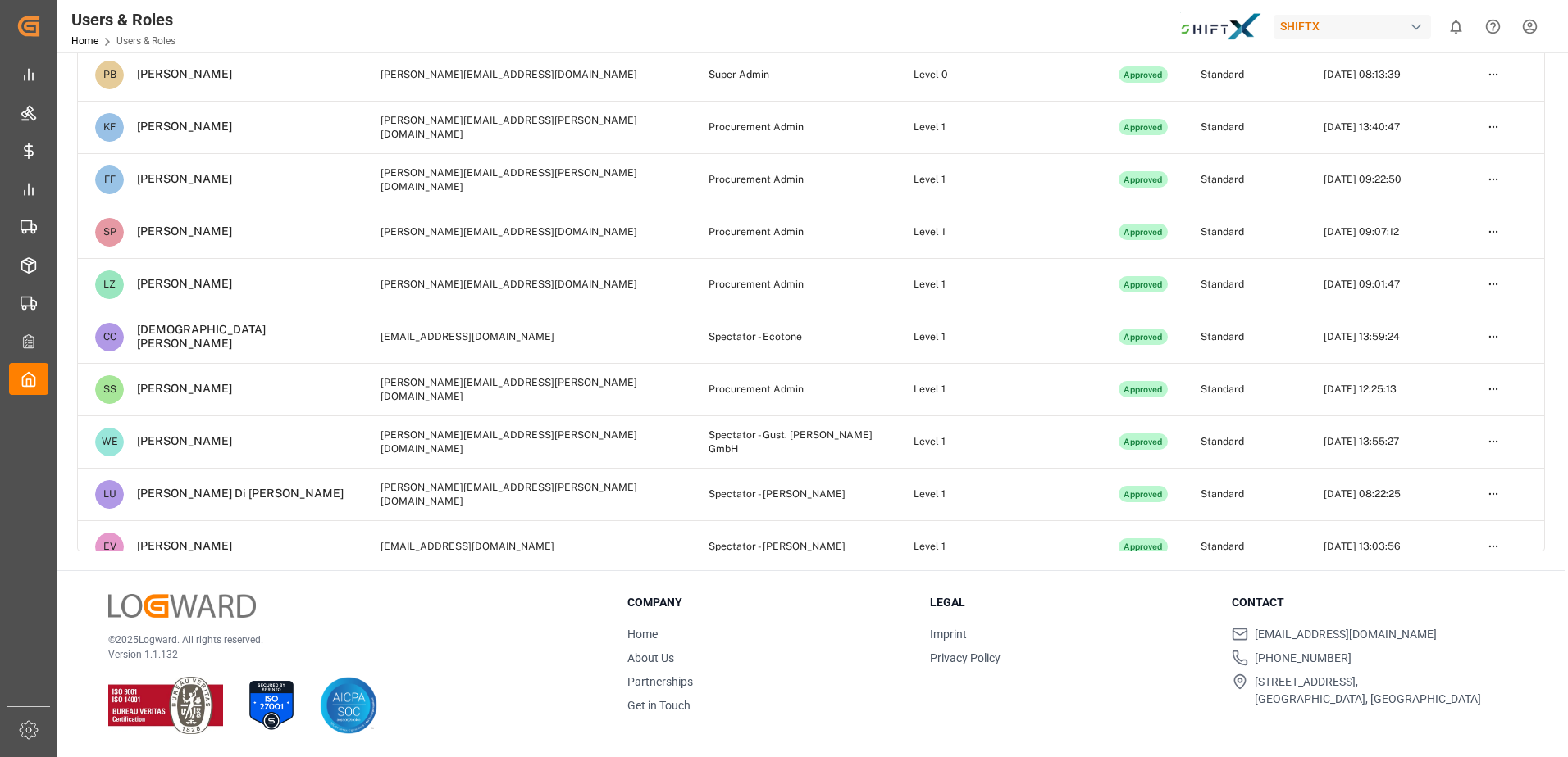
scroll to position [0, 0]
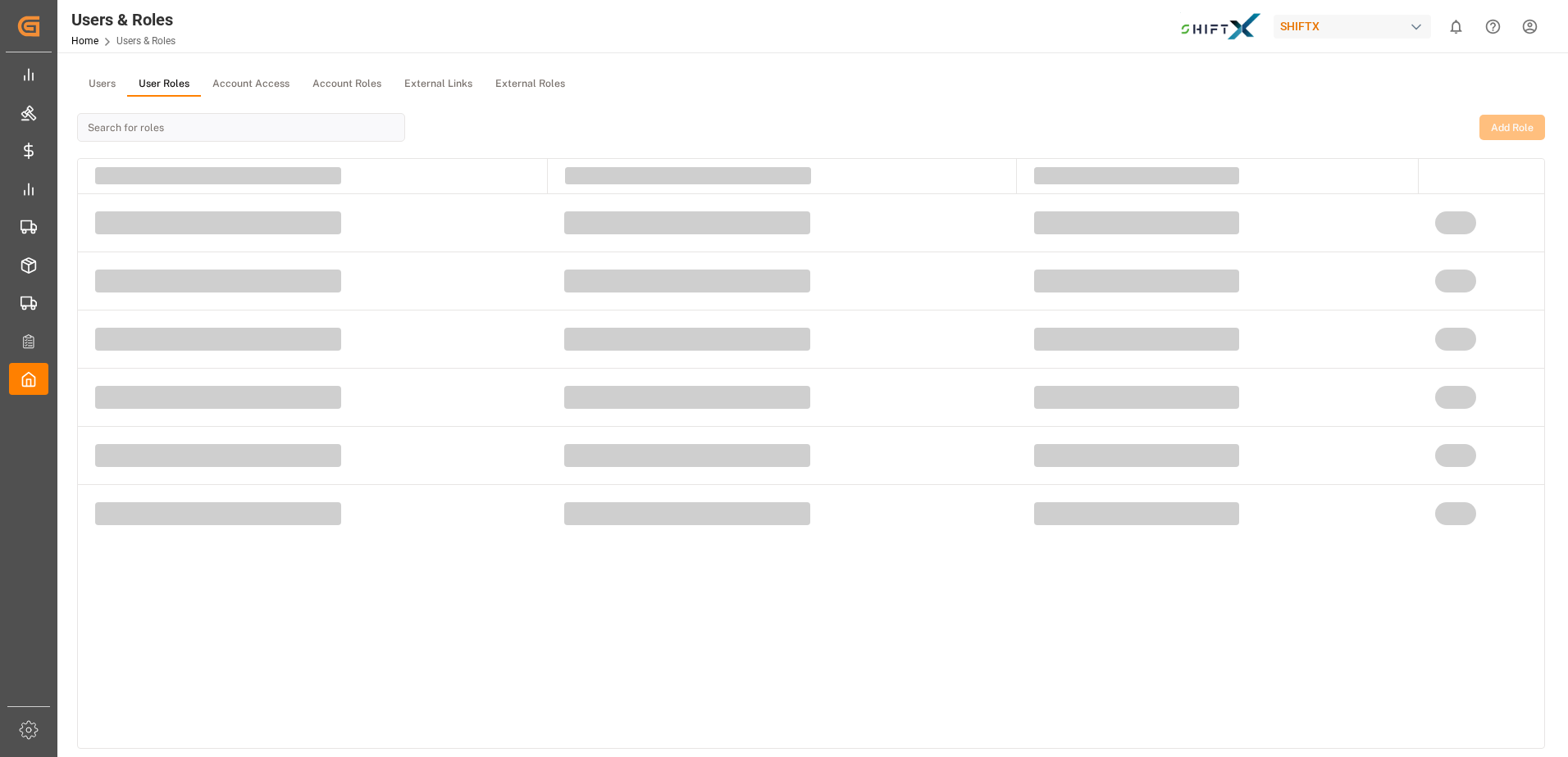
click at [171, 77] on button "User Roles" at bounding box center [163, 84] width 74 height 25
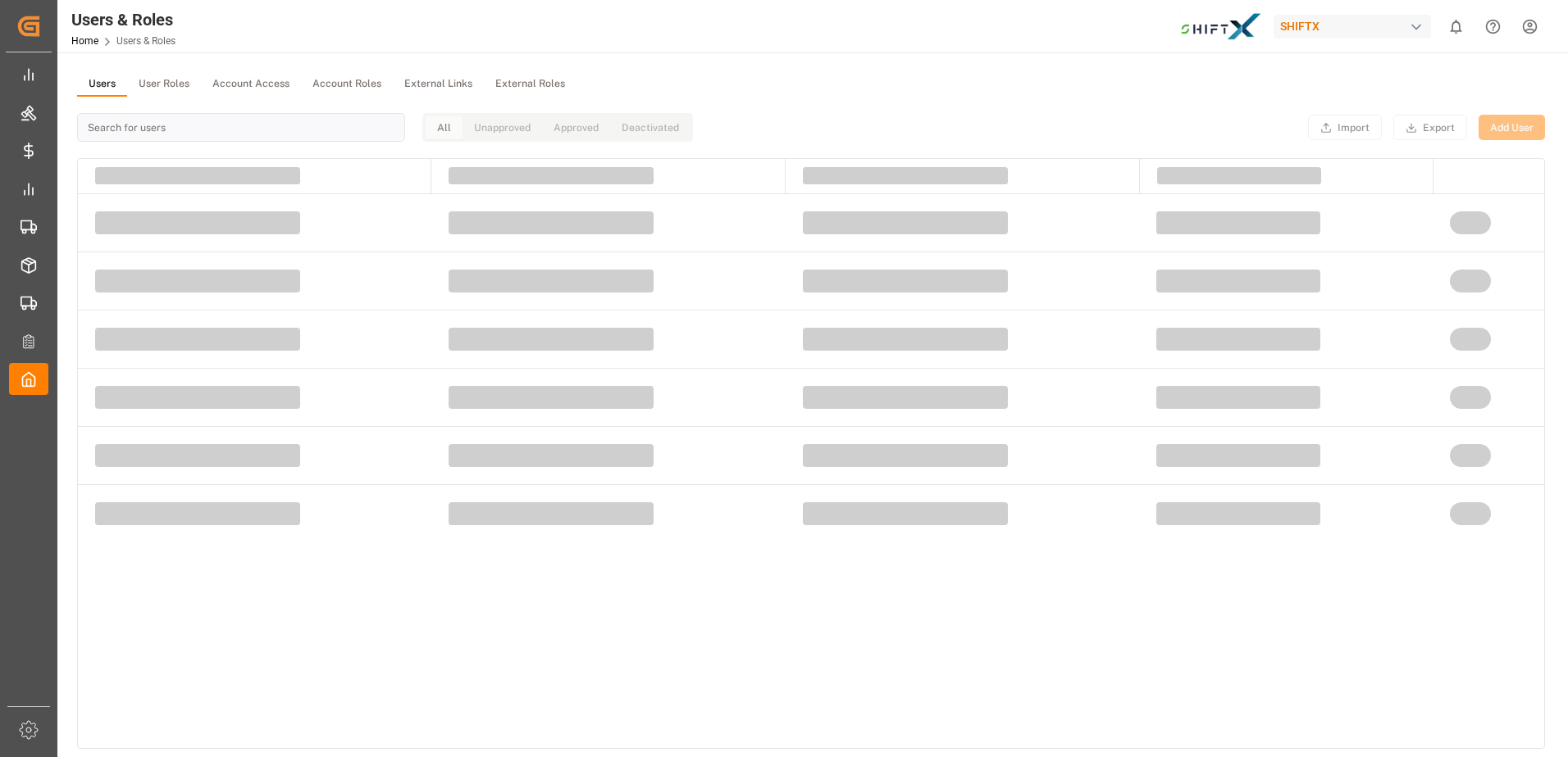
click at [94, 87] on button "Users" at bounding box center [101, 84] width 50 height 25
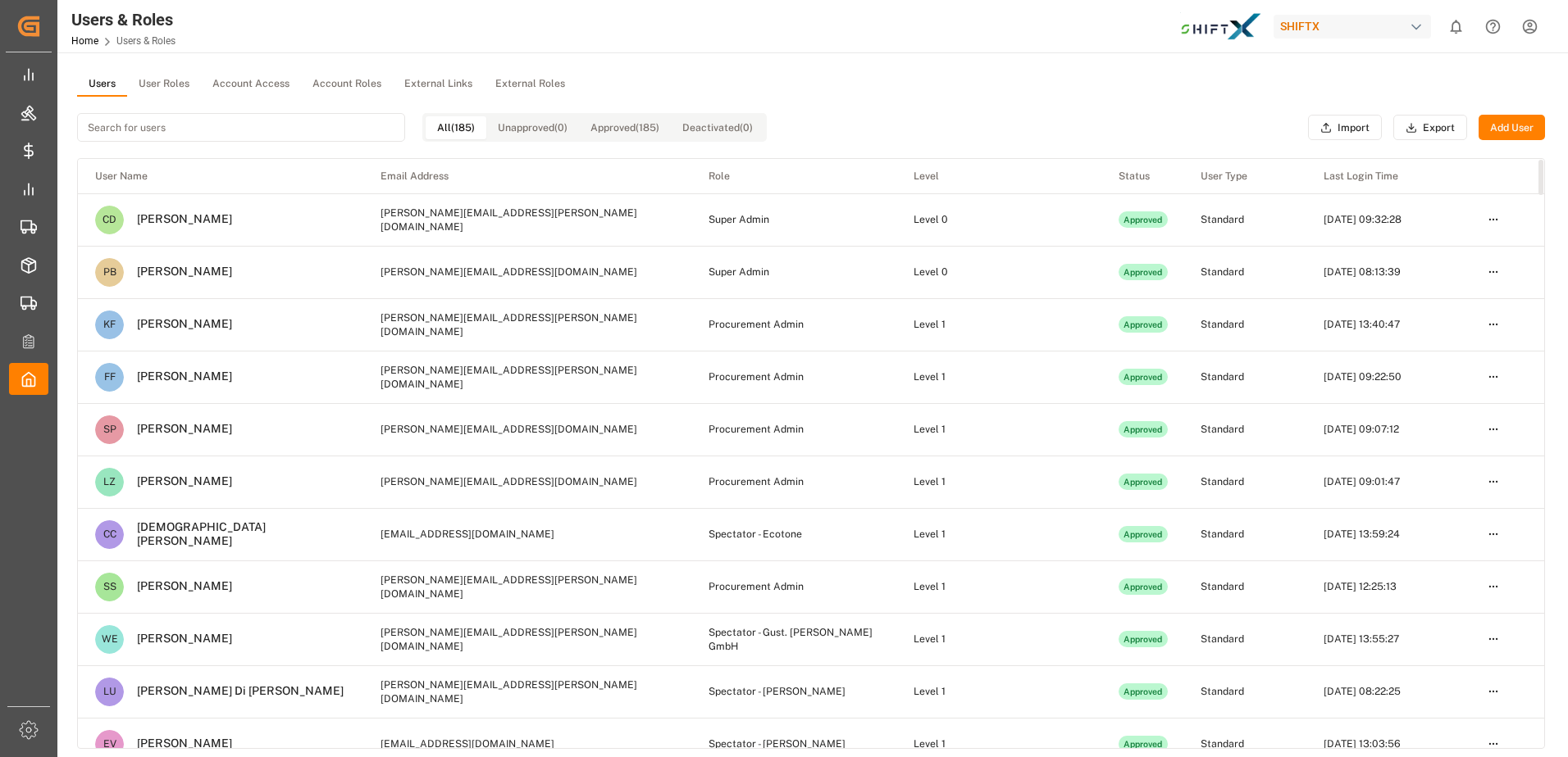
click at [1501, 321] on html "Created by potrace 1.15, written by [PERSON_NAME] [DATE]-[DATE] Created by potr…" at bounding box center [784, 378] width 1568 height 757
click at [1464, 355] on div "Edit" at bounding box center [1460, 354] width 85 height 23
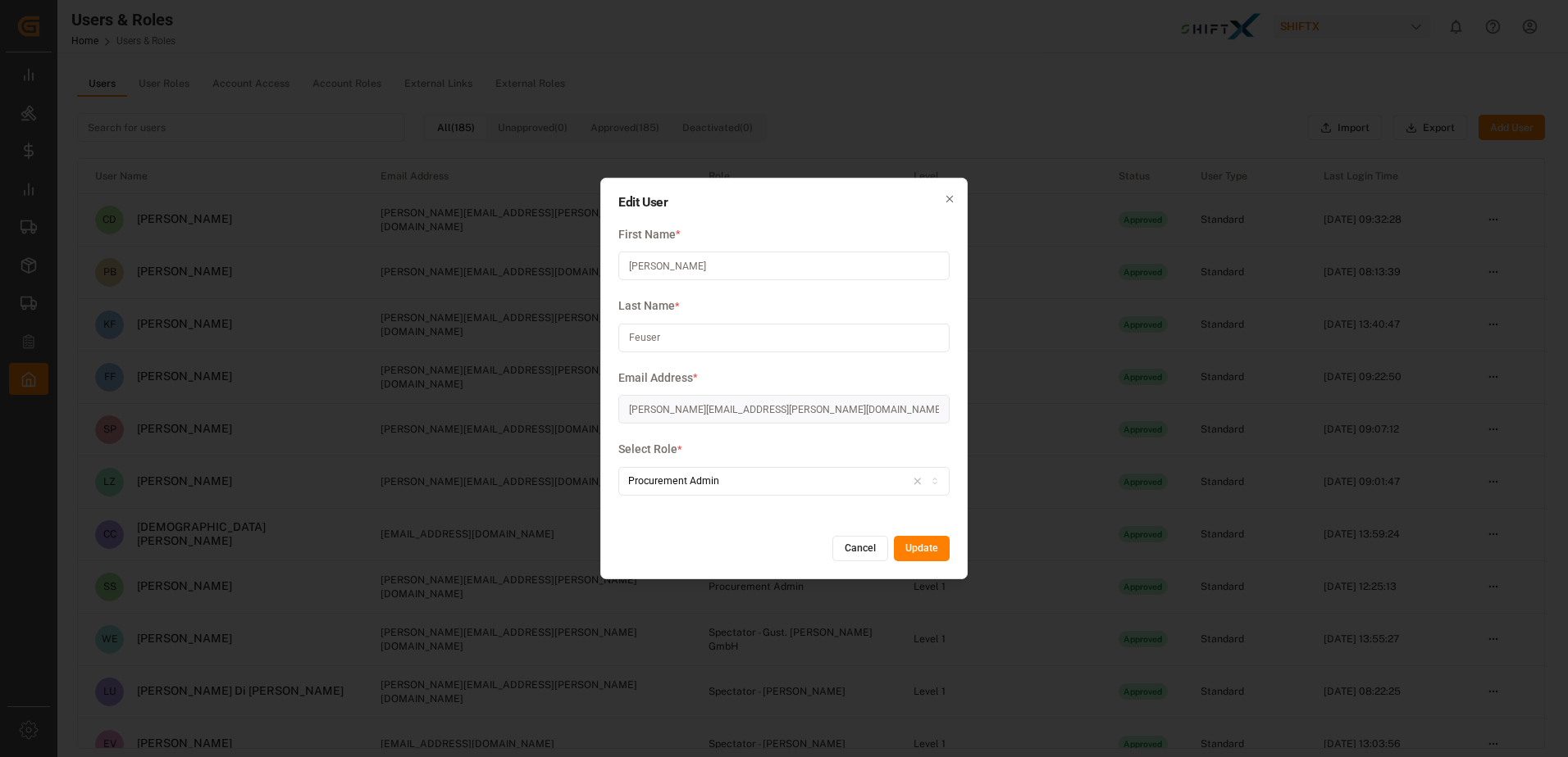
click at [816, 488] on div "Procurement Admin" at bounding box center [784, 481] width 324 height 15
type input "shift"
click at [756, 544] on div "ShiftX Super Admin" at bounding box center [721, 544] width 205 height 23
click at [933, 546] on button "Update" at bounding box center [922, 549] width 56 height 27
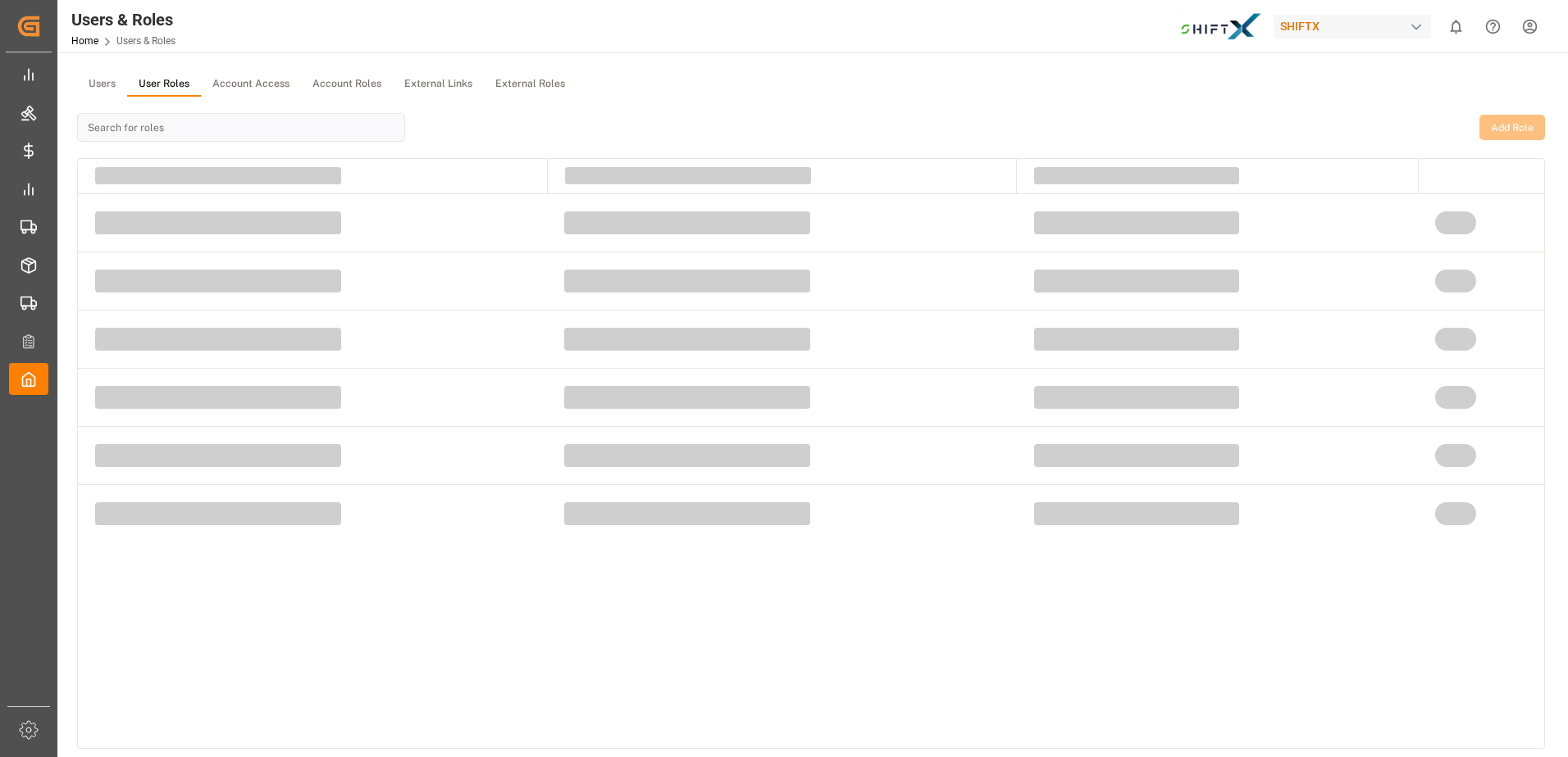
click at [175, 87] on button "User Roles" at bounding box center [163, 84] width 74 height 25
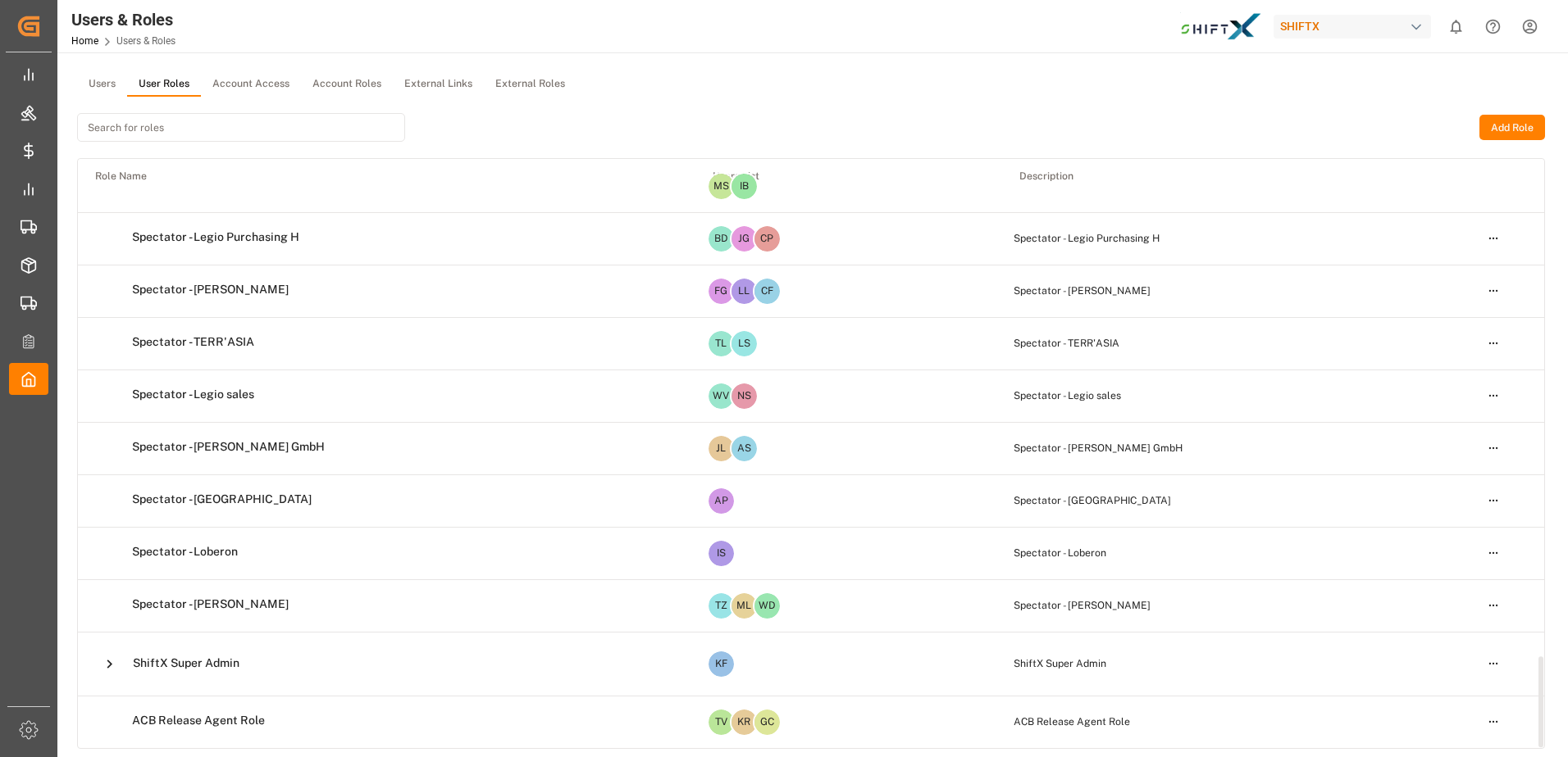
scroll to position [198, 0]
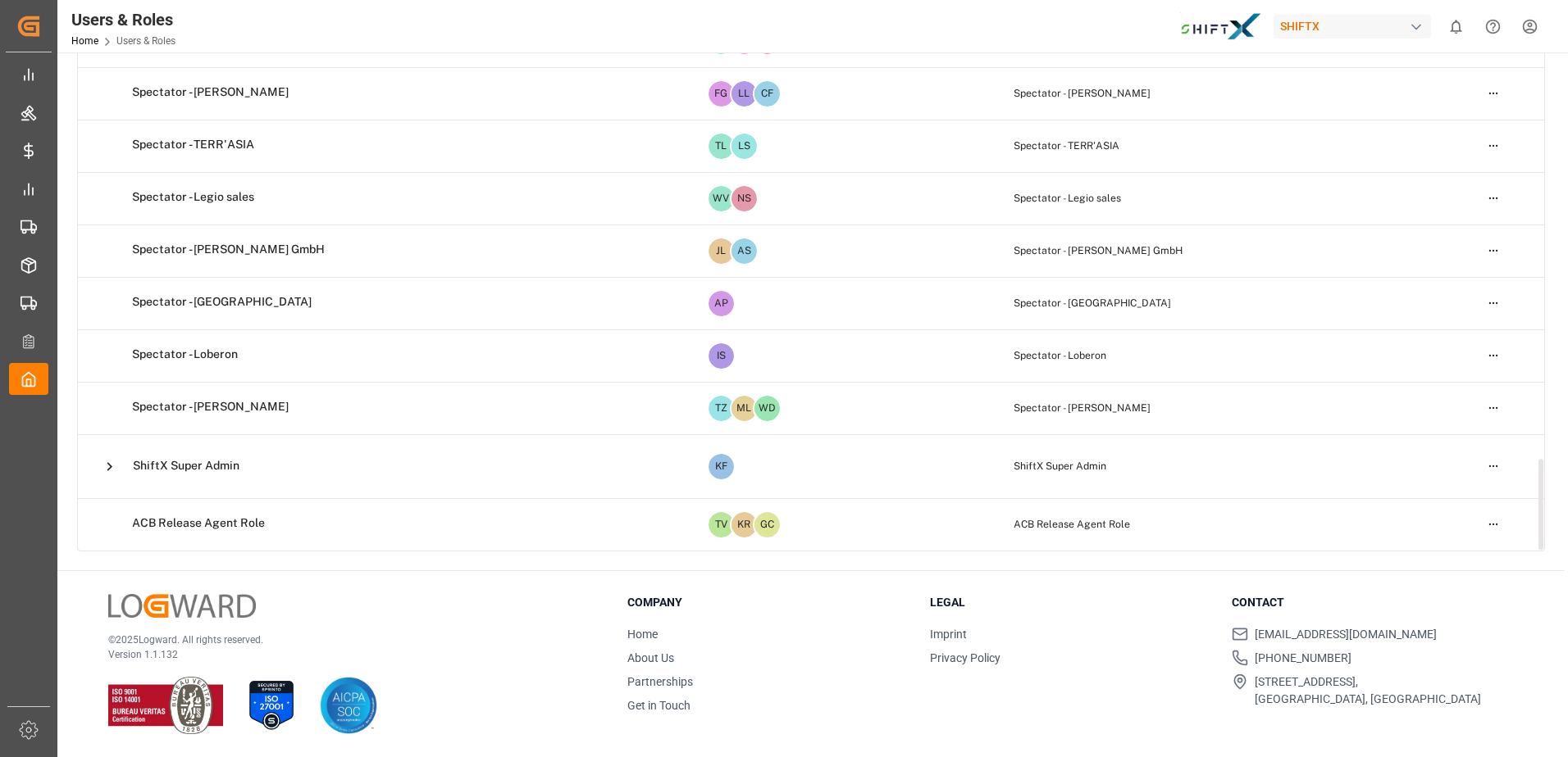
click at [107, 460] on icon at bounding box center [110, 467] width 18 height 18
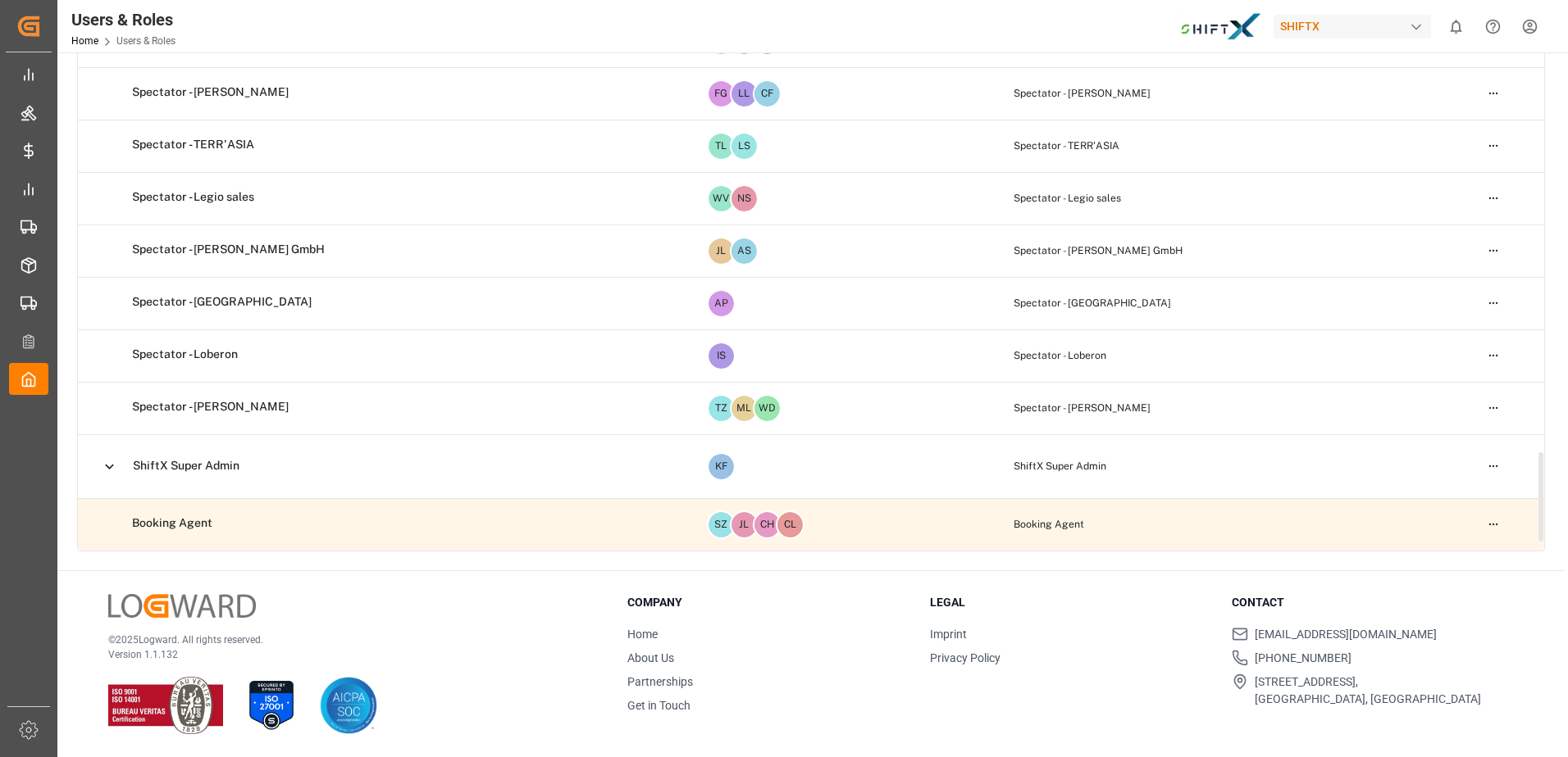
scroll to position [3280, 0]
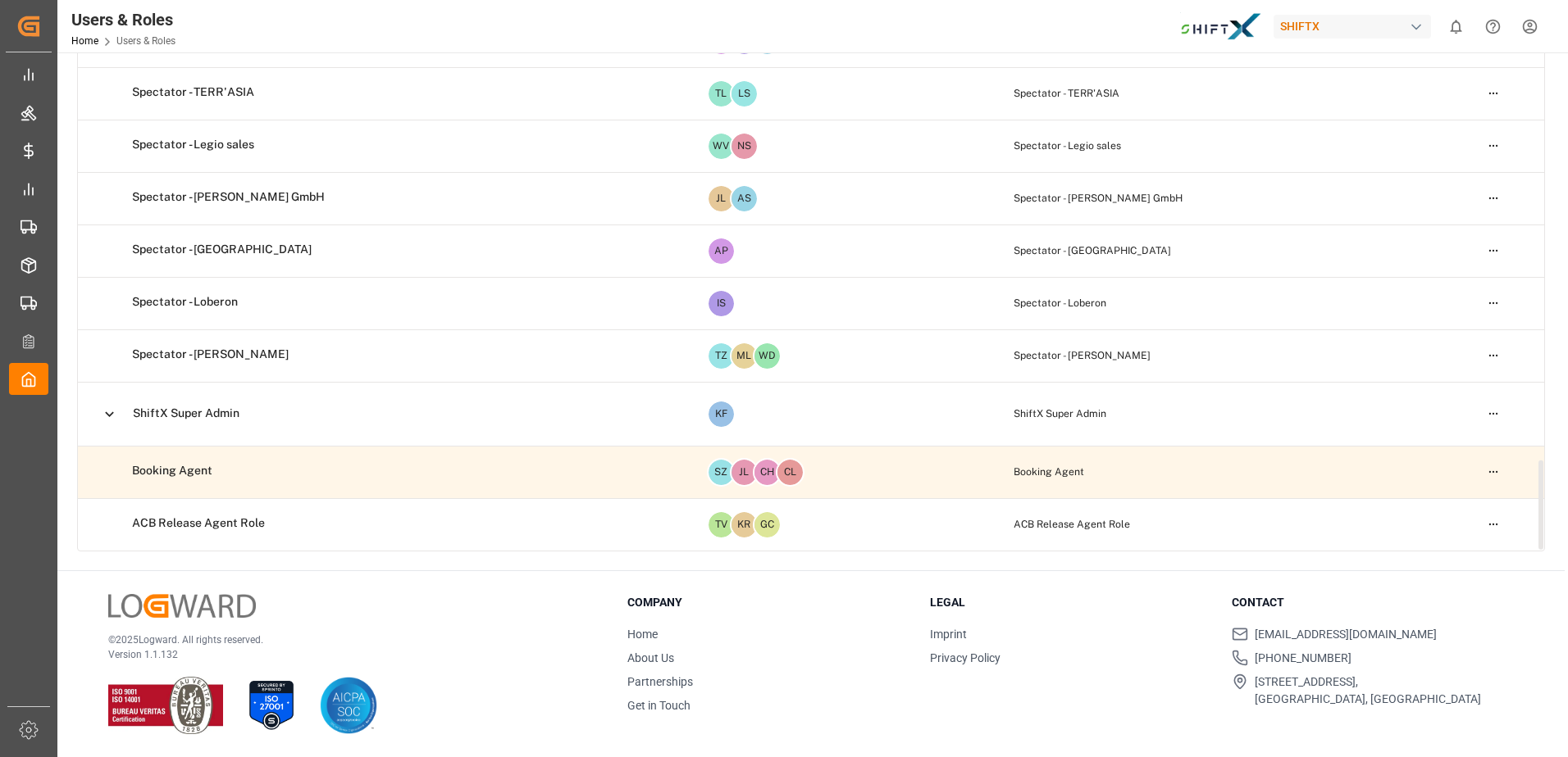
click at [493, 424] on td "ShiftX Super Admin" at bounding box center [387, 414] width 618 height 63
click at [106, 428] on button at bounding box center [109, 414] width 29 height 29
click at [111, 418] on icon at bounding box center [110, 415] width 18 height 18
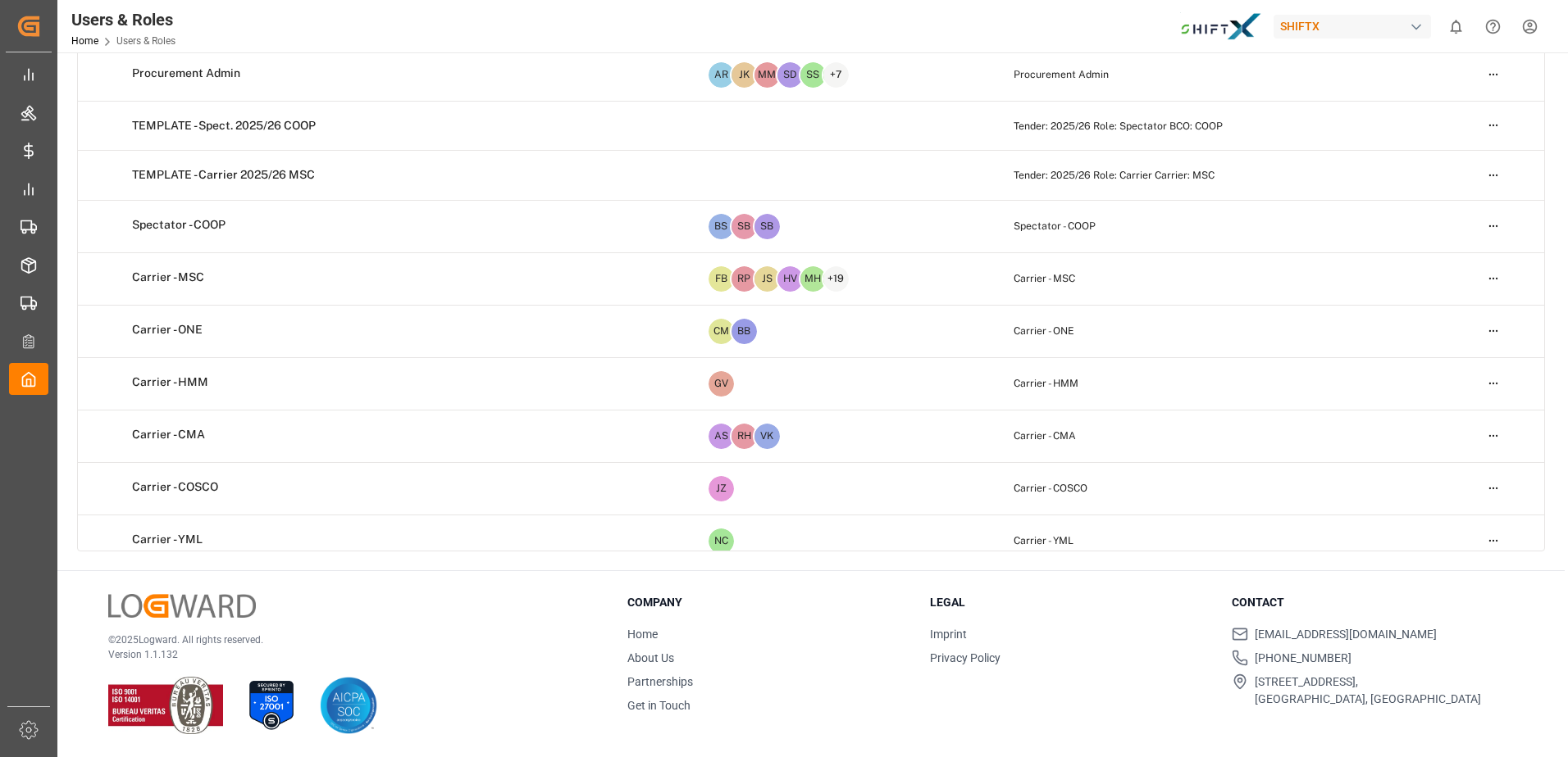
scroll to position [0, 0]
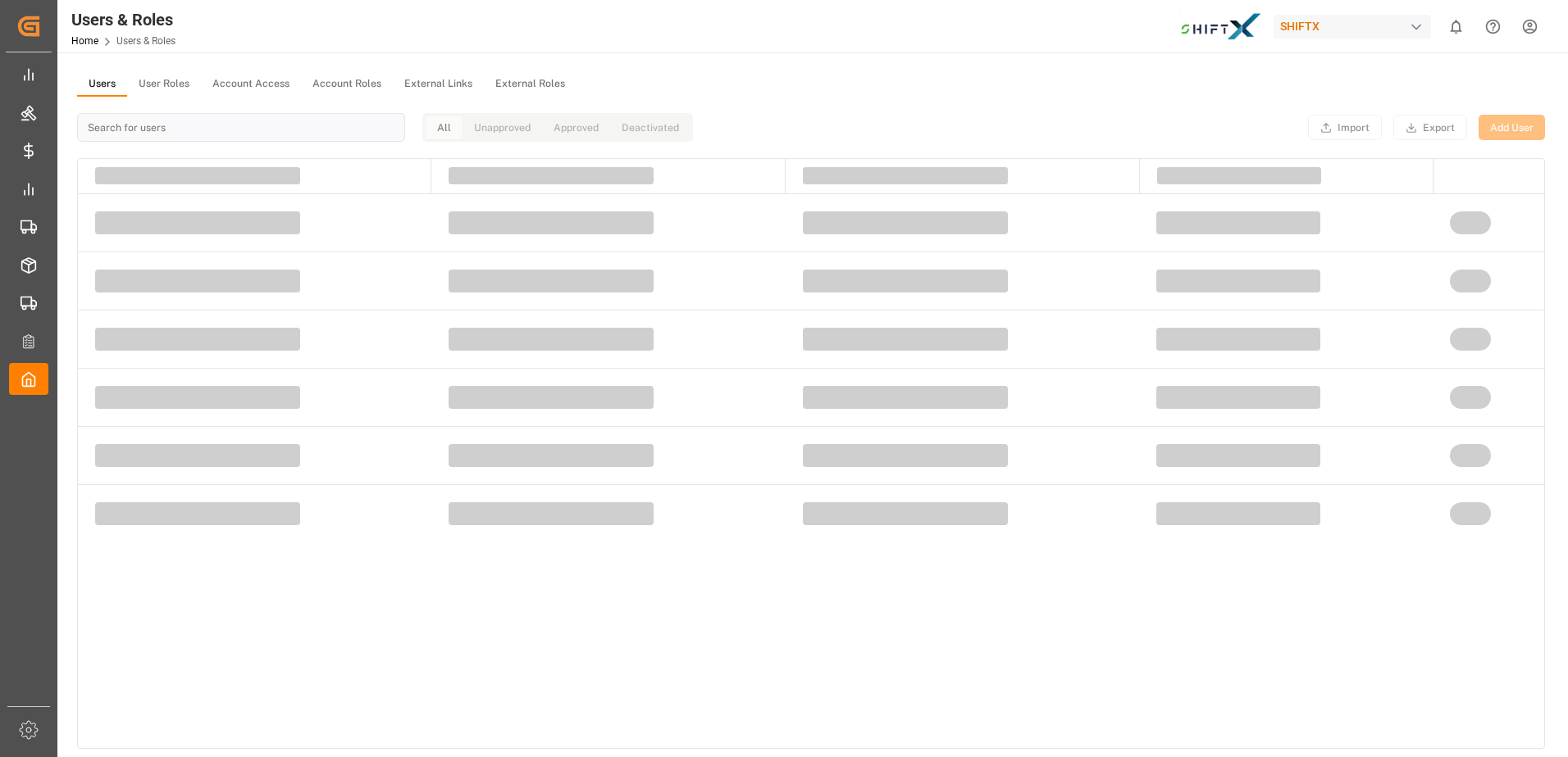
click at [89, 75] on button "Users" at bounding box center [101, 84] width 50 height 25
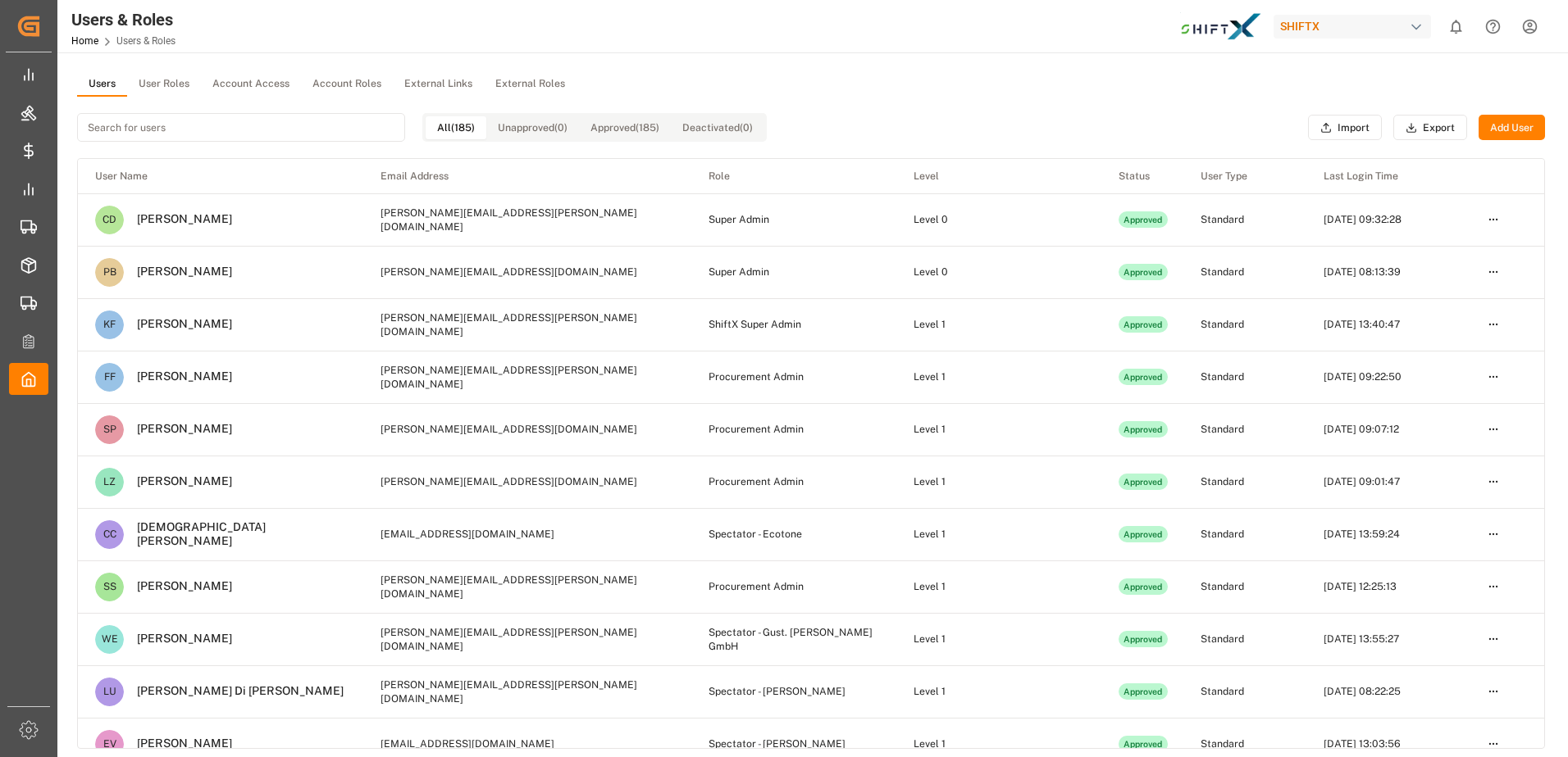
click at [199, 135] on input at bounding box center [240, 127] width 328 height 29
click at [1501, 377] on html "Created by potrace 1.15, written by [PERSON_NAME] [DATE]-[DATE] Created by potr…" at bounding box center [784, 378] width 1568 height 757
click at [1447, 412] on div "Edit" at bounding box center [1460, 407] width 85 height 23
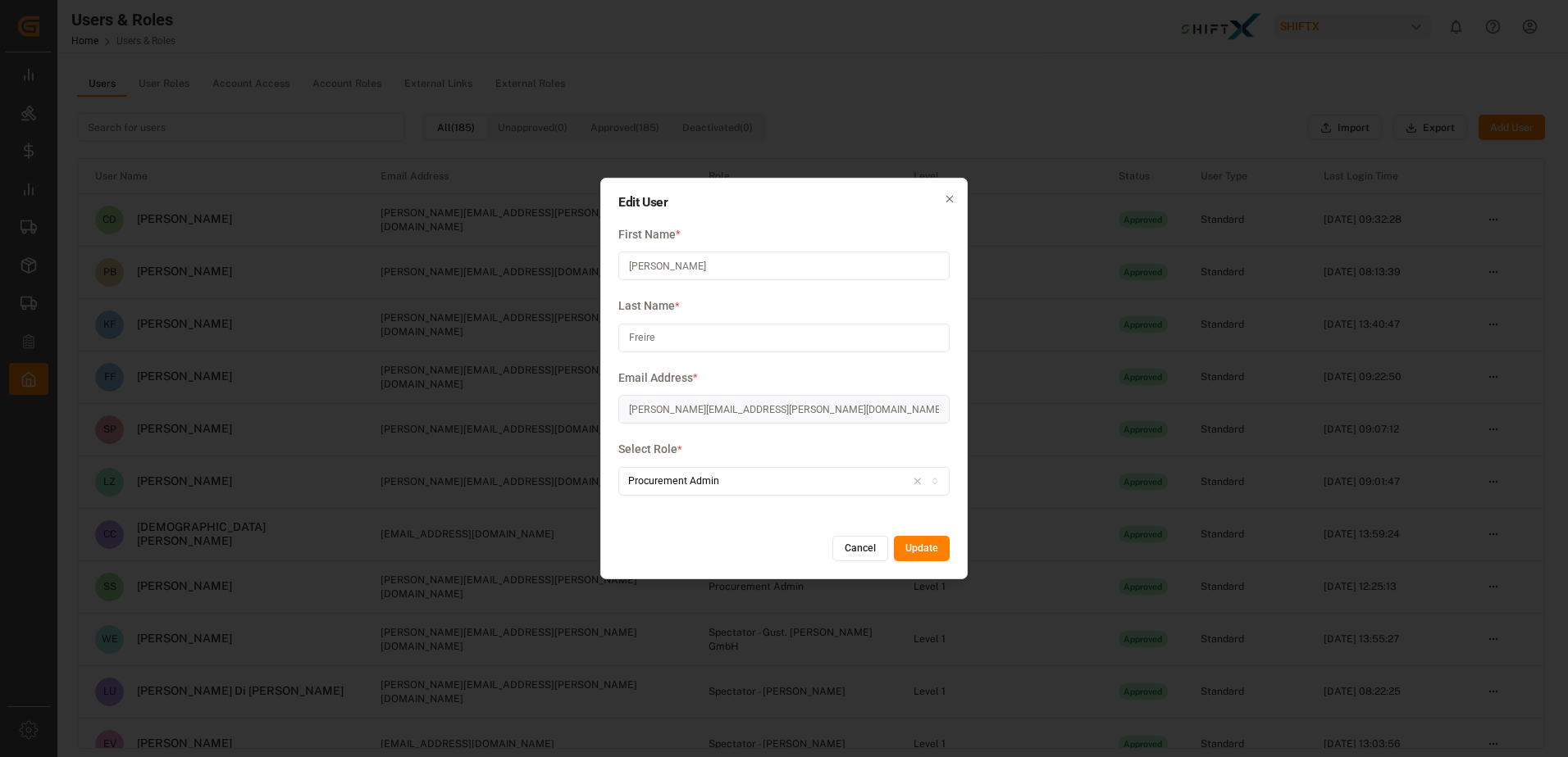
click at [858, 473] on button "Procurement Admin" at bounding box center [784, 481] width 332 height 29
type input "shif"
click at [772, 545] on div "ShiftX Super Admin" at bounding box center [721, 544] width 205 height 23
click at [935, 548] on button "Update" at bounding box center [922, 549] width 56 height 27
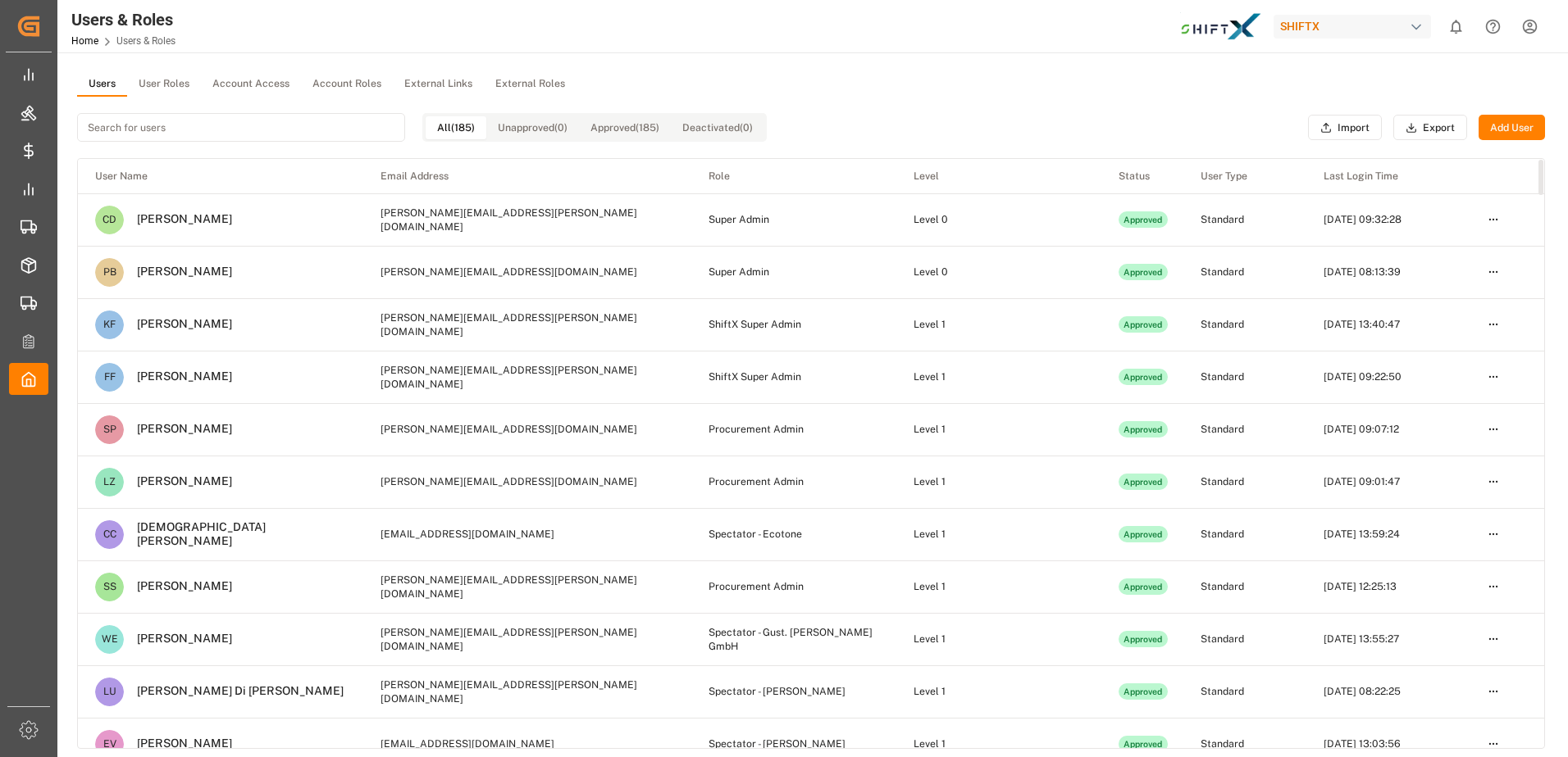
click at [1496, 431] on html "Created by potrace 1.15, written by [PERSON_NAME] [DATE]-[DATE] Created by potr…" at bounding box center [784, 378] width 1568 height 757
click at [1447, 460] on div "Edit" at bounding box center [1460, 459] width 85 height 23
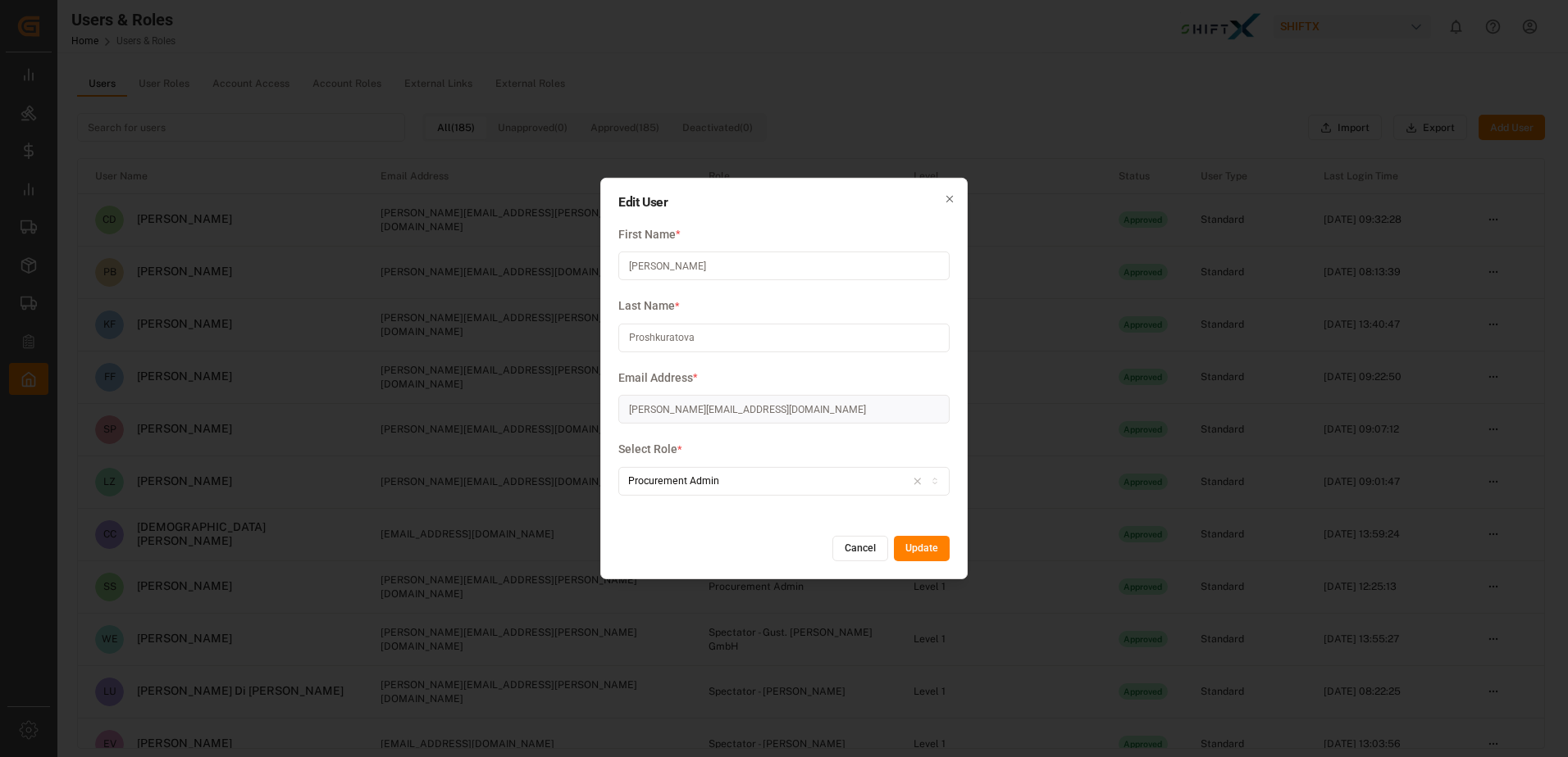
click at [820, 480] on div "Procurement Admin" at bounding box center [784, 481] width 324 height 15
type input "shif"
click at [740, 551] on div "ShiftX Super Admin" at bounding box center [721, 544] width 205 height 23
click at [917, 553] on button "Update" at bounding box center [922, 549] width 56 height 27
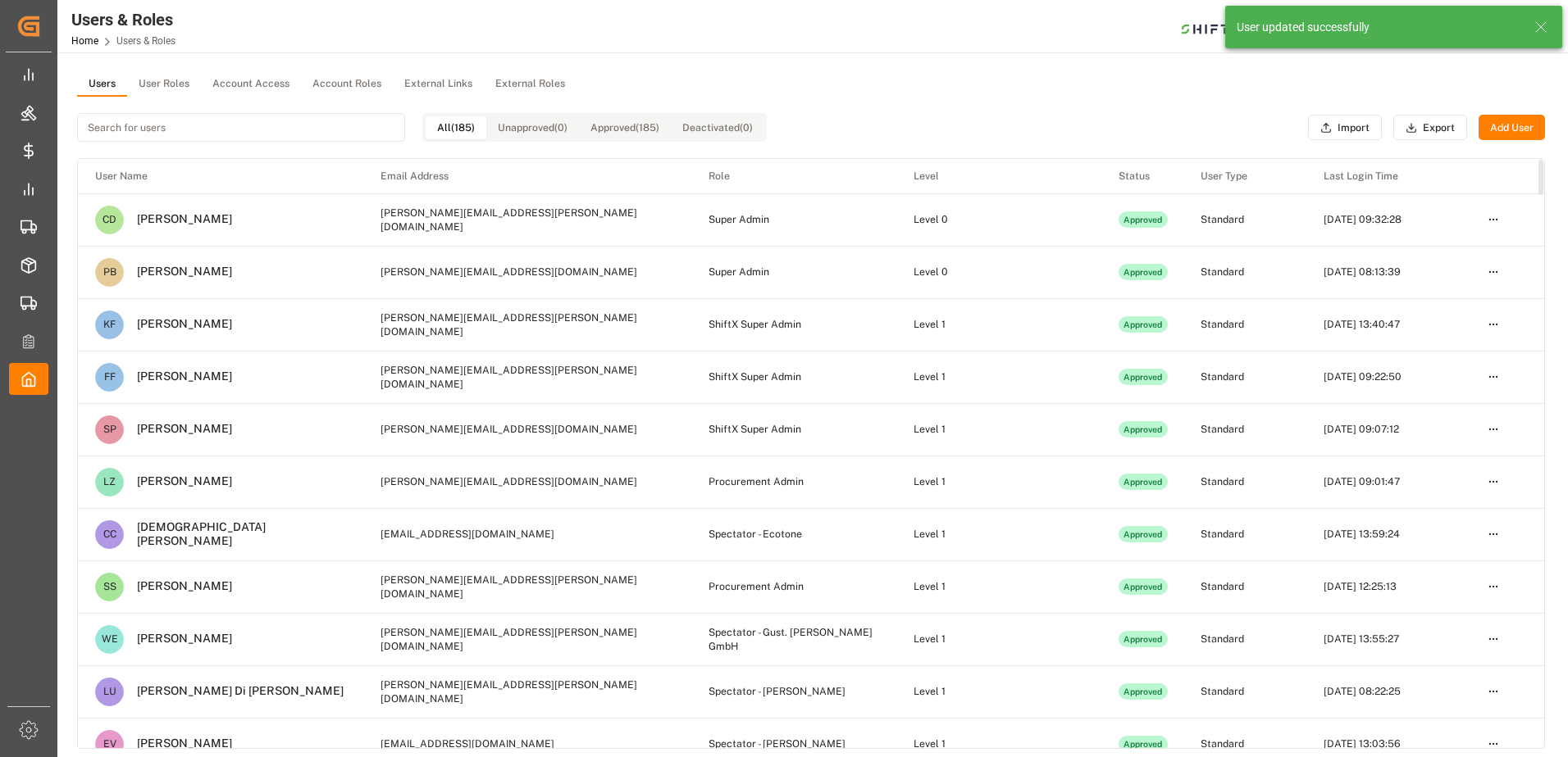
click at [1489, 479] on html "Created by potrace 1.15, written by [PERSON_NAME] [DATE]-[DATE] Created by potr…" at bounding box center [784, 378] width 1568 height 757
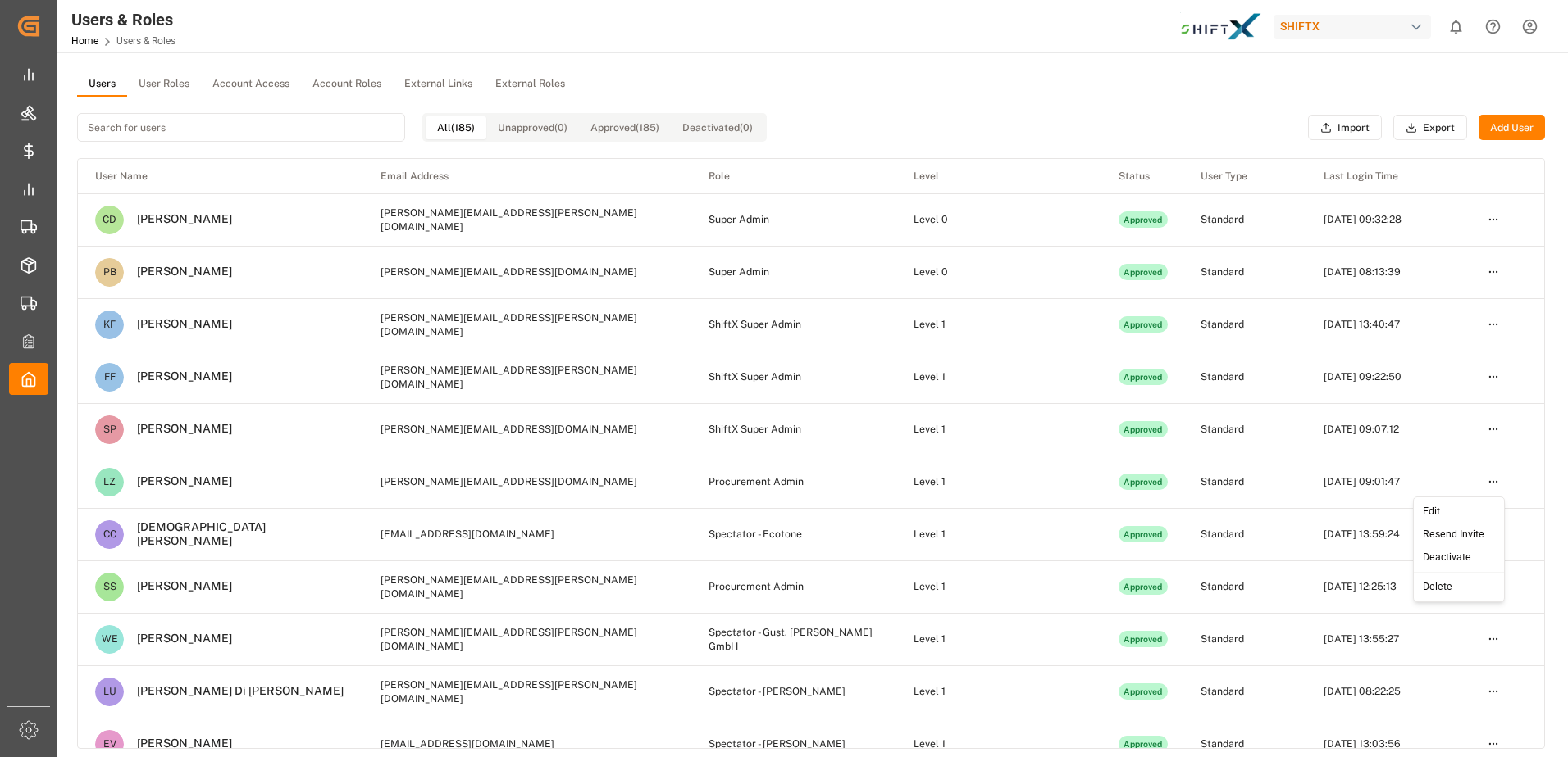
click at [1437, 522] on div "Edit" at bounding box center [1460, 511] width 85 height 23
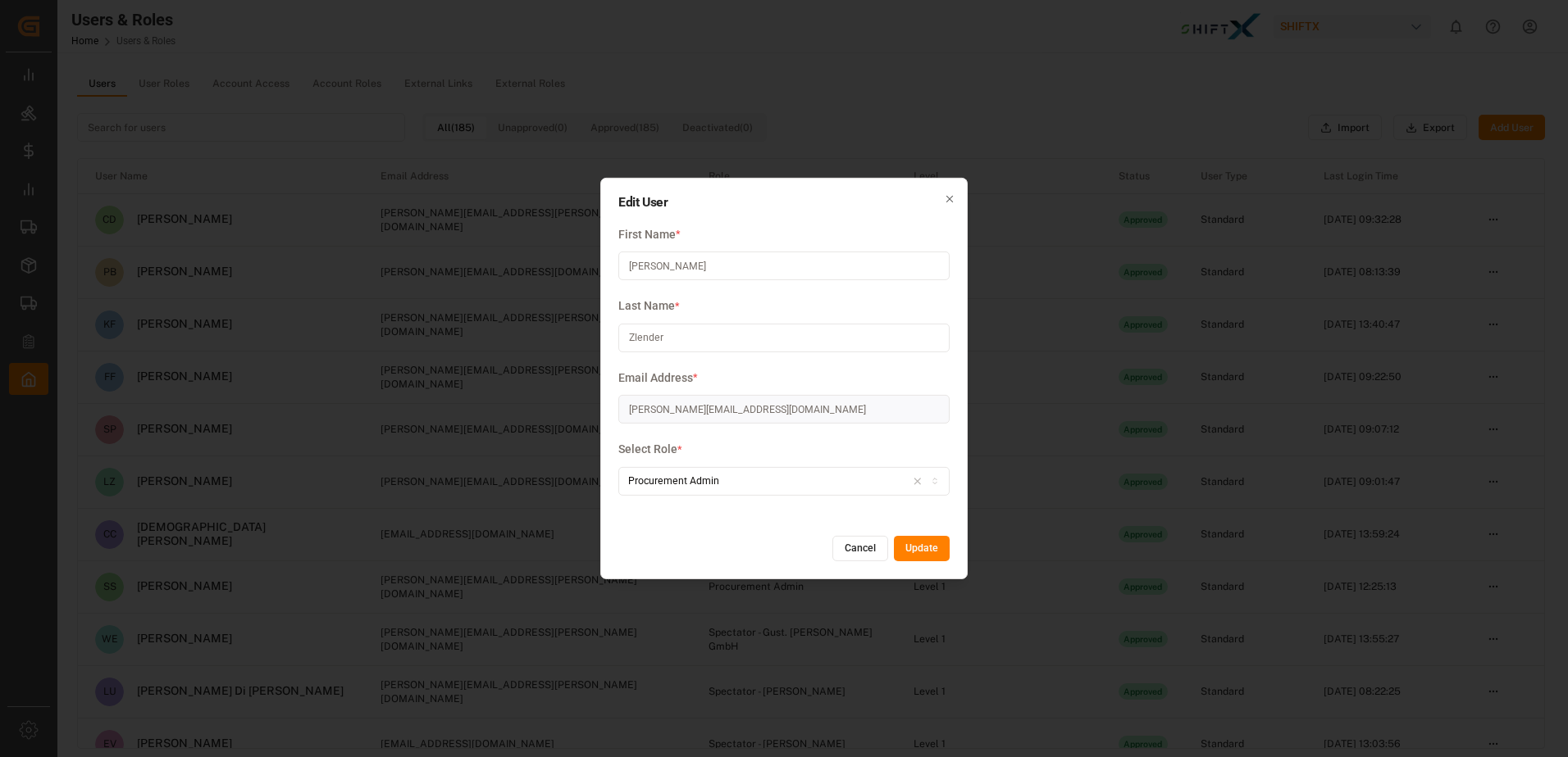
click at [806, 507] on div "Select Role * Procurement Admin" at bounding box center [784, 476] width 332 height 72
click at [785, 491] on button "Procurement Admin" at bounding box center [784, 481] width 332 height 29
type input "shi"
click at [715, 540] on div "ShiftX Super Admin" at bounding box center [721, 544] width 205 height 23
click at [910, 546] on button "Update" at bounding box center [922, 549] width 56 height 27
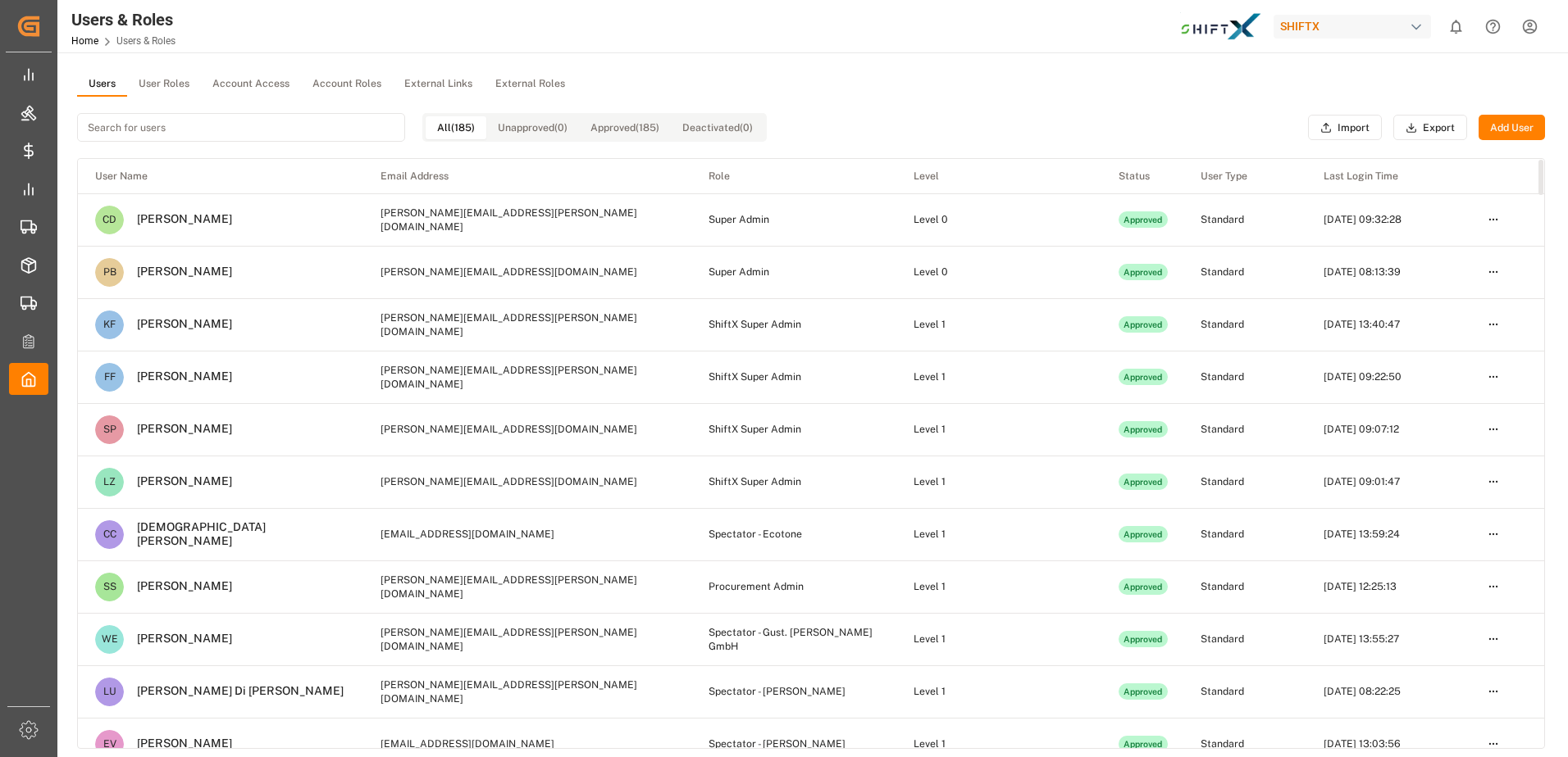
click at [329, 144] on div "All (185) Unapproved (0) Approved (185) Deactivated (0)" at bounding box center [421, 127] width 690 height 62
click at [332, 134] on input at bounding box center [240, 127] width 328 height 29
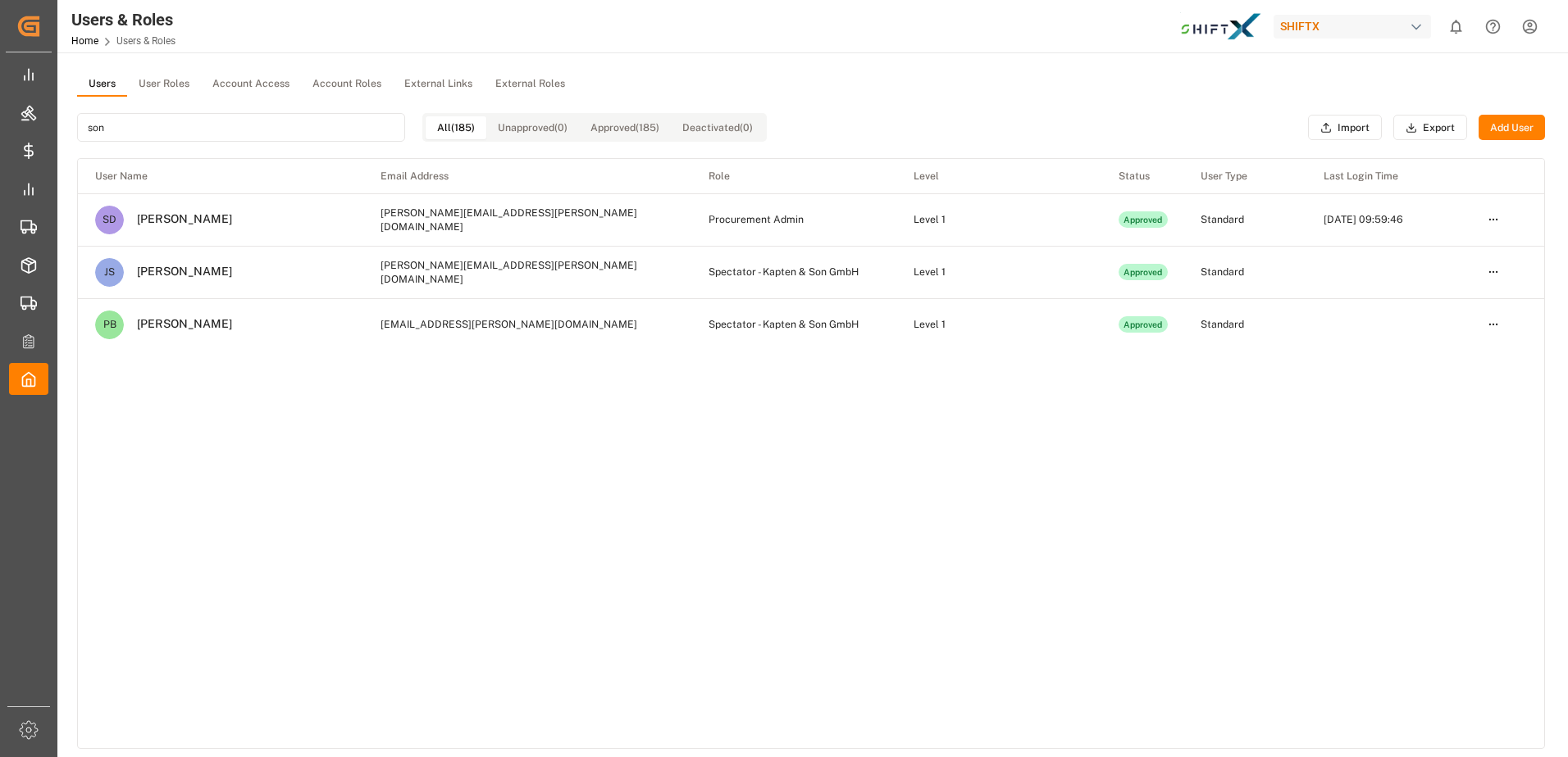
type input "son"
click at [1497, 216] on html "Created by potrace 1.15, written by [PERSON_NAME] [DATE]-[DATE] Created by potr…" at bounding box center [784, 378] width 1568 height 757
click at [1479, 249] on div "Edit" at bounding box center [1460, 250] width 85 height 23
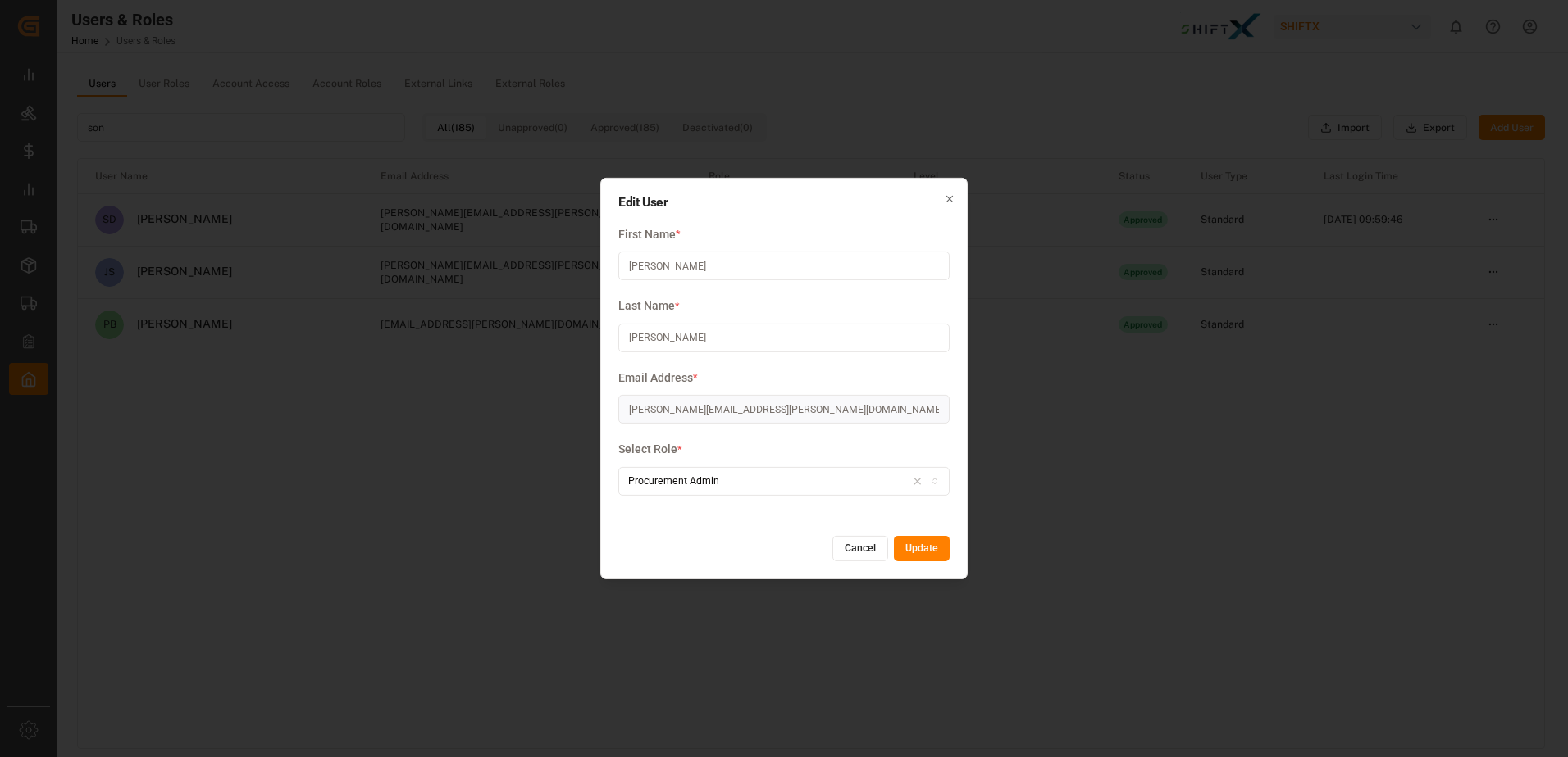
click at [795, 467] on button "Procurement Admin" at bounding box center [784, 481] width 332 height 29
type input "shif"
click at [734, 542] on div "ShiftX Super Admin" at bounding box center [721, 544] width 205 height 23
click at [944, 538] on button "Update" at bounding box center [922, 549] width 56 height 27
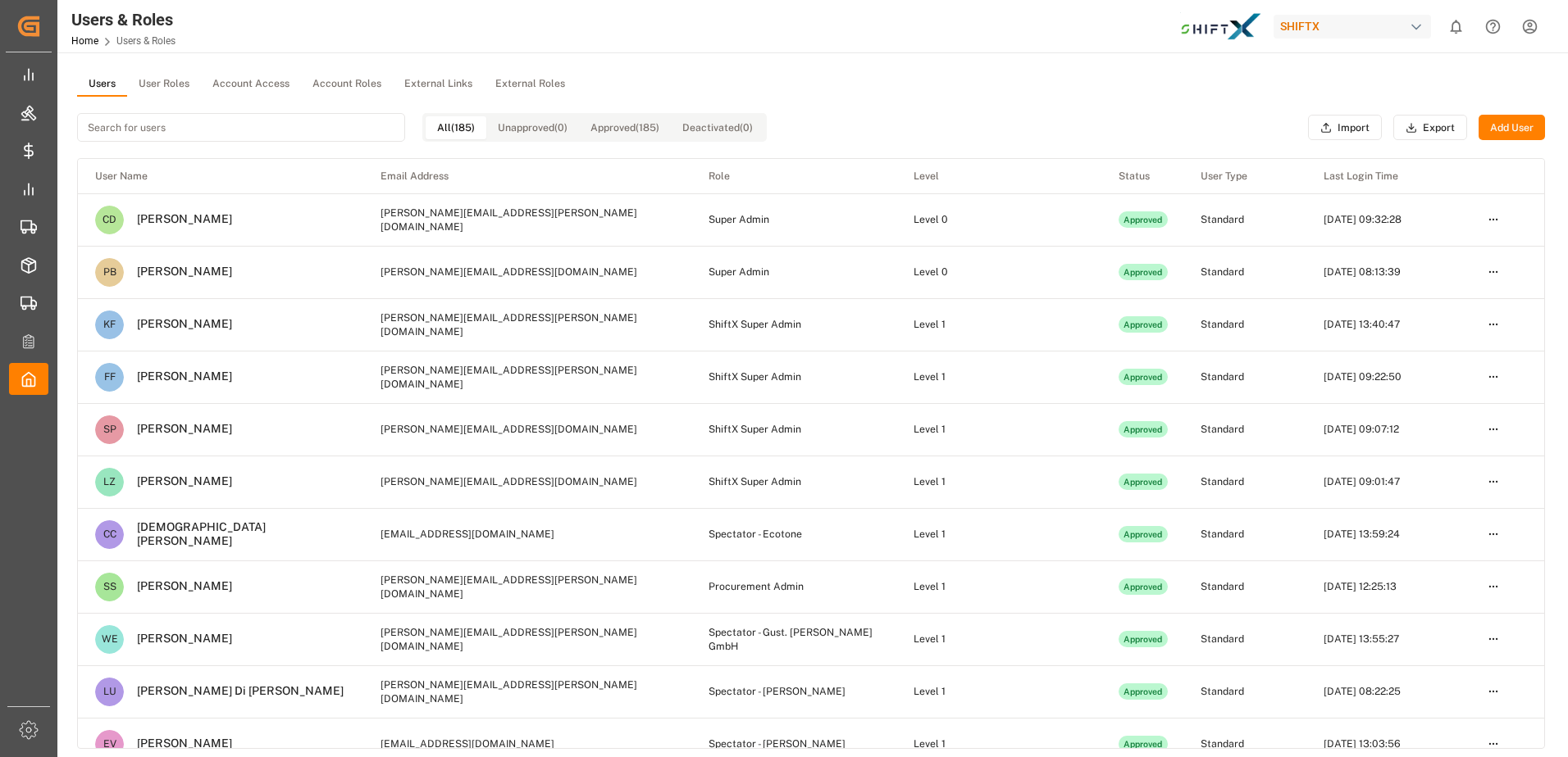
click at [210, 131] on input at bounding box center [240, 127] width 328 height 29
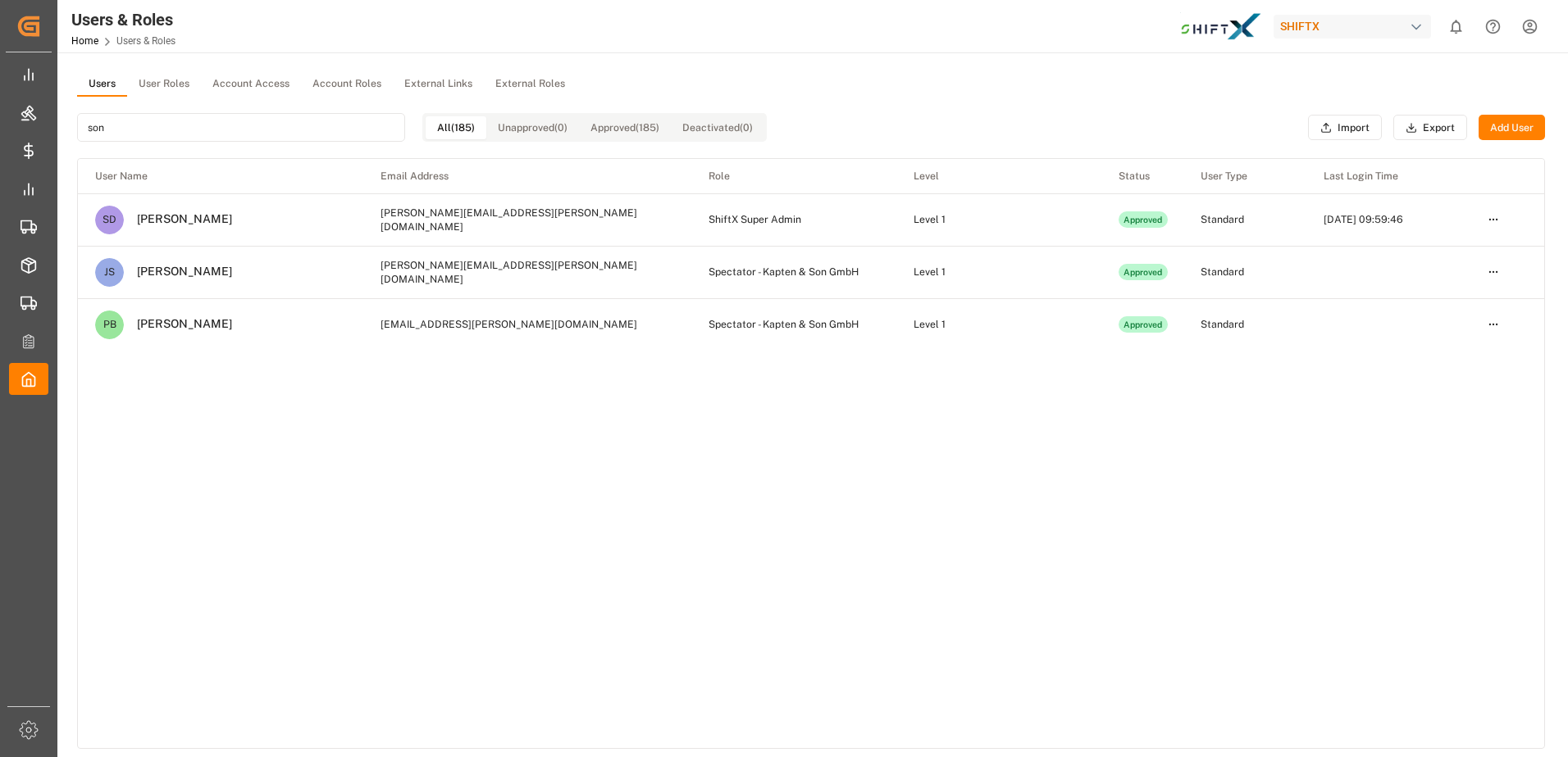
type input "son"
click at [1498, 224] on html "Created by potrace 1.15, written by [PERSON_NAME] [DATE]-[DATE] Created by potr…" at bounding box center [784, 378] width 1568 height 757
click at [1469, 252] on div "Edit" at bounding box center [1460, 250] width 85 height 23
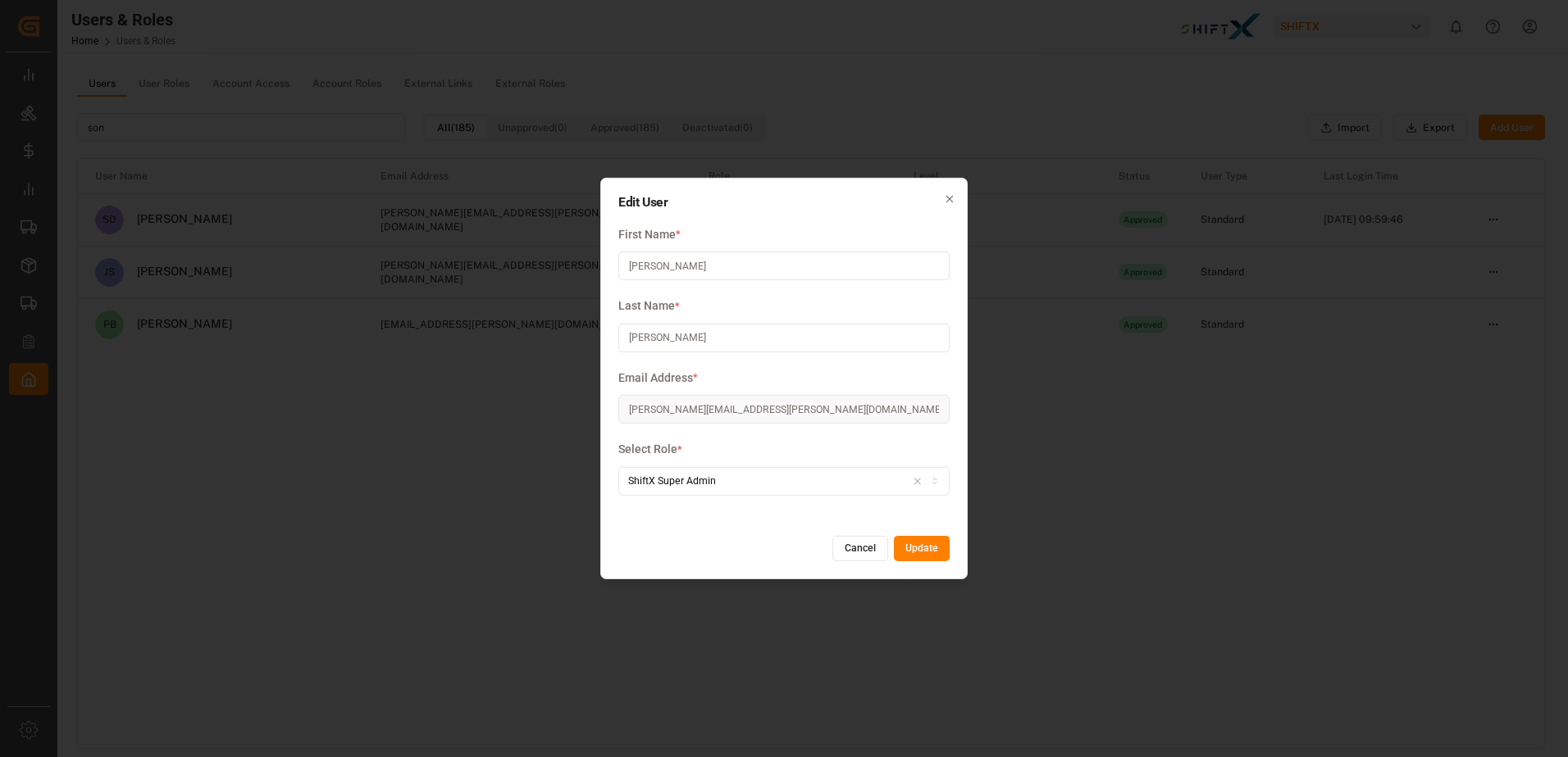
click at [1077, 554] on div "Edit User First Name * [PERSON_NAME] Last Name * [PERSON_NAME] Email Address * …" at bounding box center [784, 378] width 1568 height 757
click at [954, 199] on icon "button" at bounding box center [950, 200] width 12 height 12
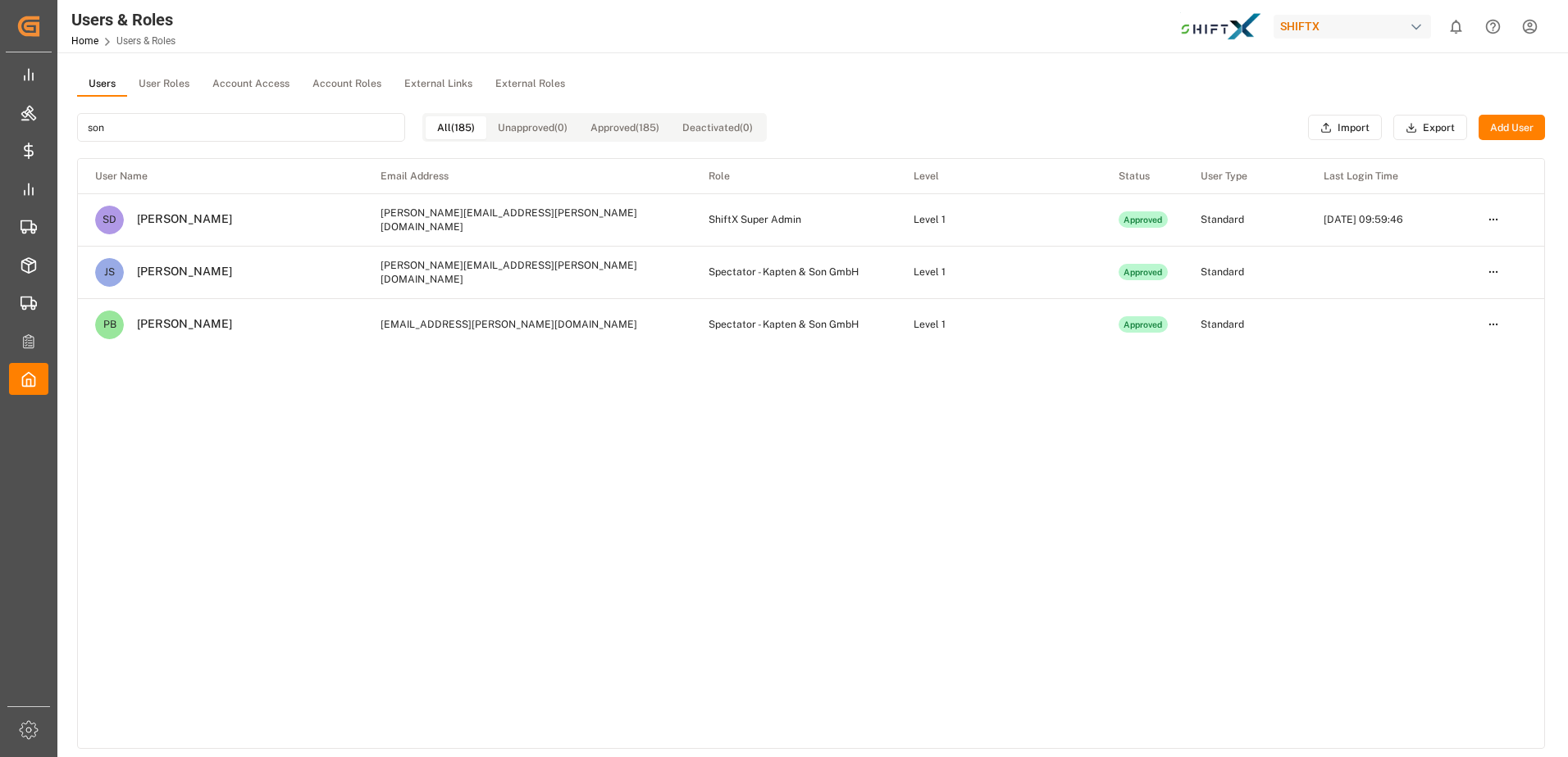
click at [234, 116] on input "son" at bounding box center [240, 127] width 328 height 29
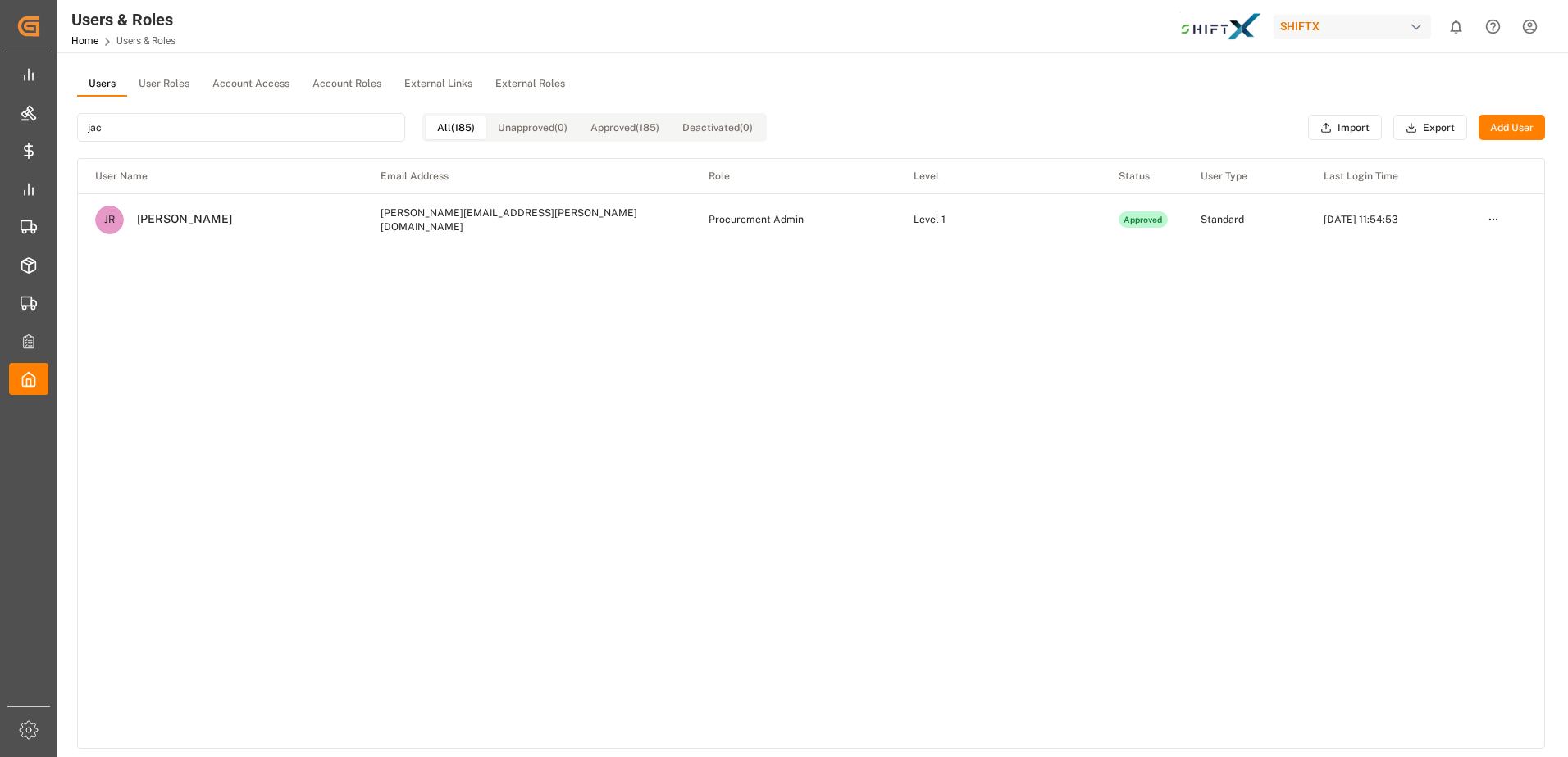
type input "jac"
click at [1496, 215] on html "Created by potrace 1.15, written by [PERSON_NAME] [DATE]-[DATE] Created by potr…" at bounding box center [784, 378] width 1568 height 757
click at [1454, 251] on div "Edit" at bounding box center [1460, 250] width 85 height 23
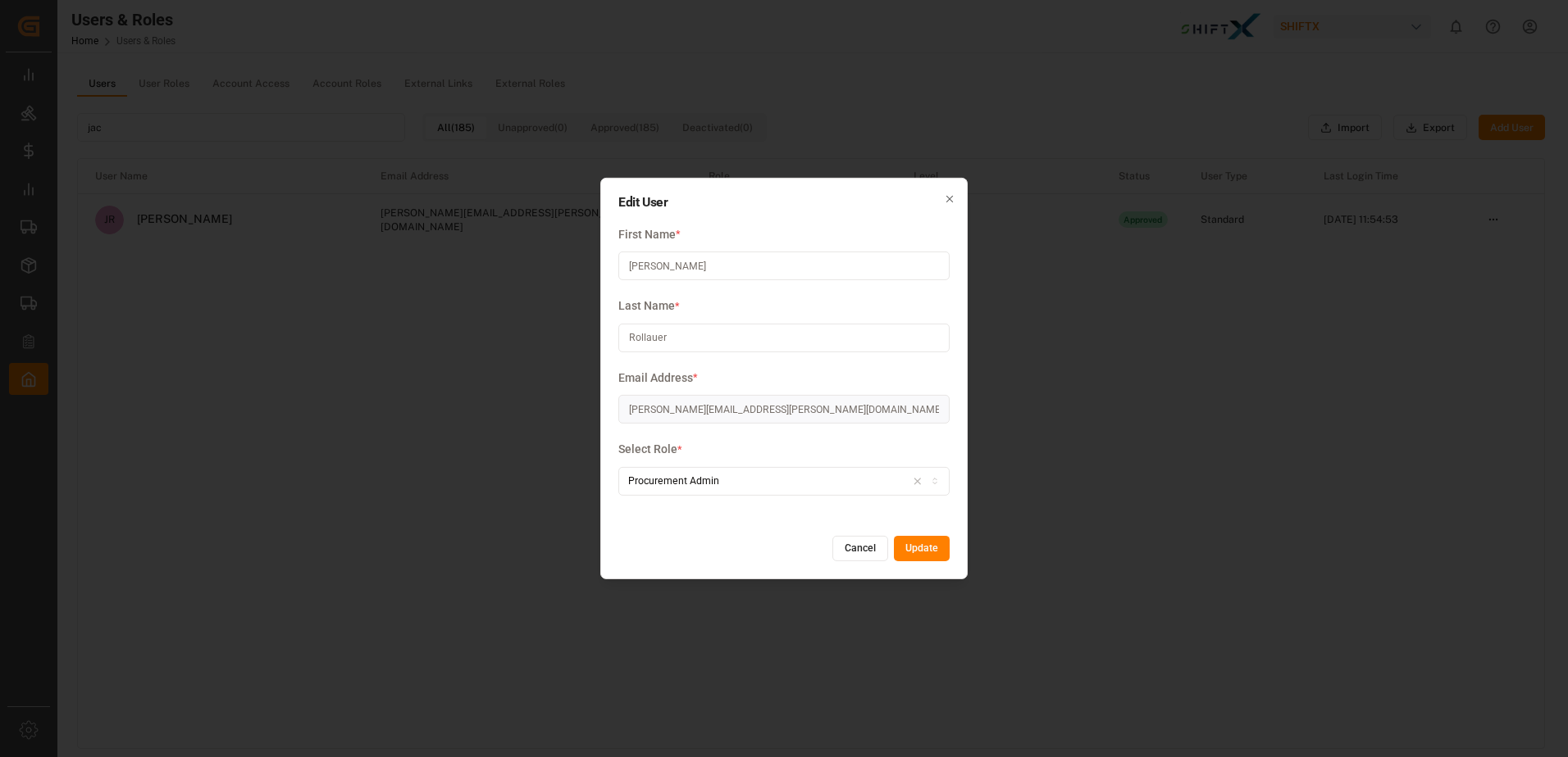
click at [822, 476] on div "Procurement Admin" at bounding box center [784, 481] width 324 height 15
type input "shi"
click at [718, 550] on div "ShiftX Super Admin" at bounding box center [721, 544] width 205 height 23
click at [930, 553] on button "Update" at bounding box center [922, 549] width 56 height 27
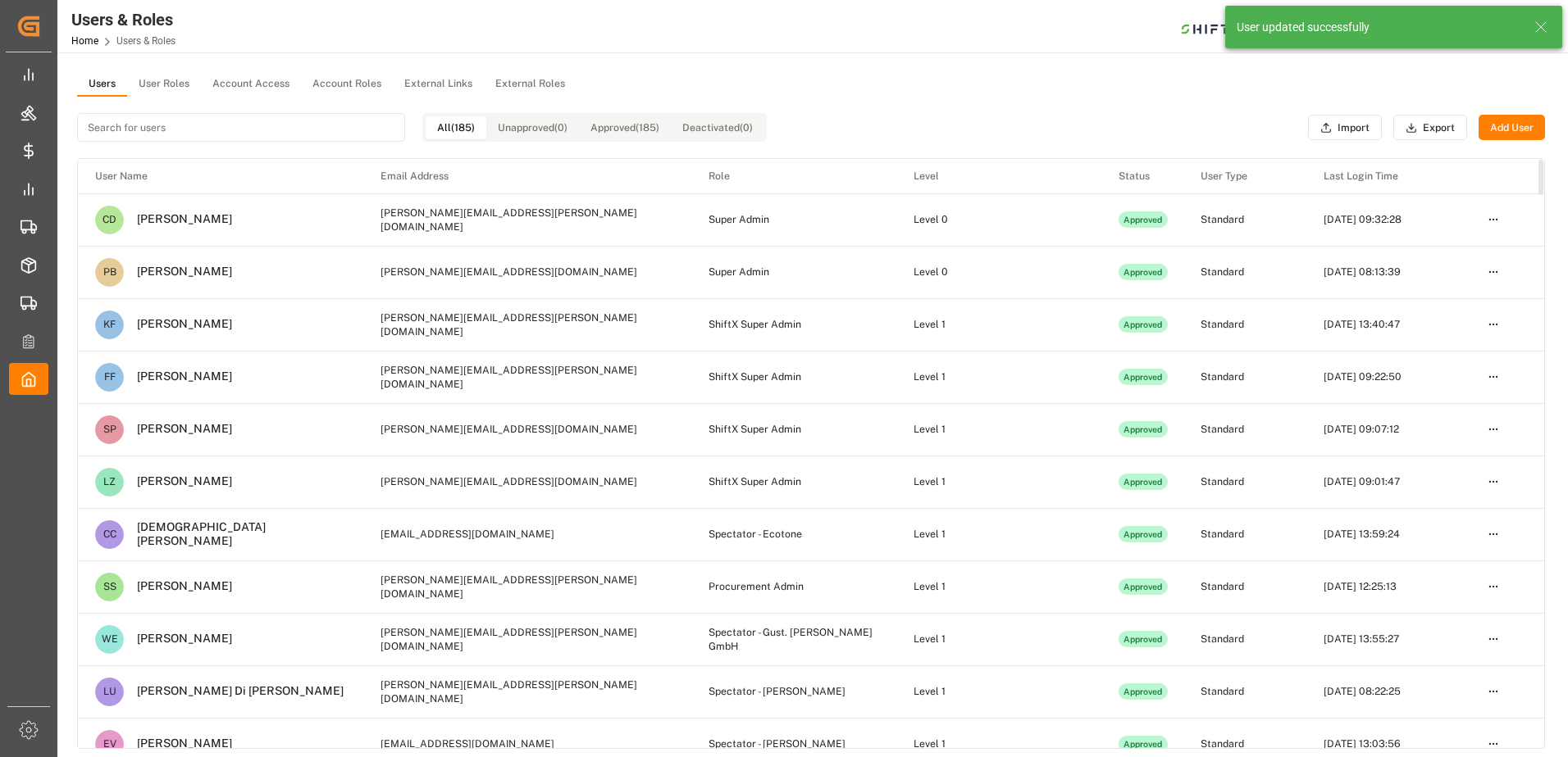
click at [288, 125] on input at bounding box center [240, 127] width 328 height 29
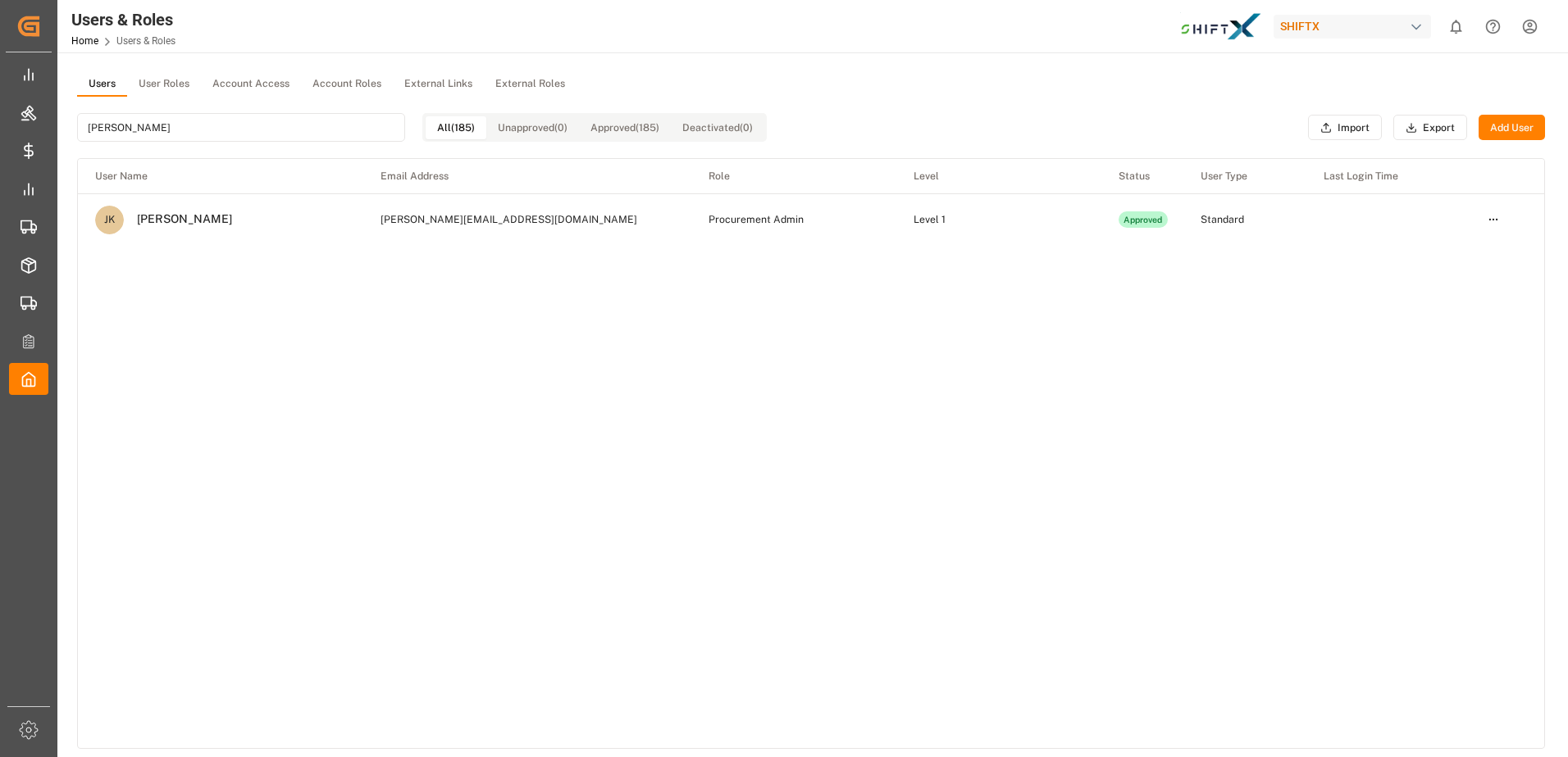
type input "[PERSON_NAME]"
click at [1483, 218] on html "Created by potrace 1.15, written by [PERSON_NAME] [DATE]-[DATE] Created by potr…" at bounding box center [784, 378] width 1568 height 757
click at [1453, 254] on div "Edit" at bounding box center [1460, 250] width 85 height 23
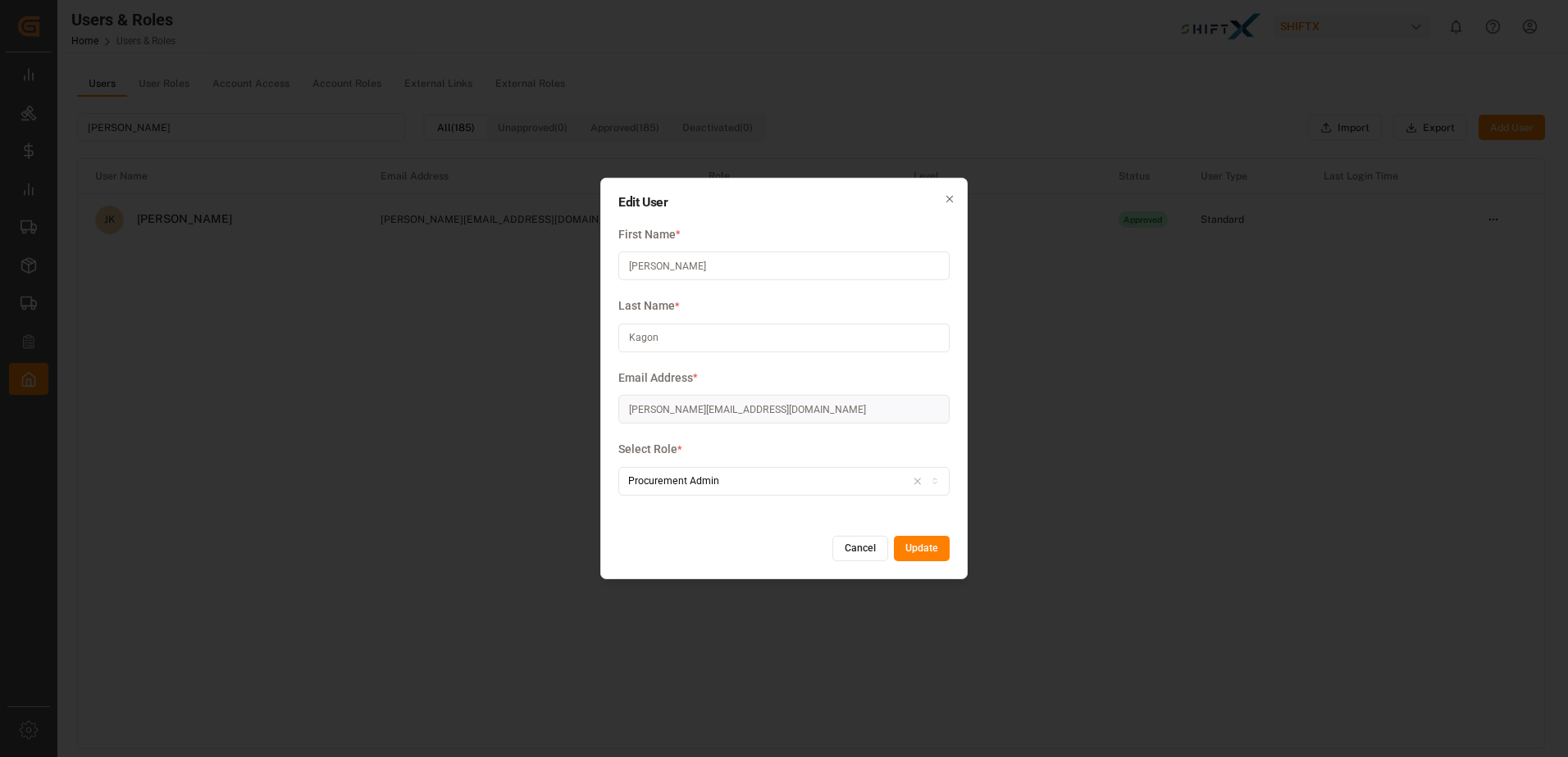
click at [865, 482] on div "Procurement Admin" at bounding box center [784, 481] width 324 height 15
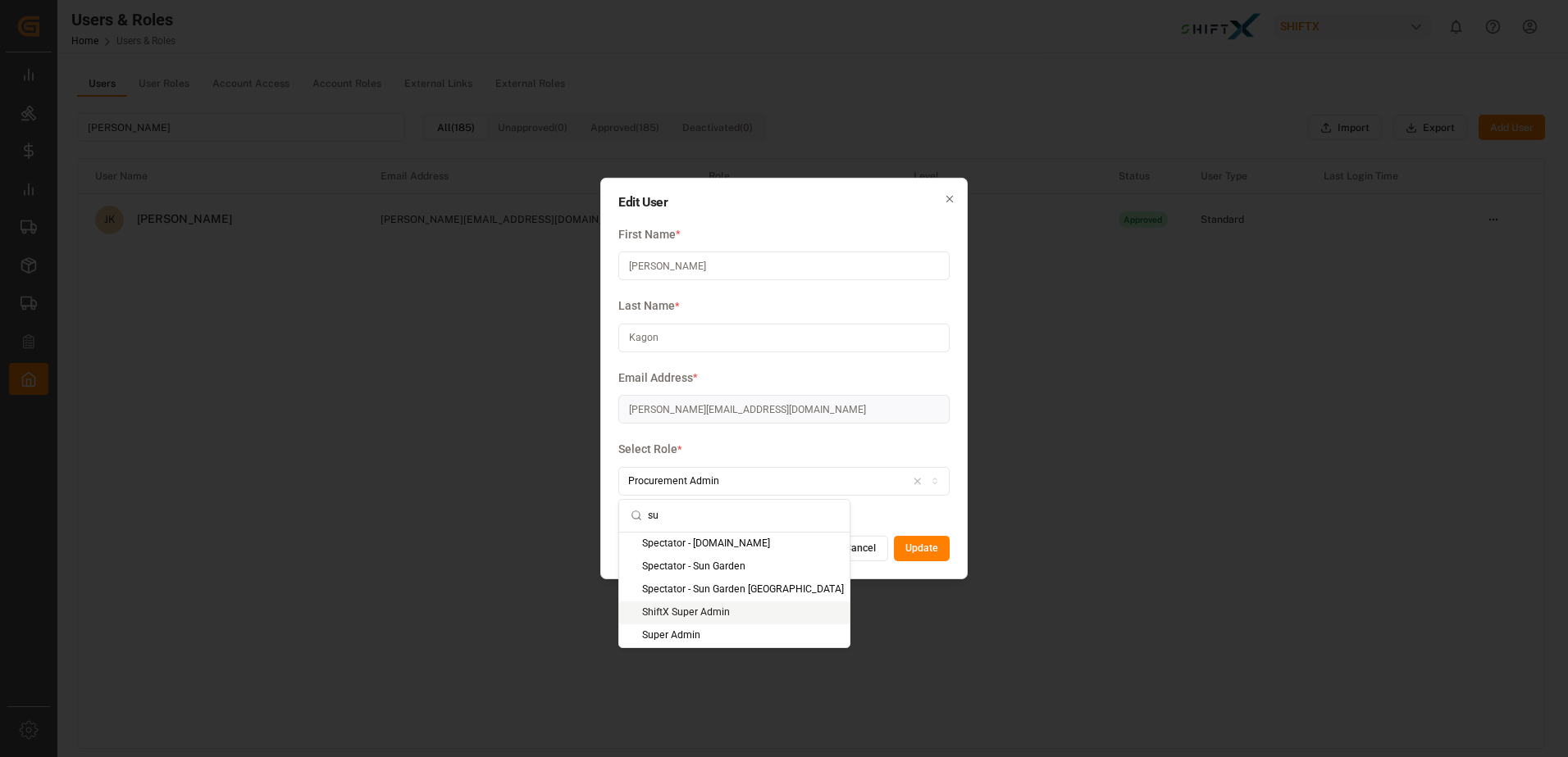
type input "su"
click at [757, 613] on div "ShiftX Super Admin" at bounding box center [734, 612] width 230 height 23
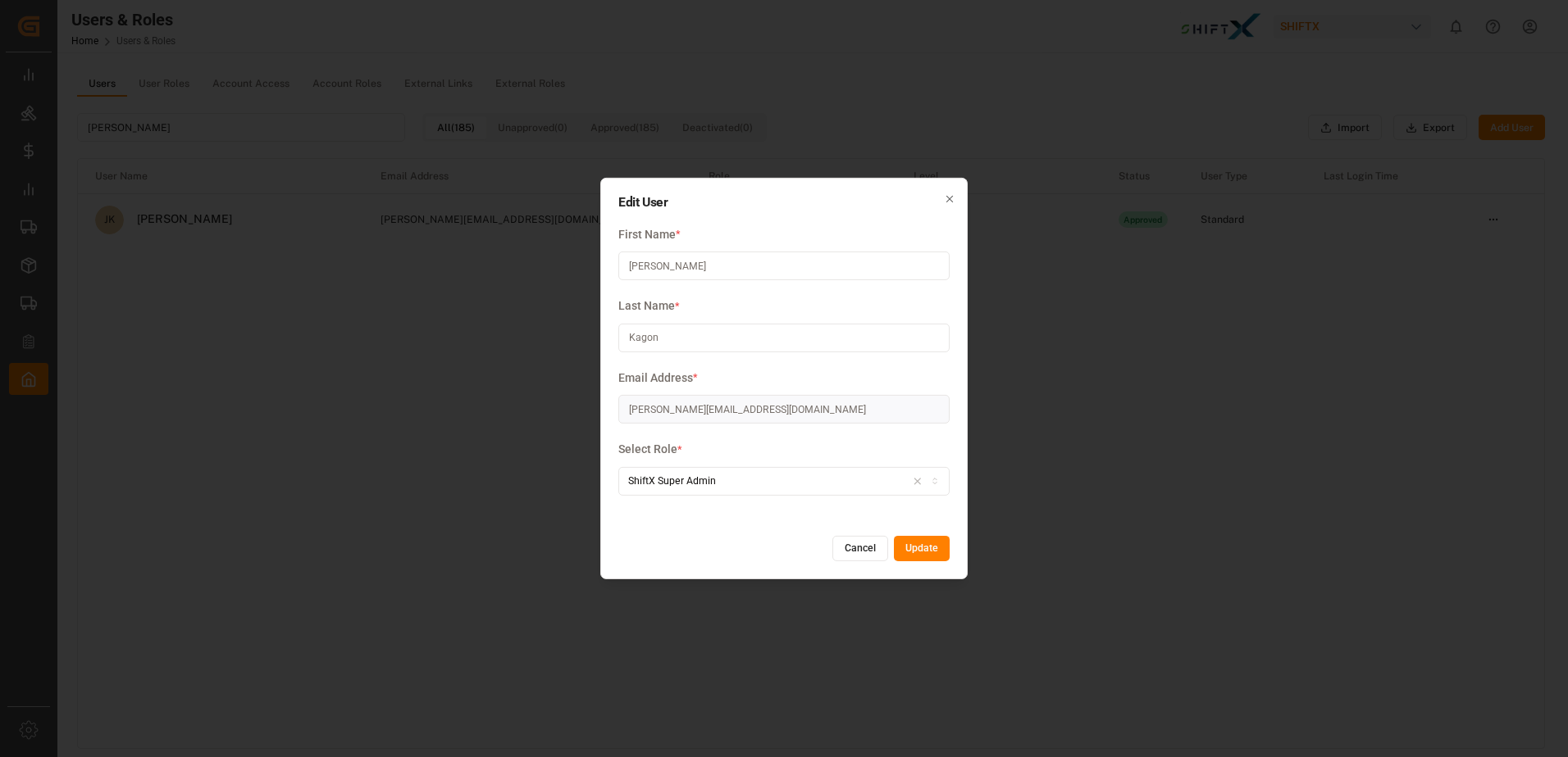
click at [933, 547] on button "Update" at bounding box center [922, 549] width 56 height 27
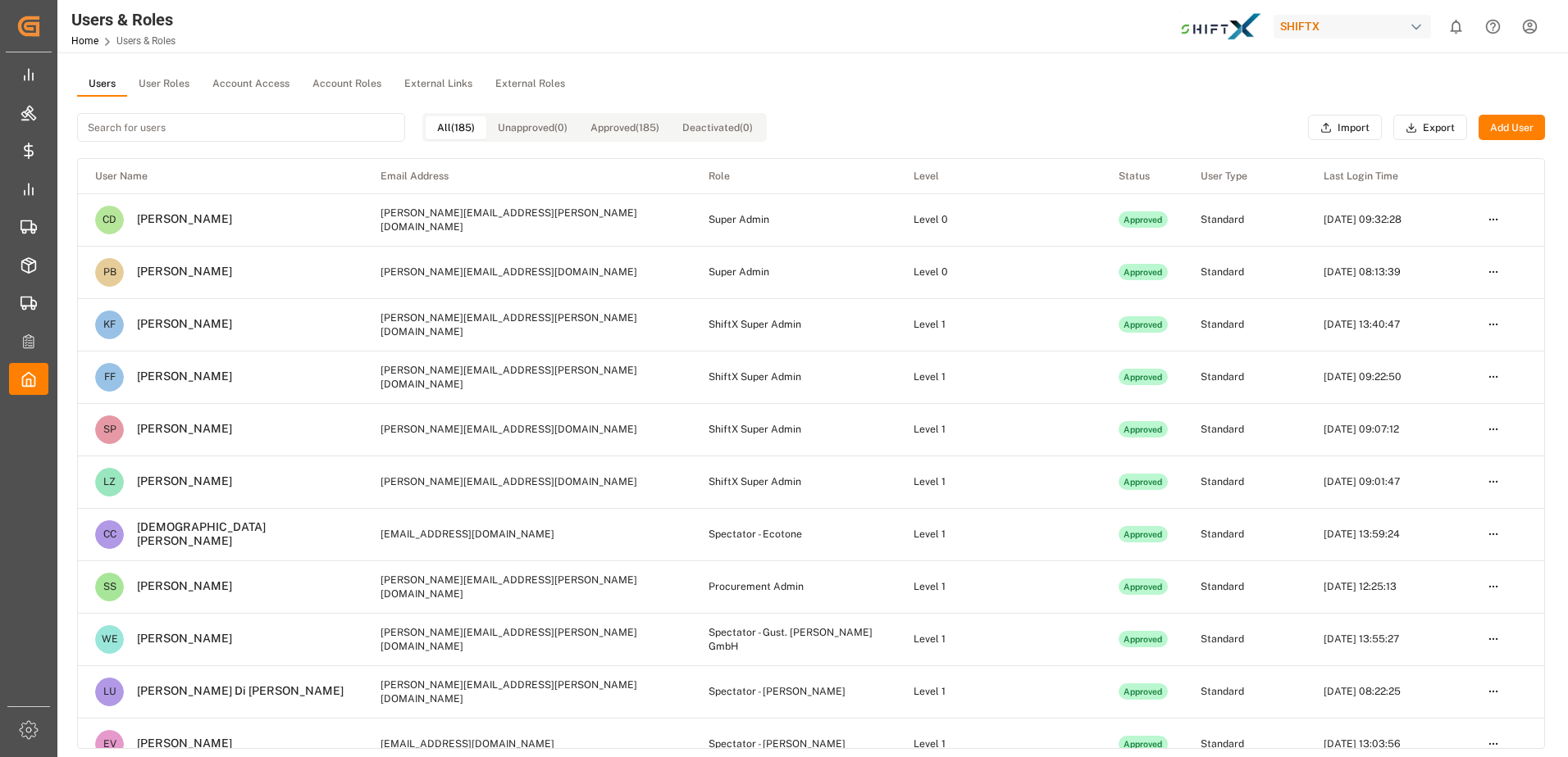
click at [309, 132] on input at bounding box center [240, 127] width 328 height 29
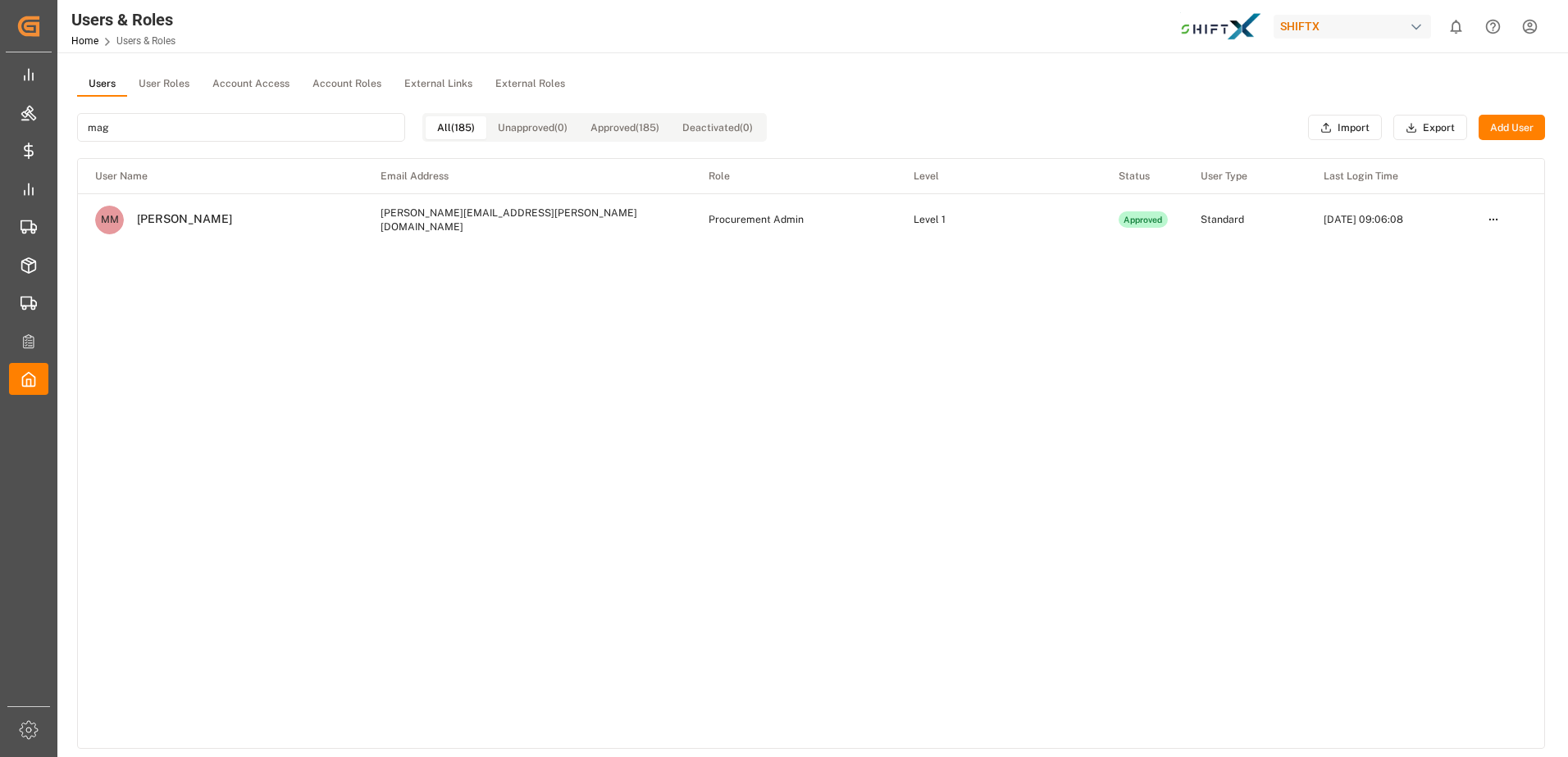
type input "mag"
click at [1502, 213] on html "Created by potrace 1.15, written by [PERSON_NAME] [DATE]-[DATE] Created by potr…" at bounding box center [784, 378] width 1568 height 757
click at [1468, 240] on div "Edit" at bounding box center [1460, 250] width 85 height 23
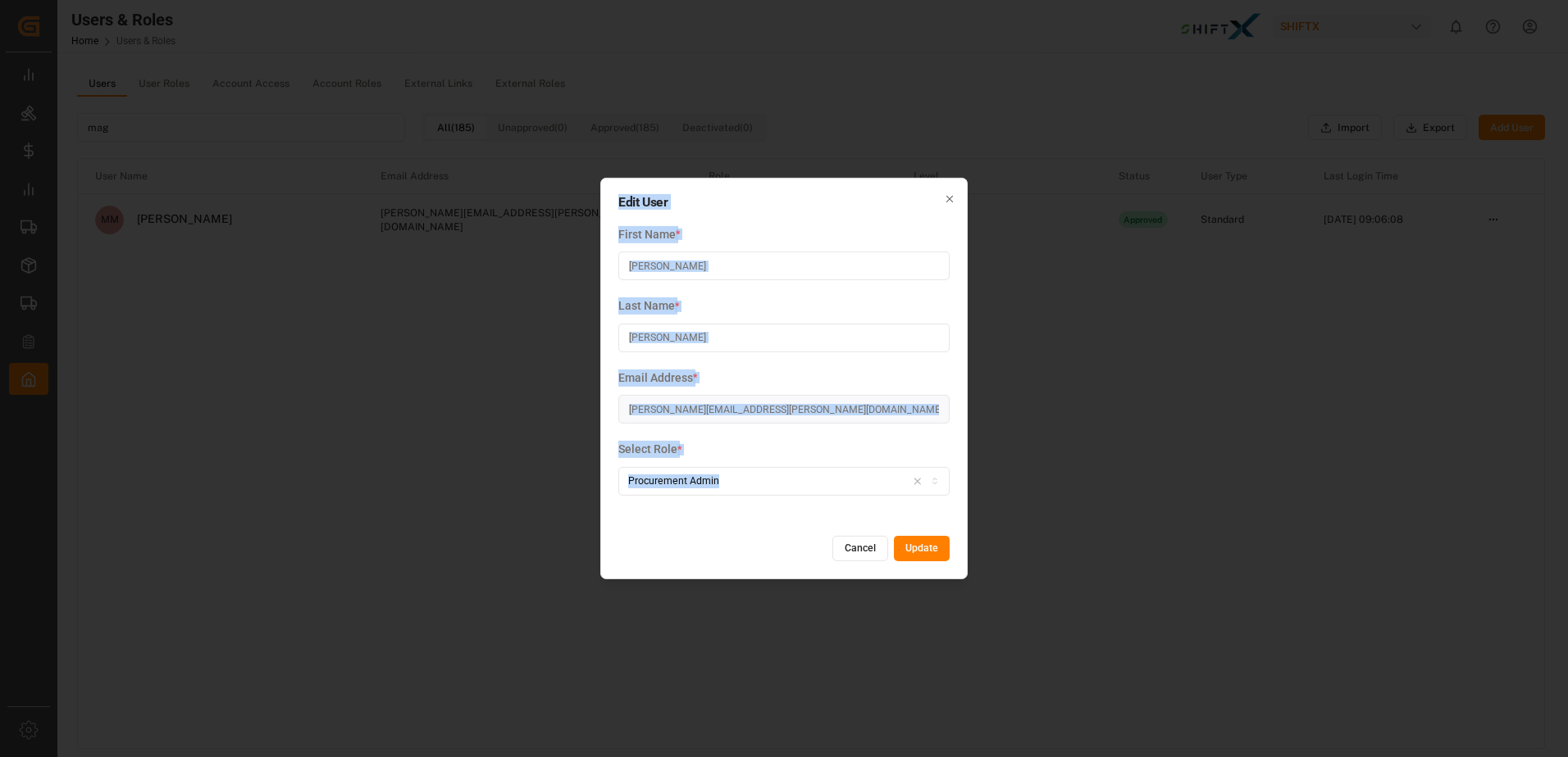
drag, startPoint x: 1468, startPoint y: 240, endPoint x: 951, endPoint y: 497, distance: 577.4
click at [951, 497] on div "Edit User First Name * [PERSON_NAME] Last Name * [PERSON_NAME] Email Address * …" at bounding box center [784, 378] width 1568 height 757
drag, startPoint x: 951, startPoint y: 497, endPoint x: 806, endPoint y: 486, distance: 145.4
click at [806, 486] on div "Procurement Admin" at bounding box center [784, 481] width 324 height 15
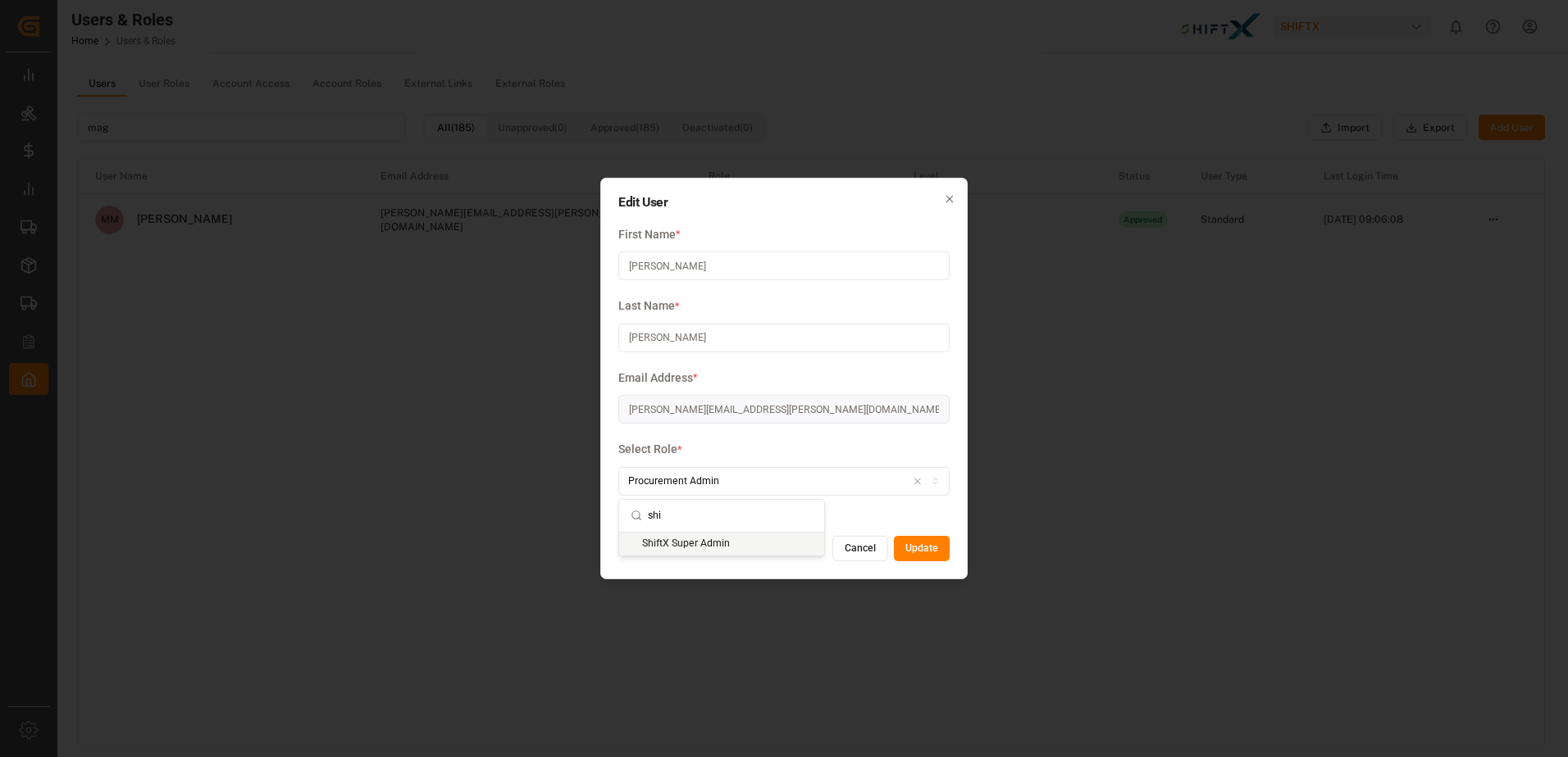
type input "shif"
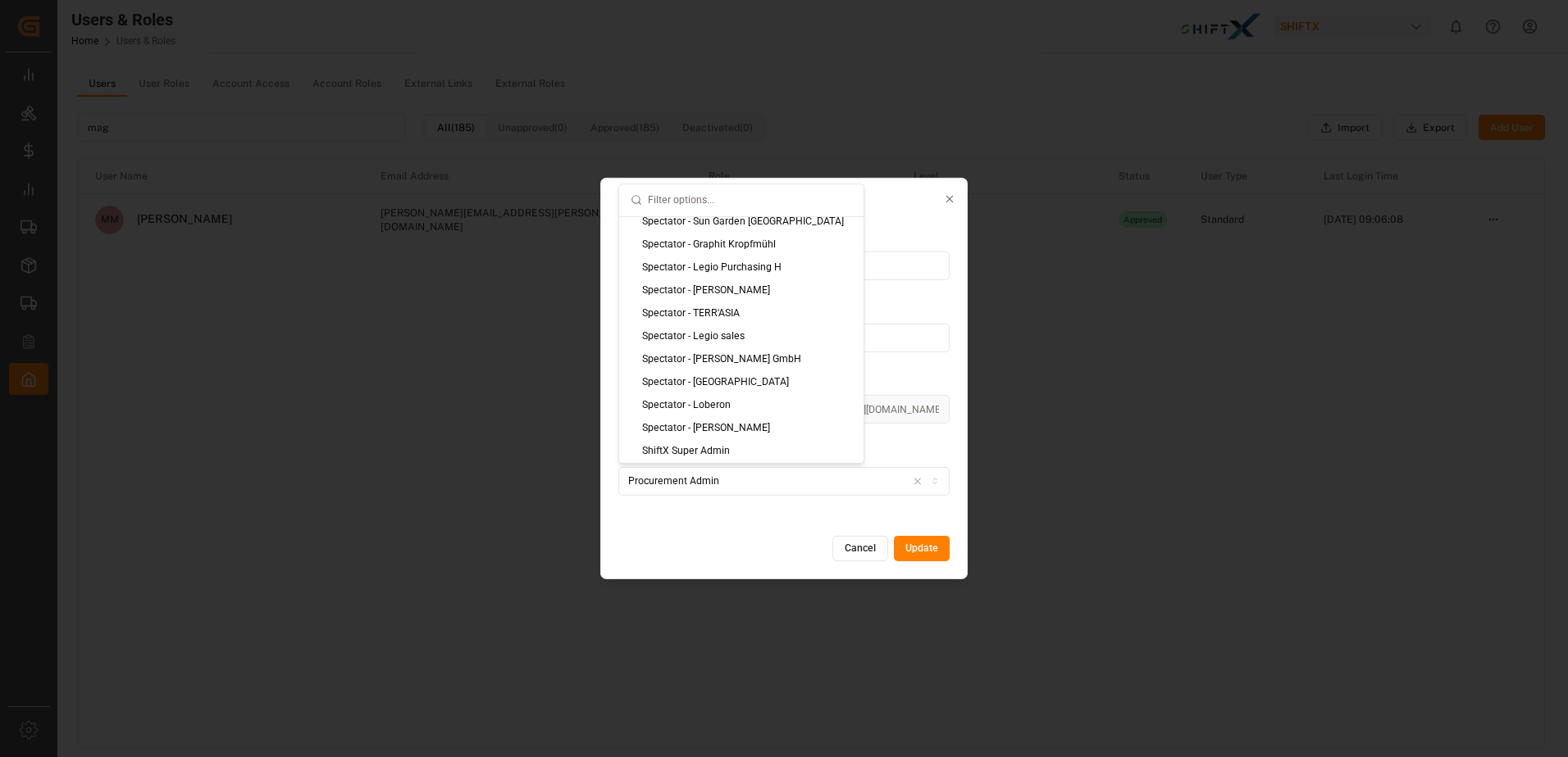
click at [731, 556] on div "Cancel Update" at bounding box center [784, 549] width 332 height 27
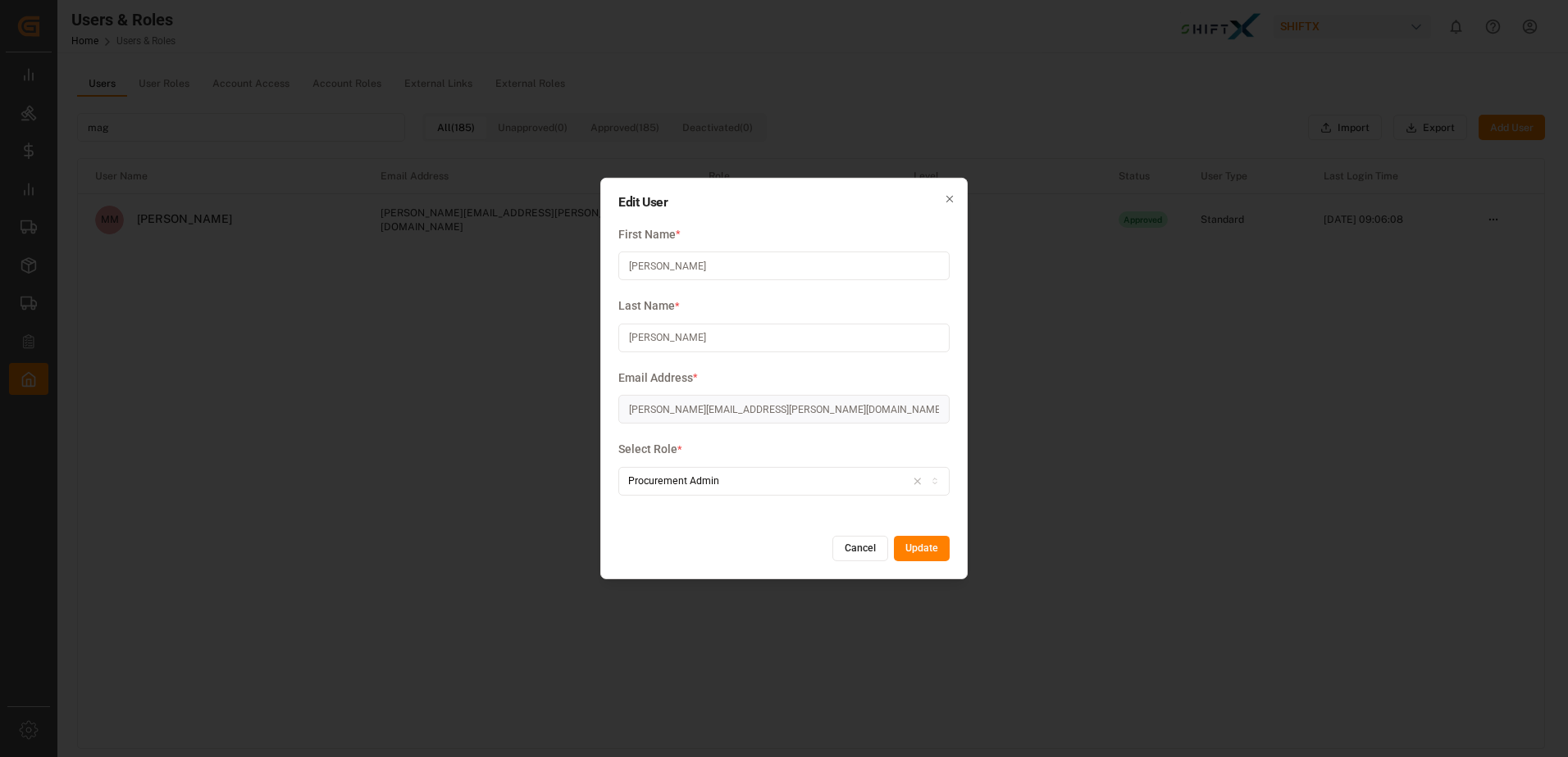
click at [783, 495] on button "Procurement Admin" at bounding box center [784, 481] width 332 height 29
type input "shif"
click at [712, 548] on div "ShiftX Super Admin" at bounding box center [721, 544] width 205 height 23
click at [930, 542] on button "Update" at bounding box center [922, 549] width 56 height 27
